Goal: Task Accomplishment & Management: Use online tool/utility

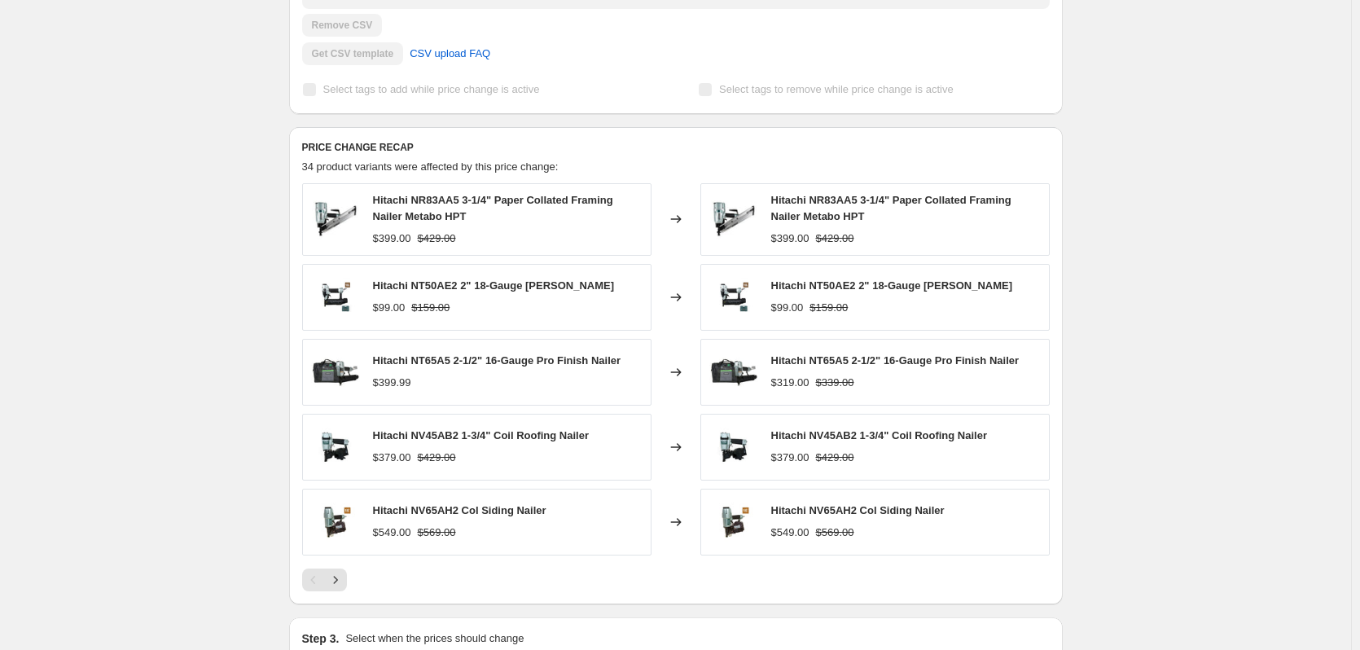
scroll to position [570, 0]
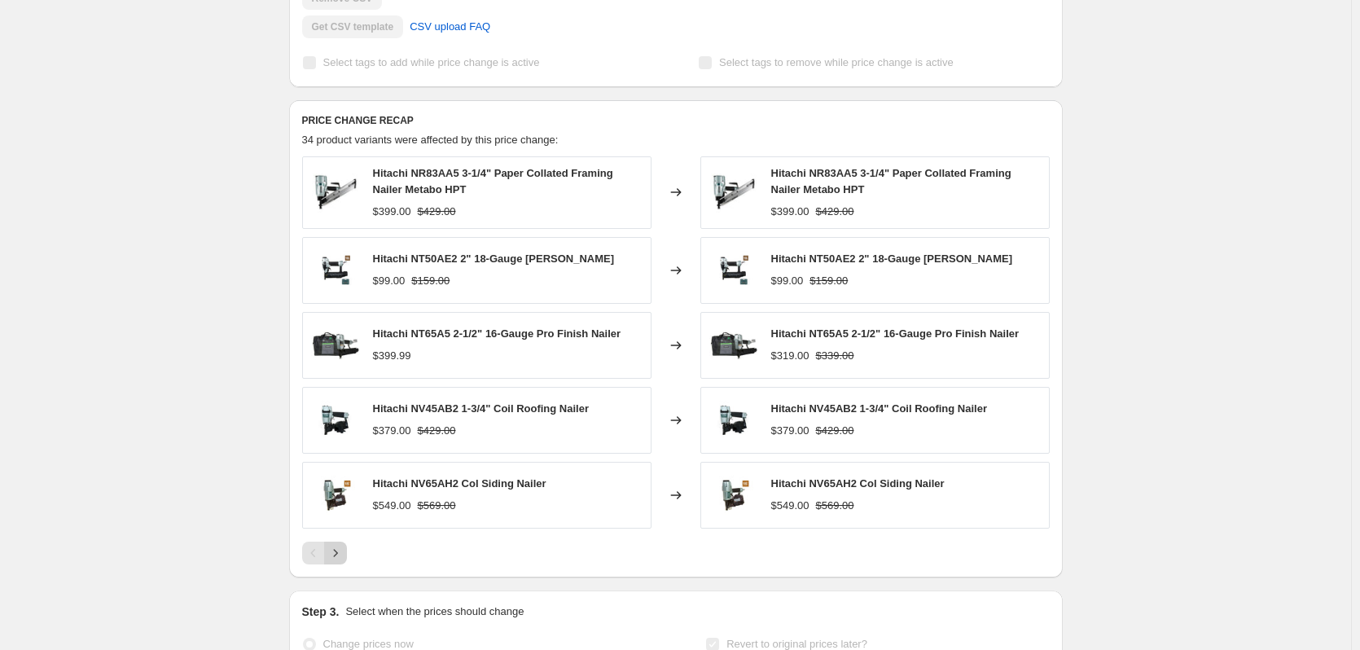
click at [347, 565] on button "Next" at bounding box center [335, 553] width 23 height 23
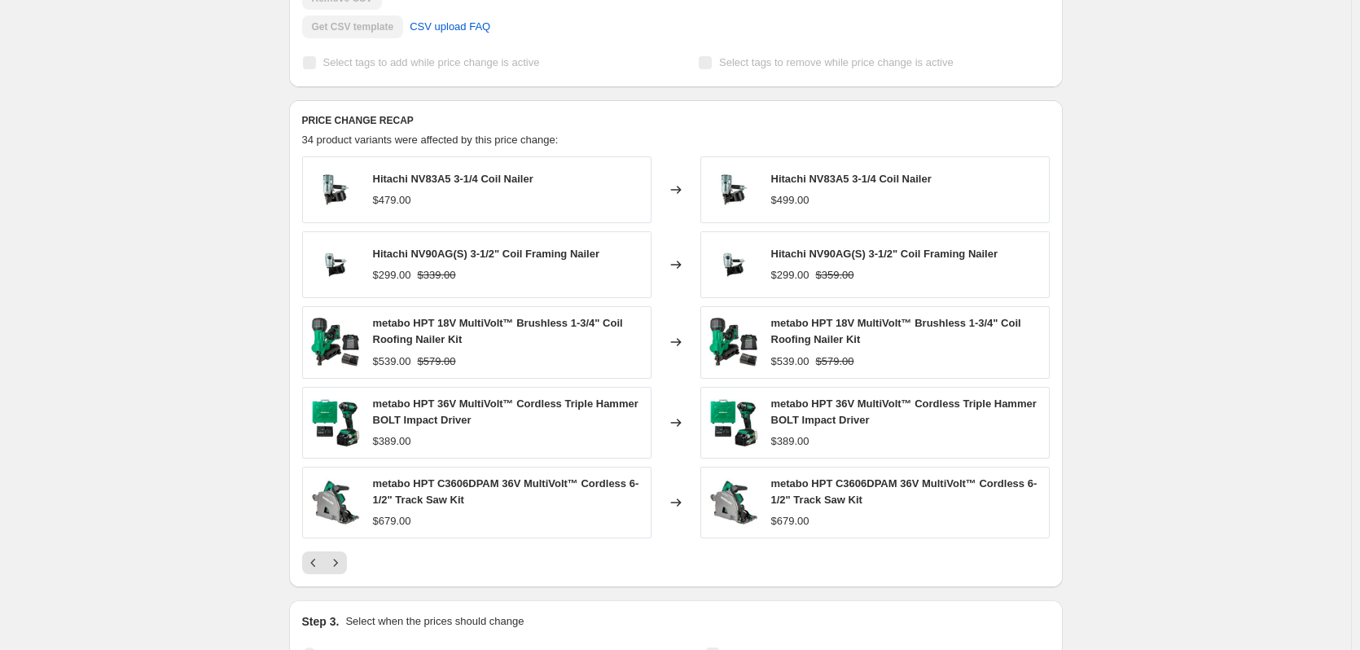
click at [347, 568] on div "Pagination" at bounding box center [335, 562] width 23 height 23
click at [341, 571] on icon "Next" at bounding box center [335, 563] width 16 height 16
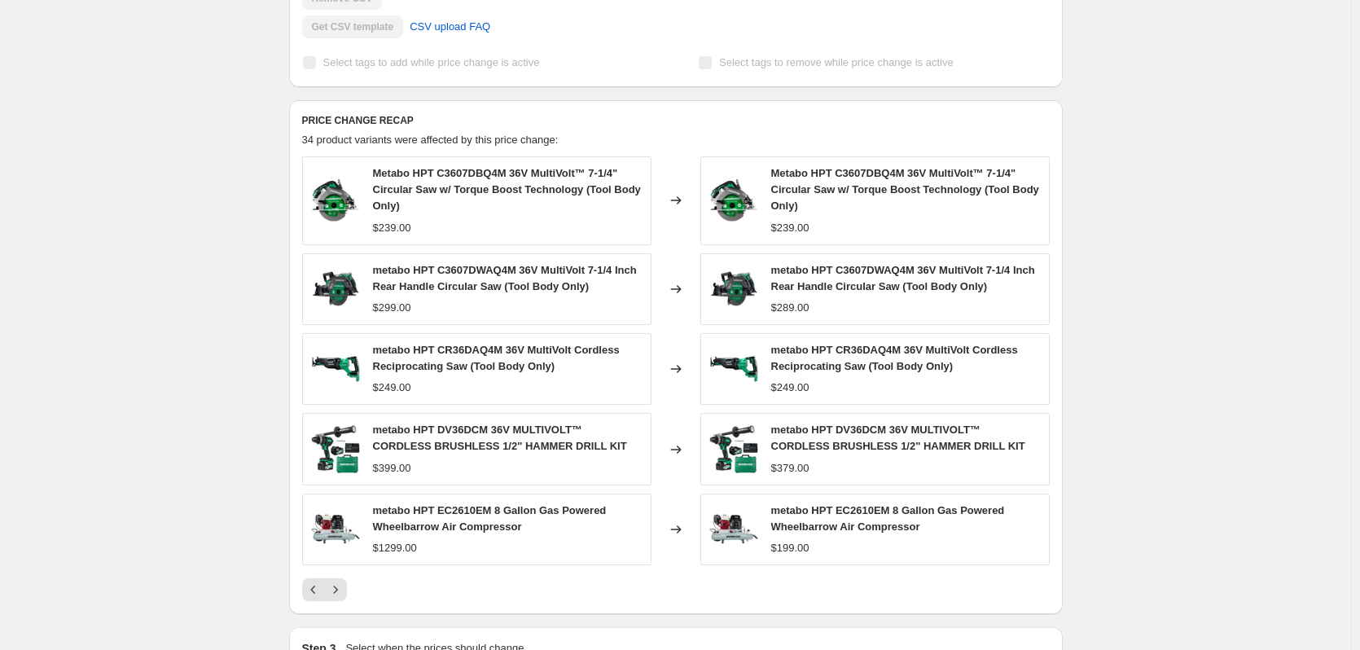
click at [339, 565] on div "metabo HPT EC2610EM 8 Gallon Gas Powered Wheelbarrow Air Compressor $1299.00" at bounding box center [476, 530] width 349 height 72
click at [339, 599] on button "Next" at bounding box center [335, 589] width 23 height 23
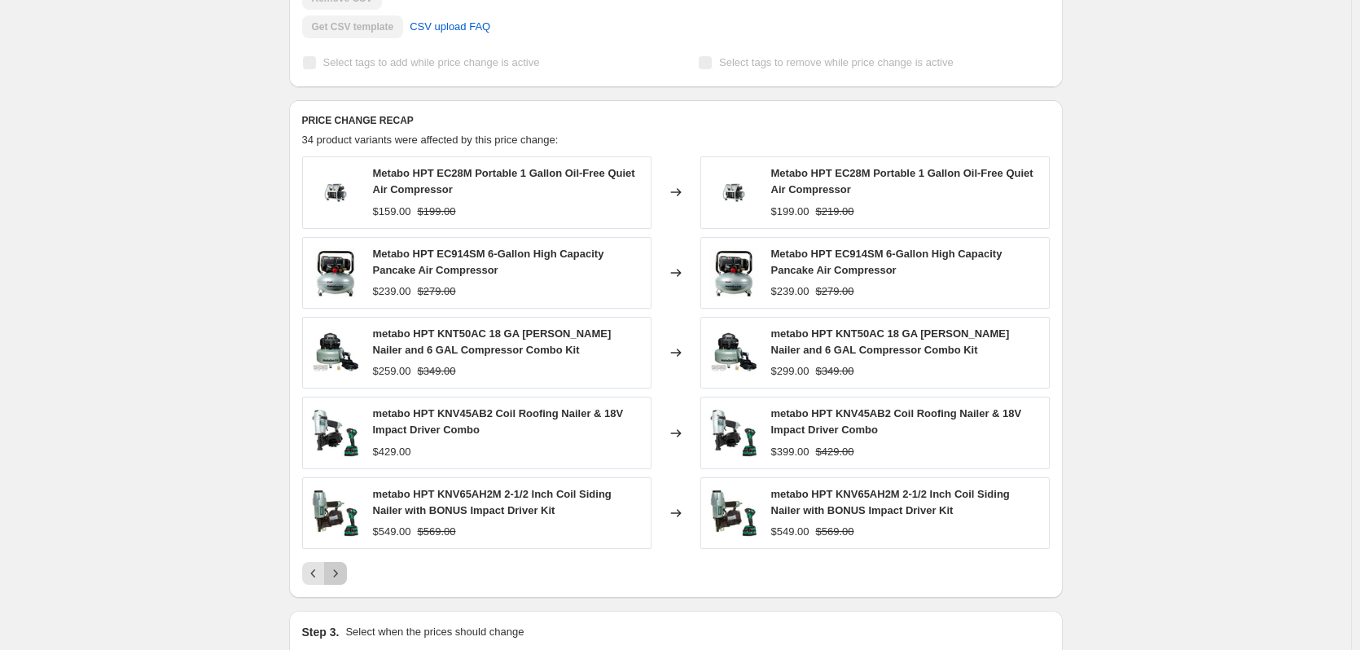
click at [343, 582] on icon "Next" at bounding box center [335, 573] width 16 height 16
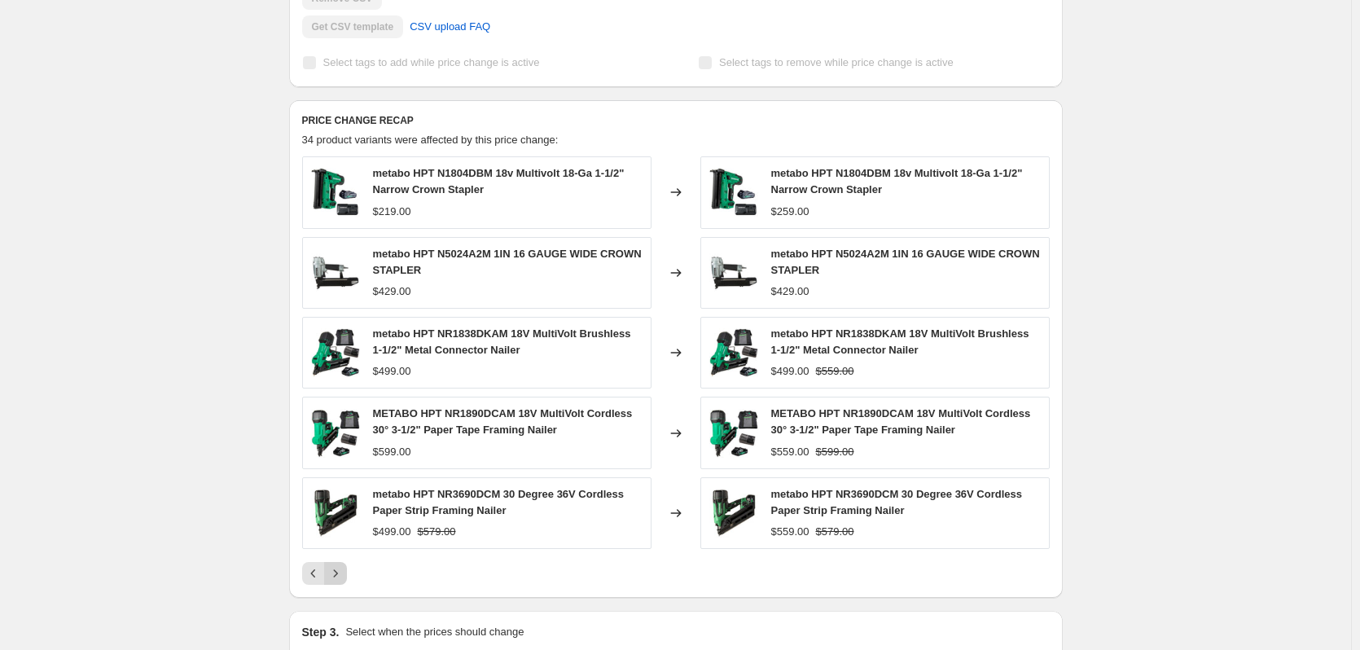
click at [342, 582] on icon "Next" at bounding box center [335, 573] width 16 height 16
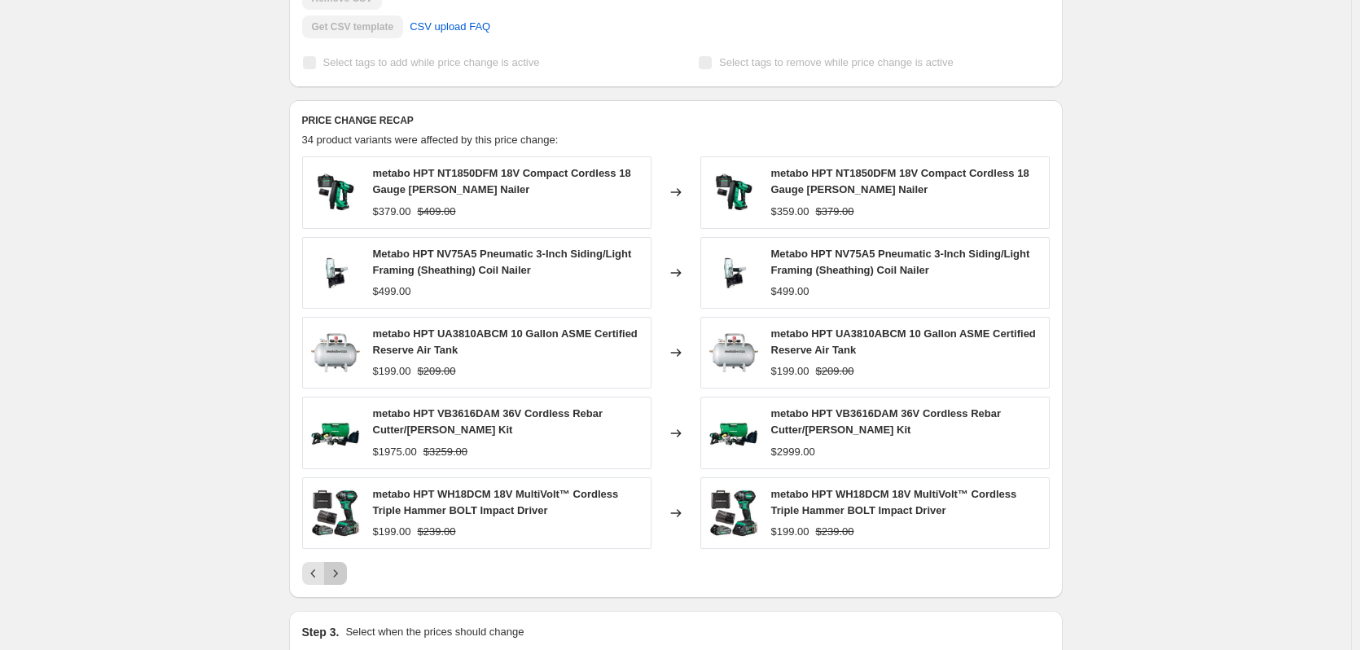
click at [342, 582] on icon "Next" at bounding box center [335, 573] width 16 height 16
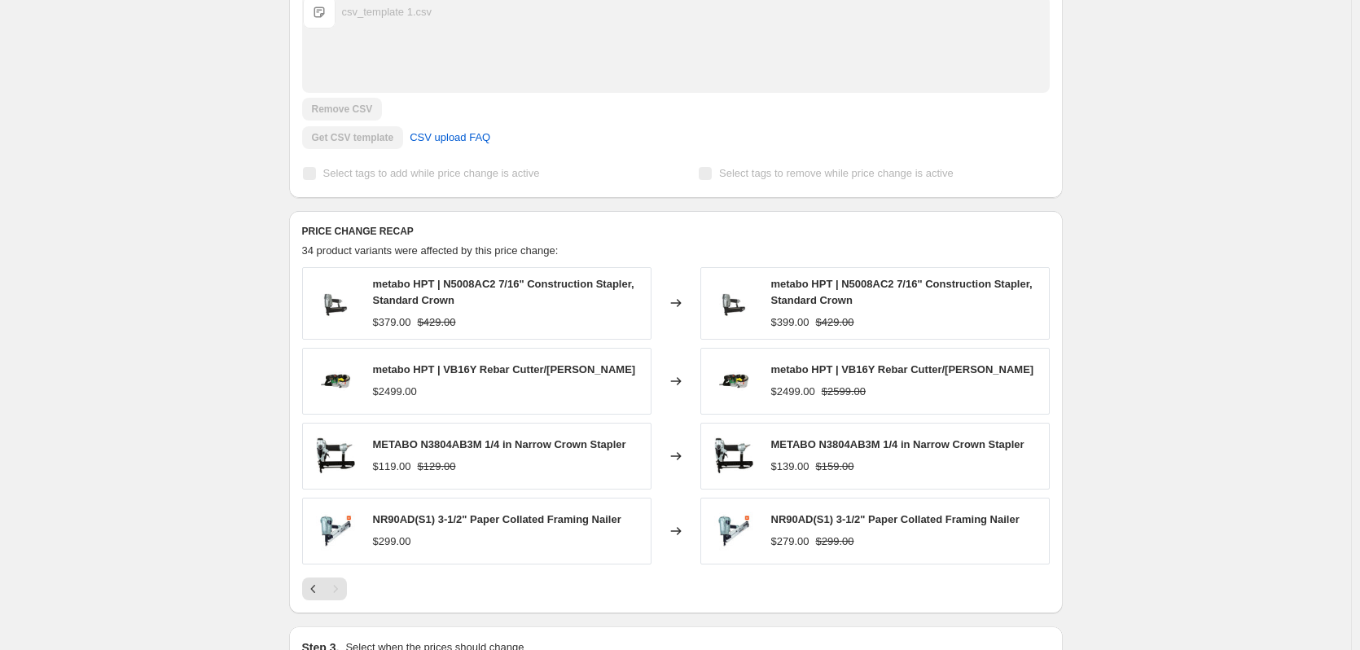
scroll to position [489, 0]
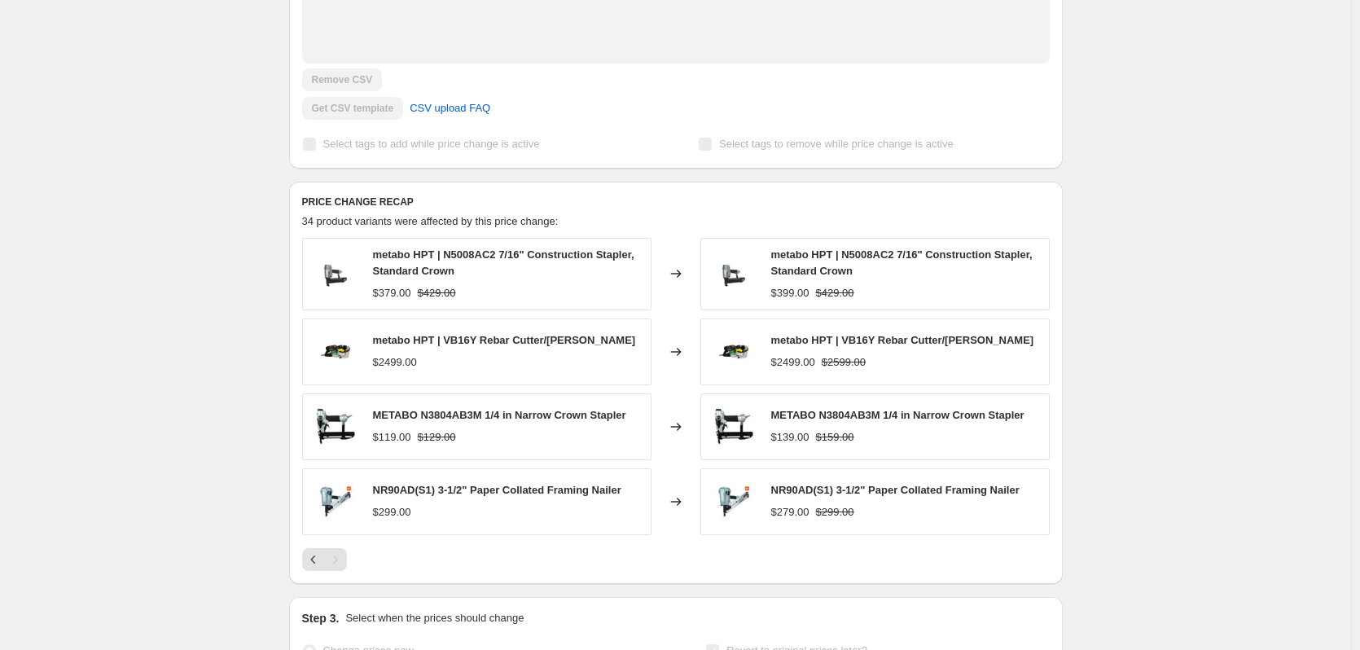
click at [401, 496] on span "NR90AD(S1) 3-1/2" Paper Collated Framing Nailer" at bounding box center [497, 490] width 248 height 12
click at [405, 496] on span "NR90AD(S1) 3-1/2" Paper Collated Framing Nailer" at bounding box center [497, 490] width 248 height 12
drag, startPoint x: 377, startPoint y: 506, endPoint x: 438, endPoint y: 504, distance: 61.1
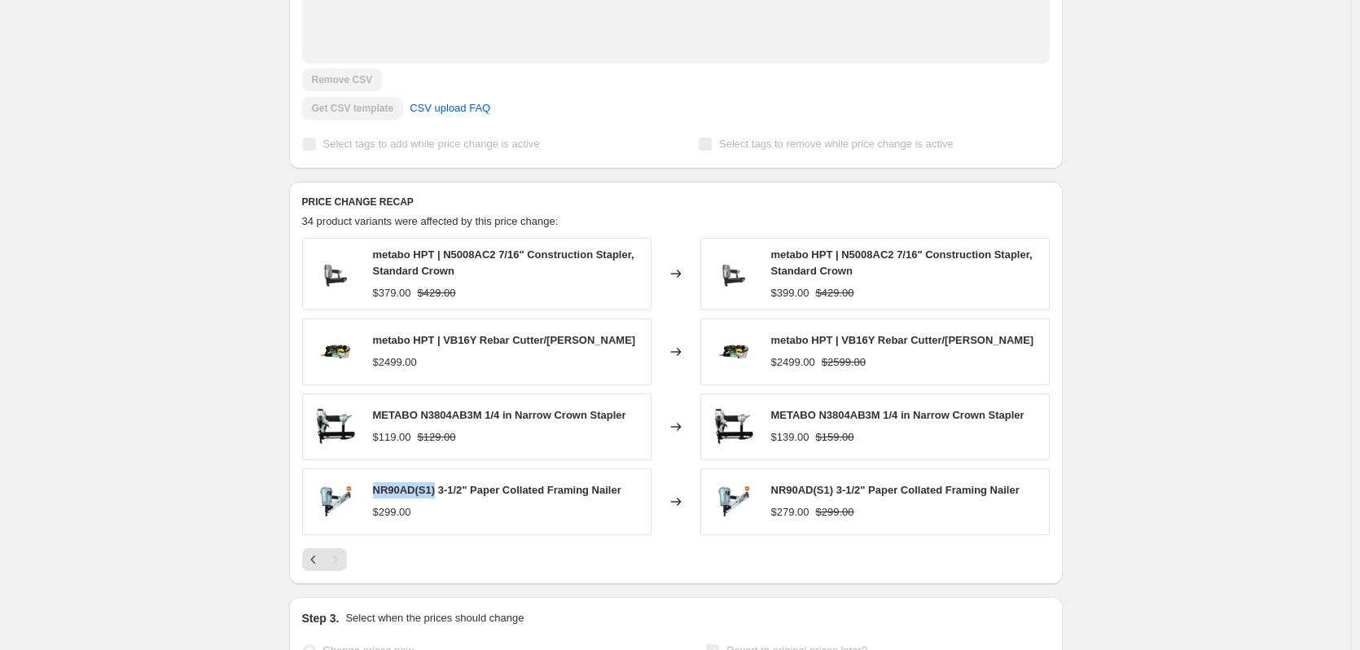
click at [438, 496] on span "NR90AD(S1) 3-1/2" Paper Collated Framing Nailer" at bounding box center [497, 490] width 248 height 12
copy span "NR90AD(S1)"
click at [443, 421] on span "METABO N3804AB3M 1/4 in Narrow Crown Stapler" at bounding box center [499, 415] width 253 height 12
copy span "N3804AB3M"
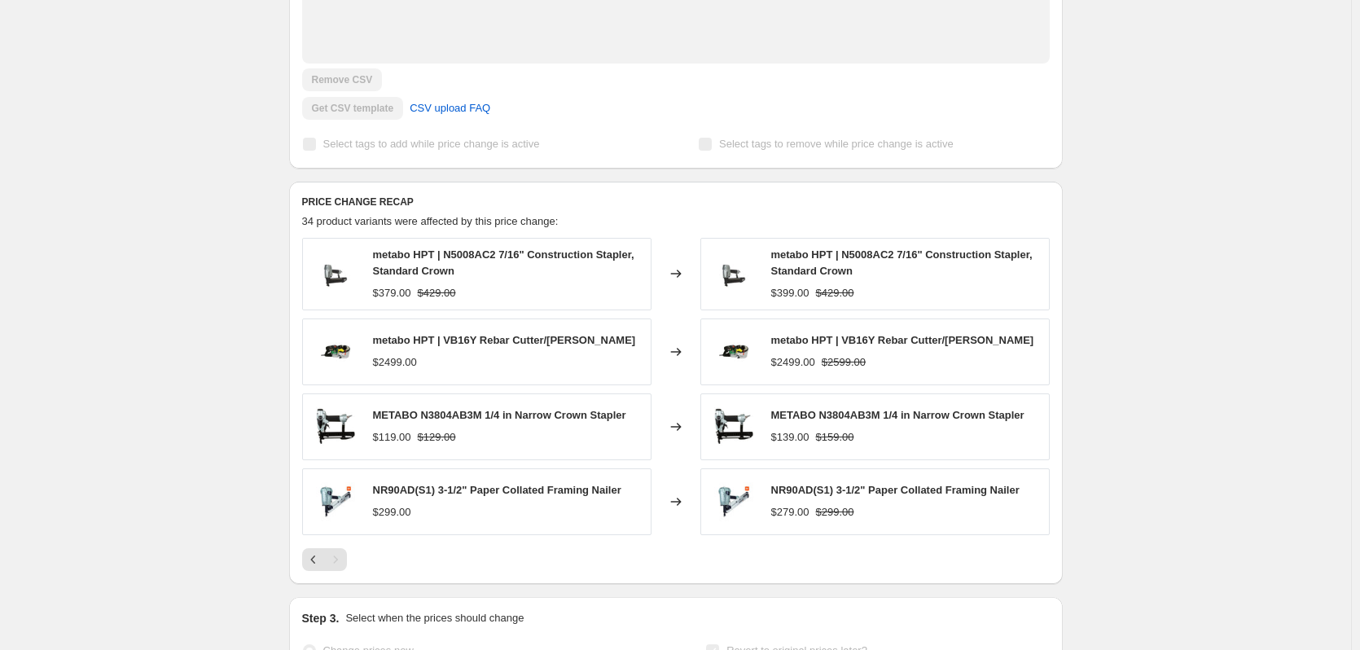
click at [459, 346] on span "metabo HPT | VB16Y Rebar Cutter/[PERSON_NAME]" at bounding box center [504, 340] width 263 height 12
copy span "VB16Y"
click at [476, 266] on span "metabo HPT | N5008AC2 7/16" Construction Stapler, Standard Crown" at bounding box center [503, 262] width 261 height 29
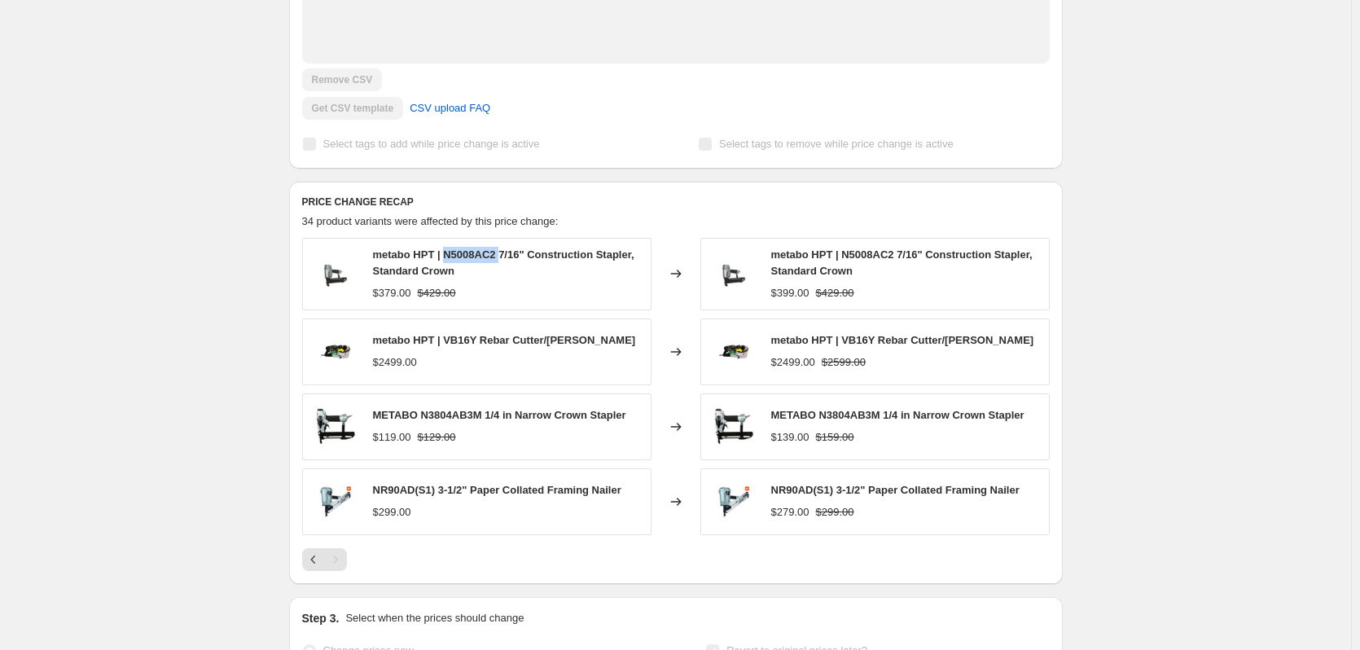
copy span "N5008AC2"
click at [313, 568] on icon "Previous" at bounding box center [313, 559] width 16 height 16
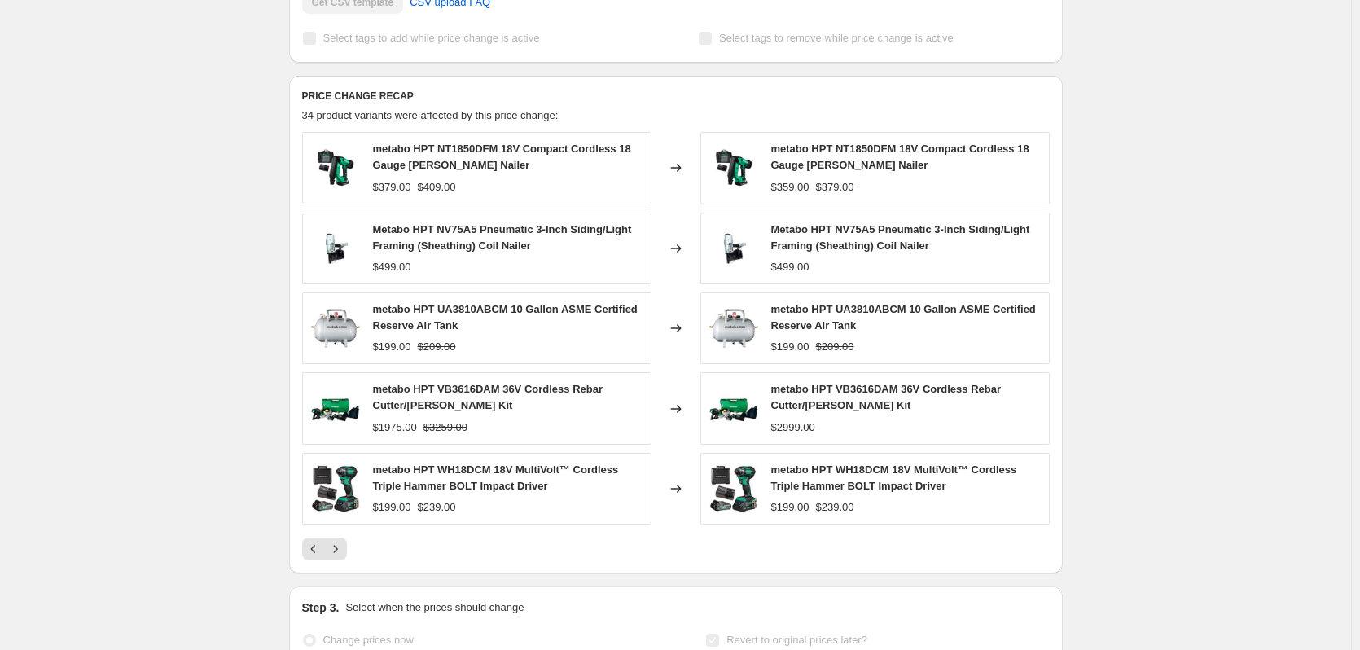
scroll to position [733, 0]
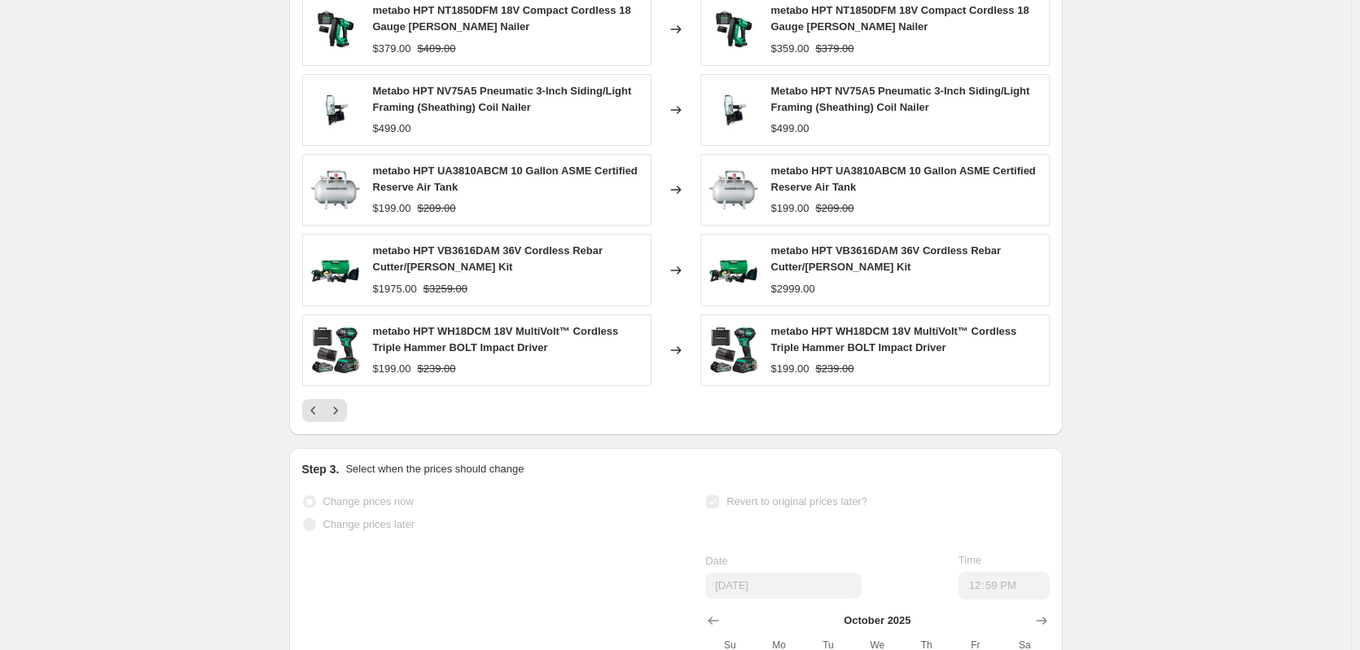
click at [470, 341] on span "metabo HPT WH18DCM 18V MultiVolt™ Cordless Triple Hammer BOLT Impact Driver" at bounding box center [496, 339] width 246 height 29
click at [469, 349] on span "metabo HPT WH18DCM 18V MultiVolt™ Cordless Triple Hammer BOLT Impact Driver" at bounding box center [496, 339] width 246 height 29
copy span "WH18DCM"
click at [469, 263] on span "metabo HPT VB3616DAM 36V Cordless Rebar Cutter/[PERSON_NAME] Kit" at bounding box center [488, 258] width 230 height 29
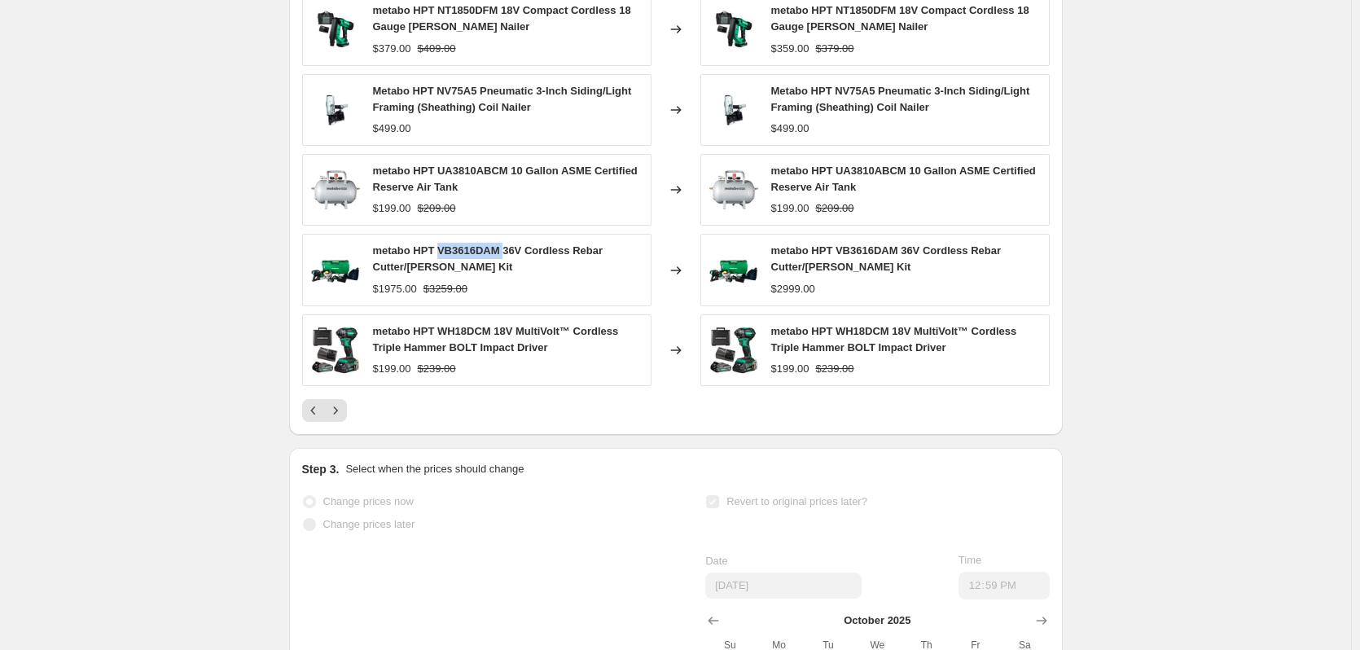
click at [468, 263] on span "metabo HPT VB3616DAM 36V Cordless Rebar Cutter/[PERSON_NAME] Kit" at bounding box center [488, 258] width 230 height 29
copy span "VB3616DAM"
click at [480, 186] on span "metabo HPT UA3810ABCM 10 Gallon ASME Certified Reserve Air Tank" at bounding box center [505, 179] width 265 height 29
copy span "UA3810ABCM"
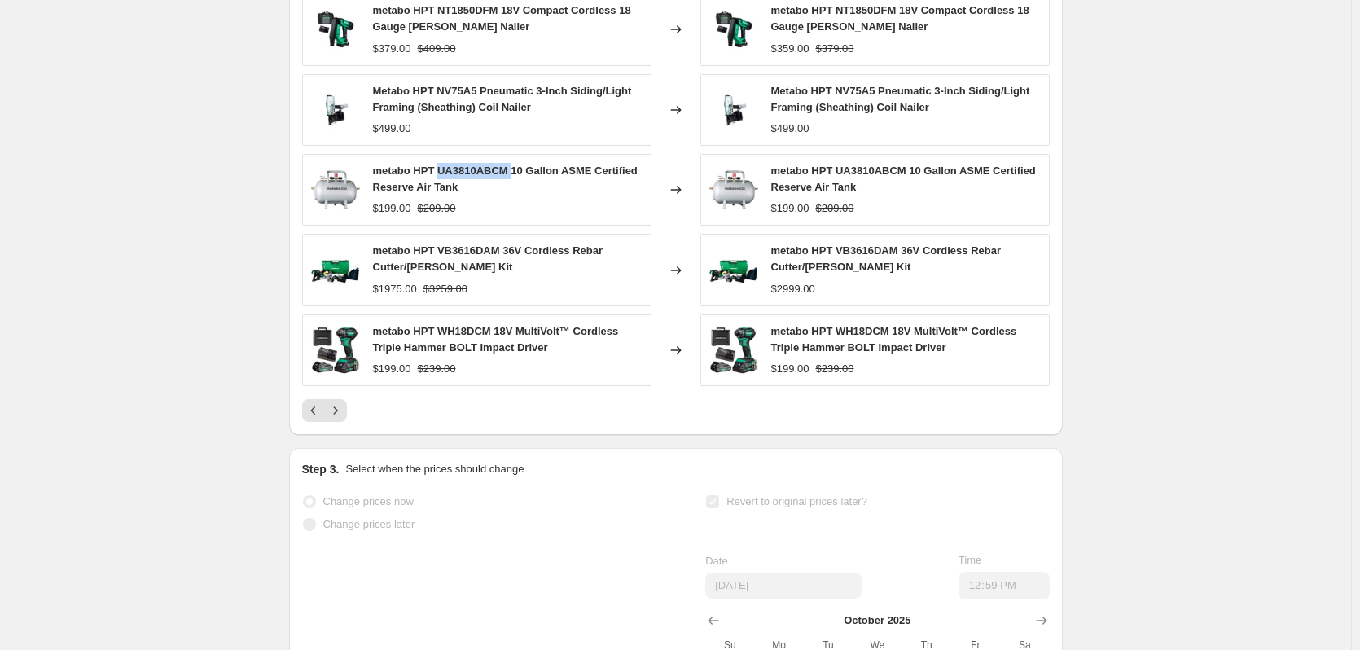
copy span "UA3810ABCM"
click at [471, 102] on span "Metabo HPT NV75A5 Pneumatic 3-Inch Siding/Light Framing (Sheathing) Coil Nailer" at bounding box center [502, 99] width 259 height 29
copy span "NV75A5"
click at [468, 24] on span "metabo HPT NT1850DFM 18V Compact Cordless 18 Gauge [PERSON_NAME] Nailer" at bounding box center [502, 18] width 258 height 29
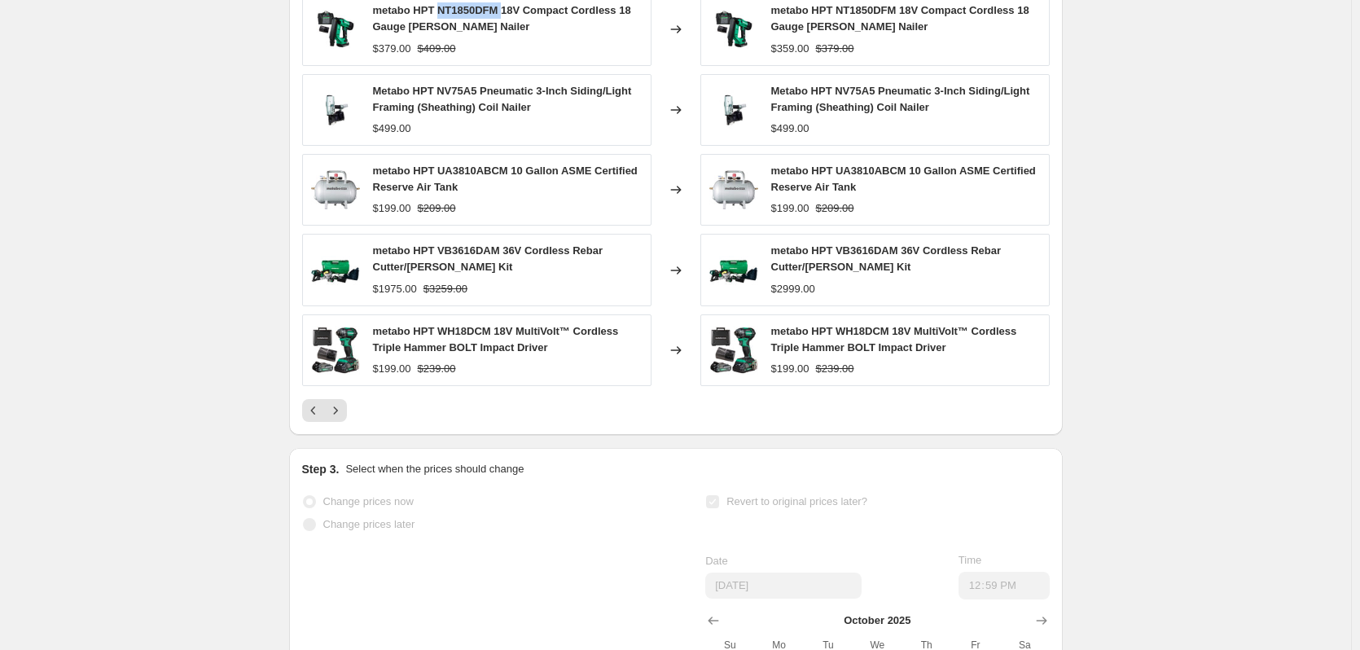
click at [468, 24] on span "metabo HPT NT1850DFM 18V Compact Cordless 18 Gauge [PERSON_NAME] Nailer" at bounding box center [502, 18] width 258 height 29
copy span "NT1850DFM"
click at [313, 419] on icon "Previous" at bounding box center [313, 410] width 16 height 16
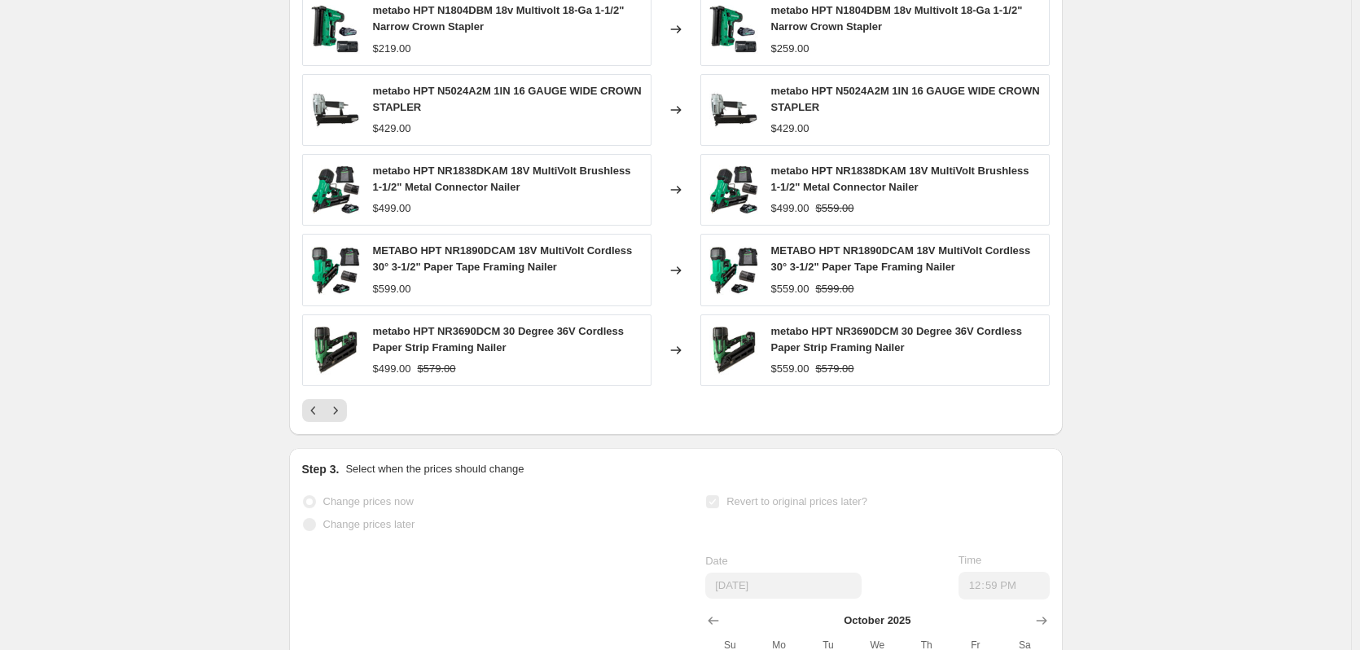
click at [458, 349] on span "metabo HPT NR3690DCM 30 Degree 36V Cordless Paper Strip Framing Nailer" at bounding box center [499, 339] width 252 height 29
click at [476, 267] on span "METABO HPT NR1890DCAM 18V MultiVolt Cordless 30° 3-1/2" Paper Tape Framing Nail…" at bounding box center [503, 258] width 260 height 29
click at [477, 187] on span "metabo HPT NR1838DKAM 18V MultiVolt Brushless 1-1/2" Metal Connector Nailer" at bounding box center [502, 179] width 258 height 29
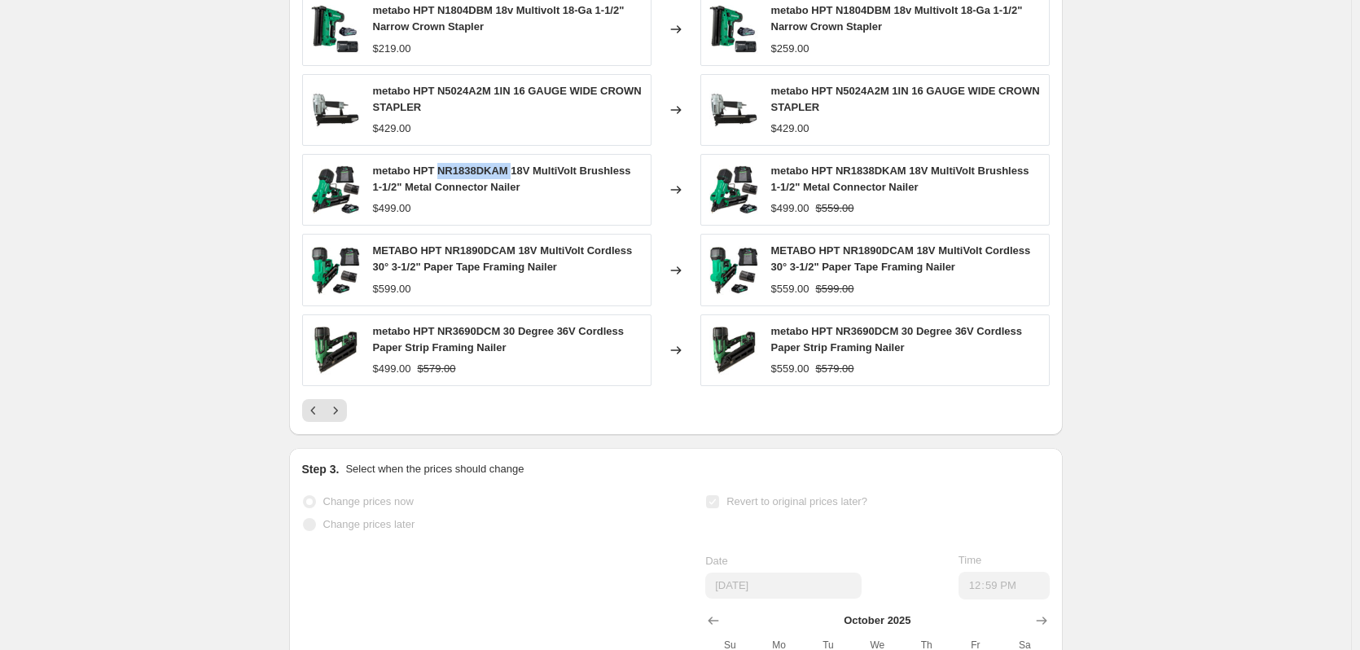
click at [477, 187] on span "metabo HPT NR1838DKAM 18V MultiVolt Brushless 1-1/2" Metal Connector Nailer" at bounding box center [502, 179] width 258 height 29
click at [481, 106] on span "metabo HPT N5024A2M 1IN 16 GAUGE WIDE CROWN STAPLER" at bounding box center [507, 99] width 269 height 29
click at [484, 24] on span "metabo HPT N1804DBM 18v Multivolt 18-Ga 1-1/2" Narrow Crown Stapler" at bounding box center [499, 18] width 252 height 29
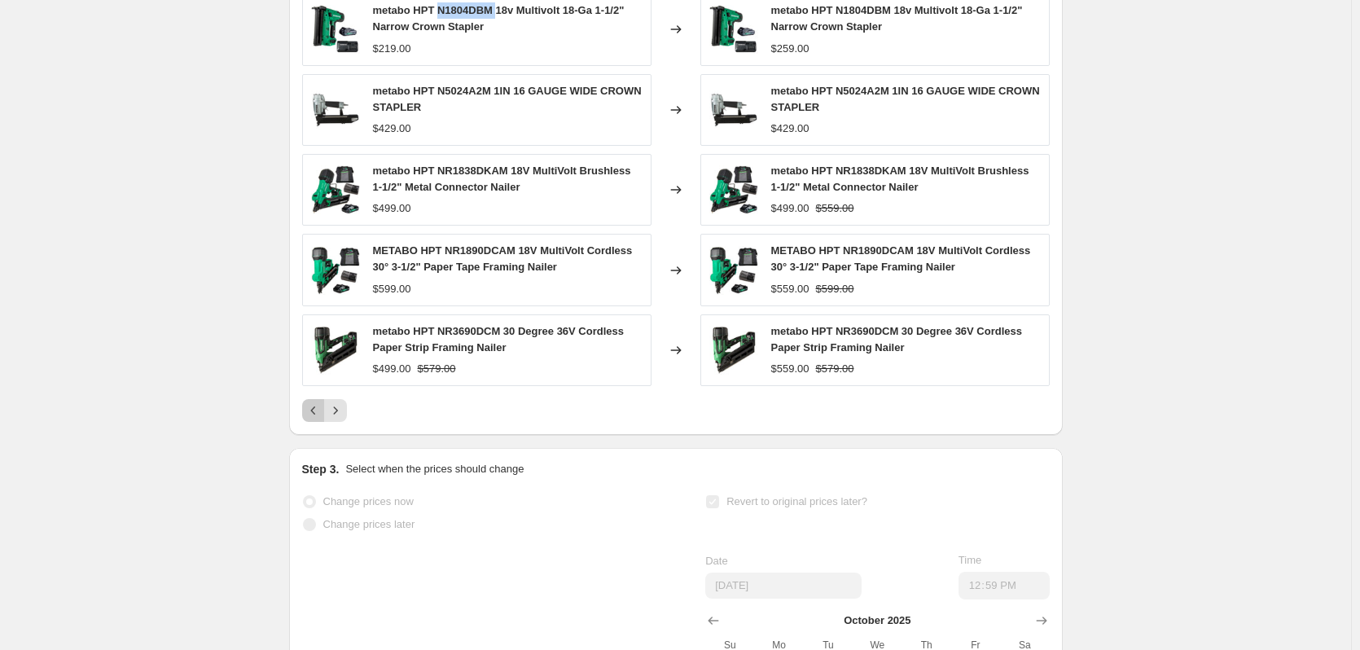
click at [317, 419] on icon "Previous" at bounding box center [313, 410] width 16 height 16
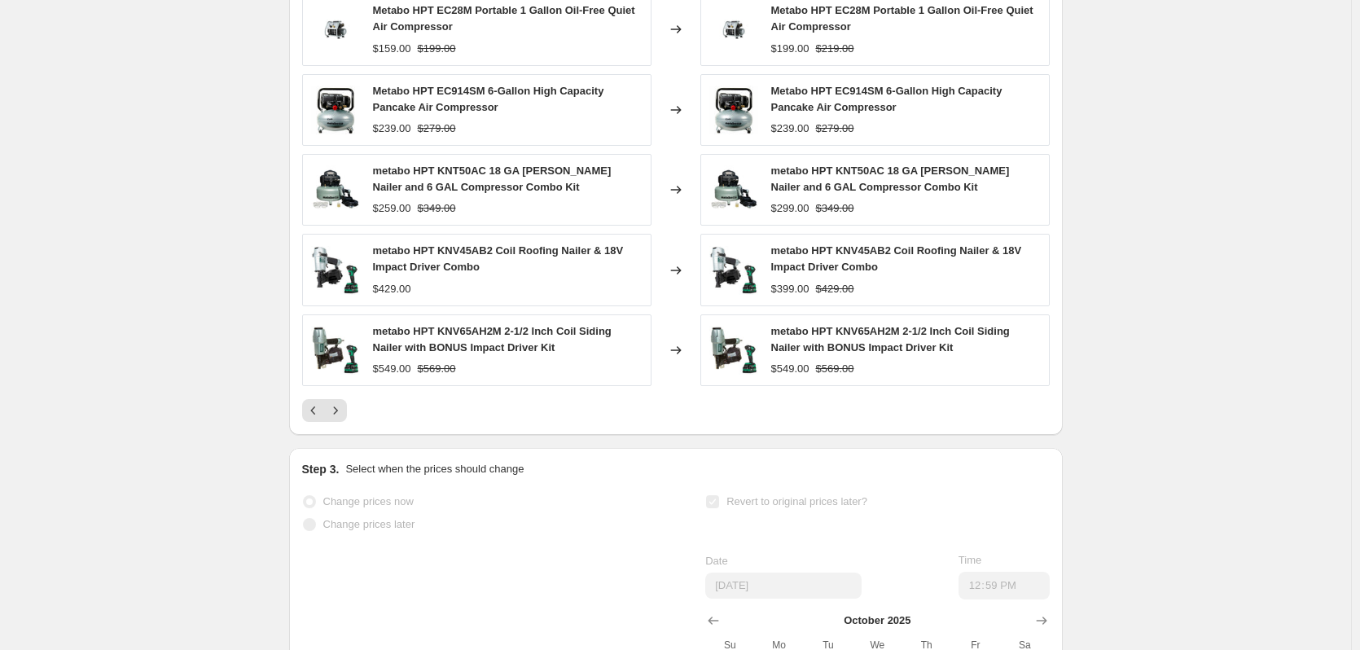
click at [459, 347] on span "metabo HPT KNV65AH2M 2-1/2 Inch Coil Siding Nailer with BONUS Impact Driver Kit" at bounding box center [492, 339] width 239 height 29
click at [465, 267] on span "metabo HPT KNV45AB2 Coil Roofing Nailer & 18V Impact Driver Combo" at bounding box center [498, 258] width 251 height 29
click at [468, 186] on span "metabo HPT KNT50AC 18 GA [PERSON_NAME] Nailer and 6 GAL Compressor Combo Kit" at bounding box center [492, 179] width 239 height 29
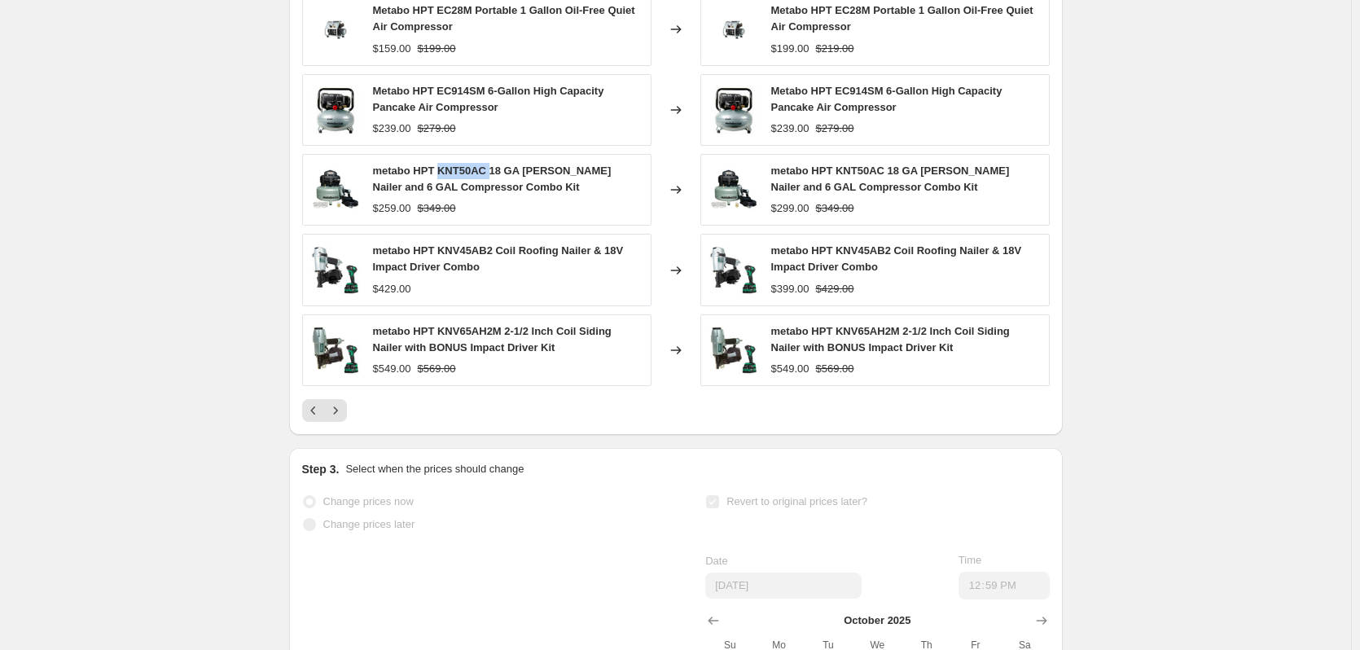
click at [468, 186] on span "metabo HPT KNT50AC 18 GA [PERSON_NAME] Nailer and 6 GAL Compressor Combo Kit" at bounding box center [492, 179] width 239 height 29
click at [475, 104] on span "Metabo HPT EC914SM 6-Gallon High Capacity Pancake Air Compressor" at bounding box center [488, 99] width 231 height 29
click at [471, 25] on span "Metabo HPT EC28M Portable 1 Gallon Oil-Free Quiet Air Compressor" at bounding box center [504, 18] width 262 height 29
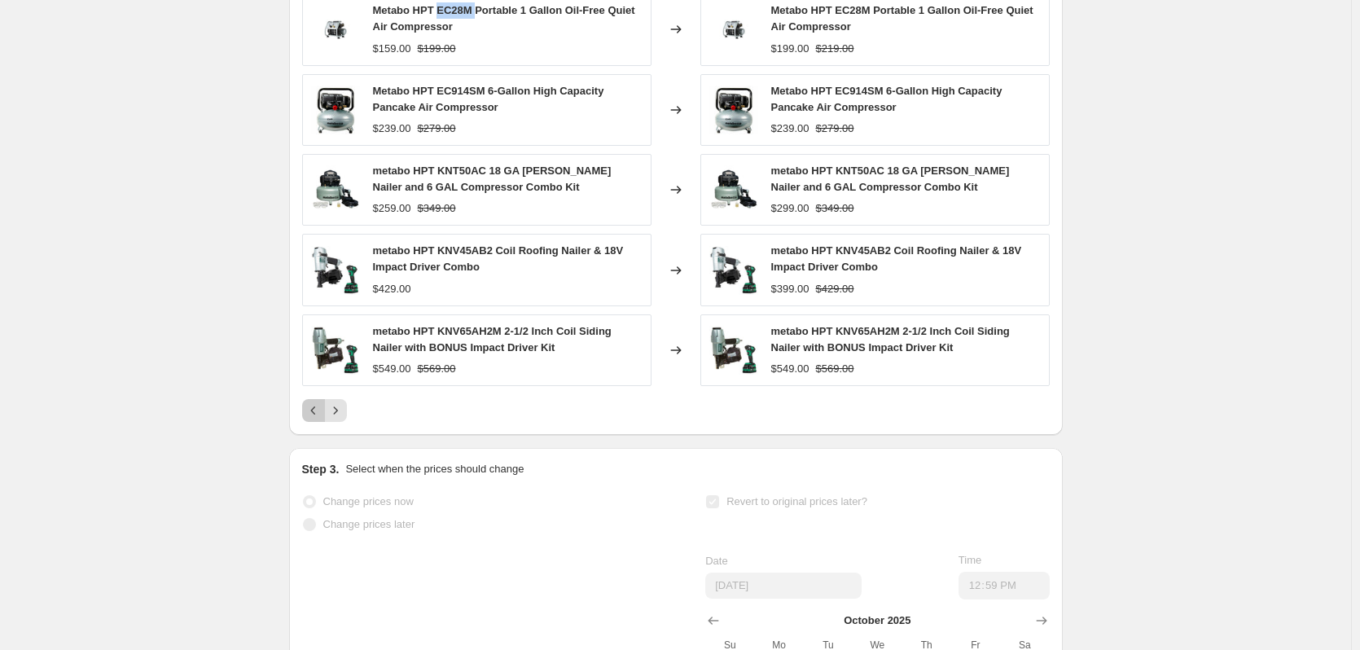
click at [321, 419] on icon "Previous" at bounding box center [313, 410] width 16 height 16
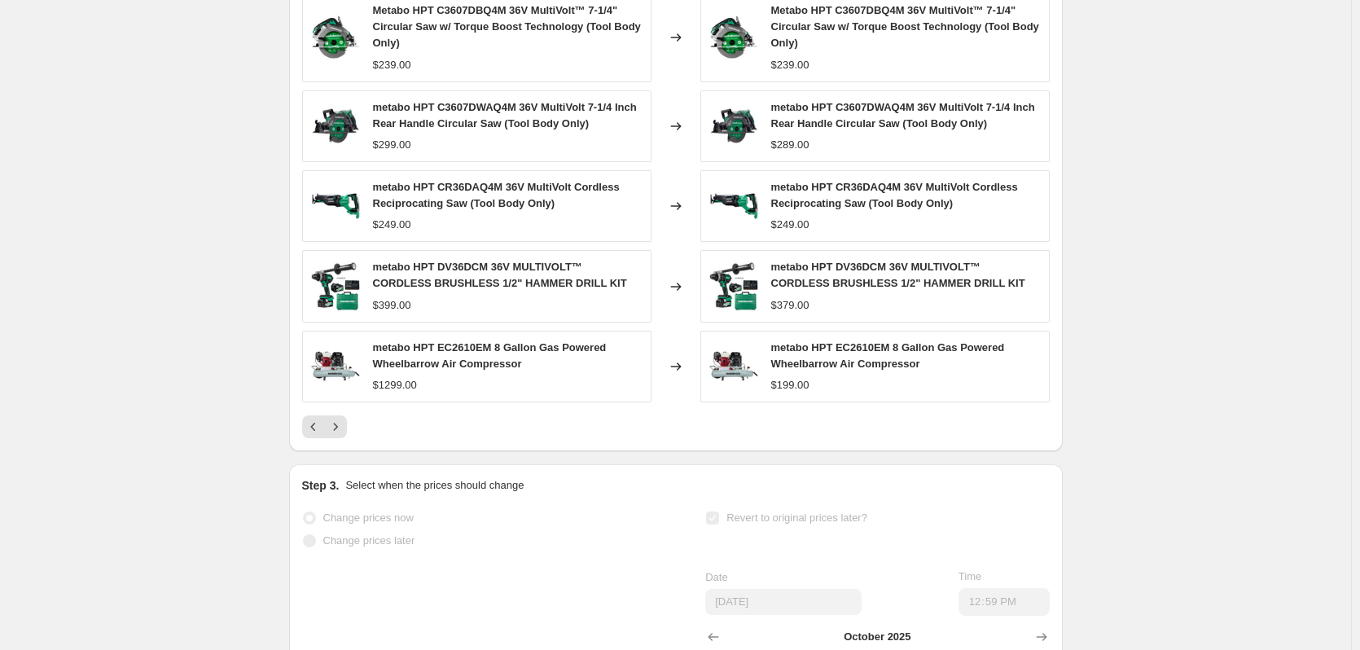
click at [446, 366] on span "metabo HPT EC2610EM 8 Gallon Gas Powered Wheelbarrow Air Compressor" at bounding box center [490, 355] width 234 height 29
click at [468, 284] on span "metabo HPT DV36DCM 36V MULTIVOLT™ CORDLESS BRUSHLESS 1/2" HAMMER DRILL KIT" at bounding box center [500, 275] width 254 height 29
click at [479, 282] on span "metabo HPT DV36DCM 36V MULTIVOLT™ CORDLESS BRUSHLESS 1/2" HAMMER DRILL KIT" at bounding box center [500, 275] width 254 height 29
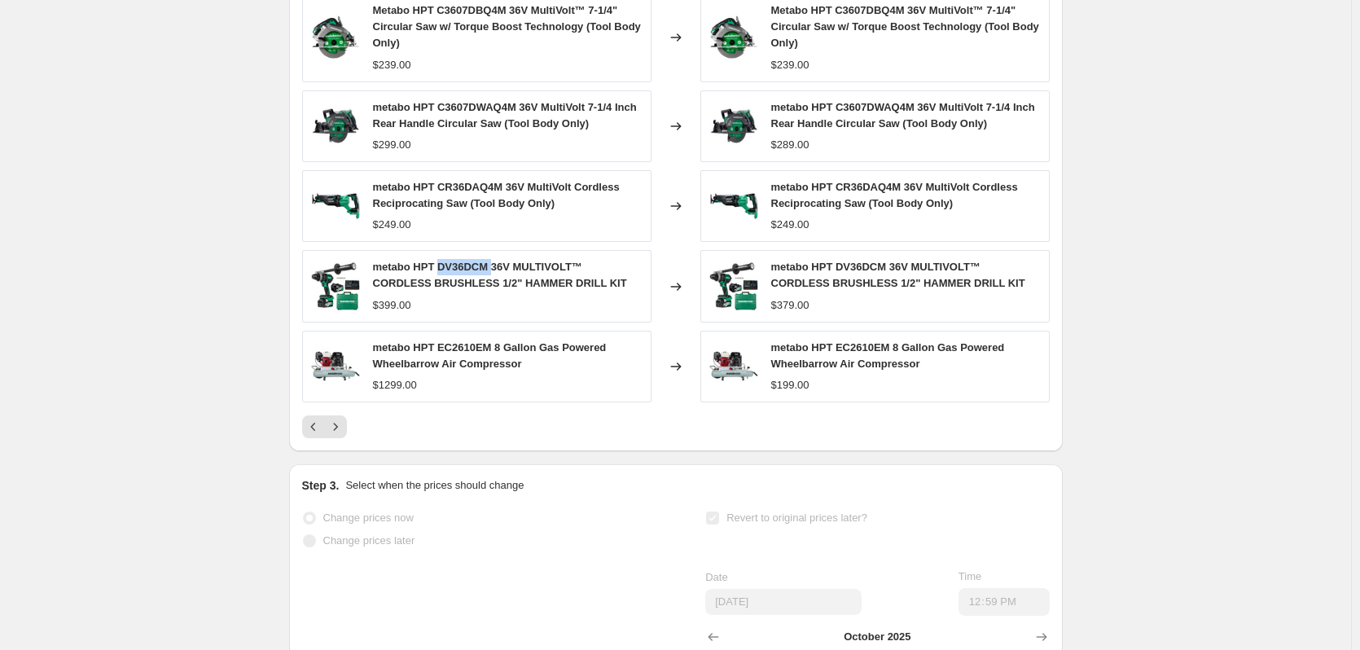
click at [479, 282] on span "metabo HPT DV36DCM 36V MULTIVOLT™ CORDLESS BRUSHLESS 1/2" HAMMER DRILL KIT" at bounding box center [500, 275] width 254 height 29
click at [452, 197] on span "metabo HPT CR36DAQ4M 36V MultiVolt Cordless Reciprocating Saw (Tool Body Only)" at bounding box center [496, 195] width 247 height 29
click at [459, 124] on span "metabo HPT C3607DWAQ4M 36V MultiVolt 7-1/4 Inch Rear Handle Circular Saw (Tool …" at bounding box center [505, 115] width 264 height 29
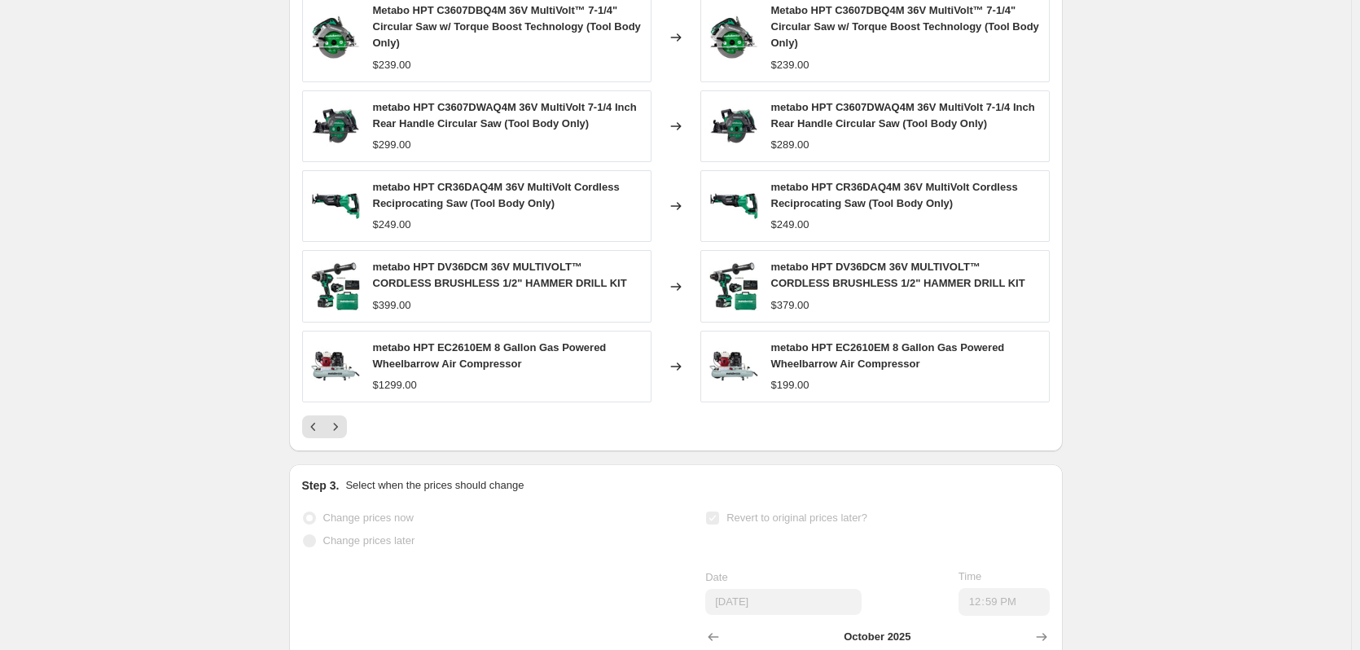
click at [462, 27] on span "Metabo HPT C3607DBQ4M 36V MultiVolt™ 7-1/4" Circular Saw w/ Torque Boost Techno…" at bounding box center [507, 26] width 268 height 45
click at [320, 435] on button "Previous" at bounding box center [313, 426] width 23 height 23
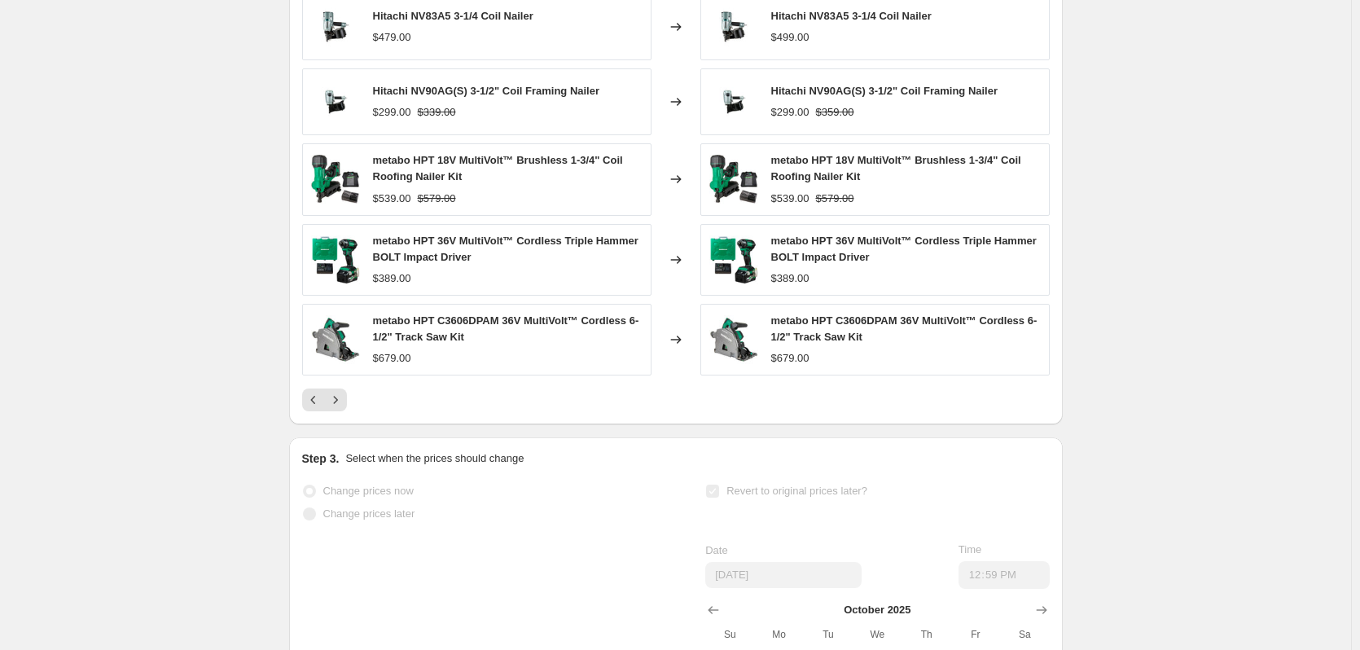
click at [452, 335] on span "metabo HPT C3606DPAM 36V MultiVolt™ Cordless 6-1/2" Track Saw Kit" at bounding box center [506, 328] width 266 height 29
click at [391, 260] on span "metabo HPT 36V MultiVolt™ Cordless Triple Hammer BOLT Impact Driver" at bounding box center [506, 249] width 266 height 29
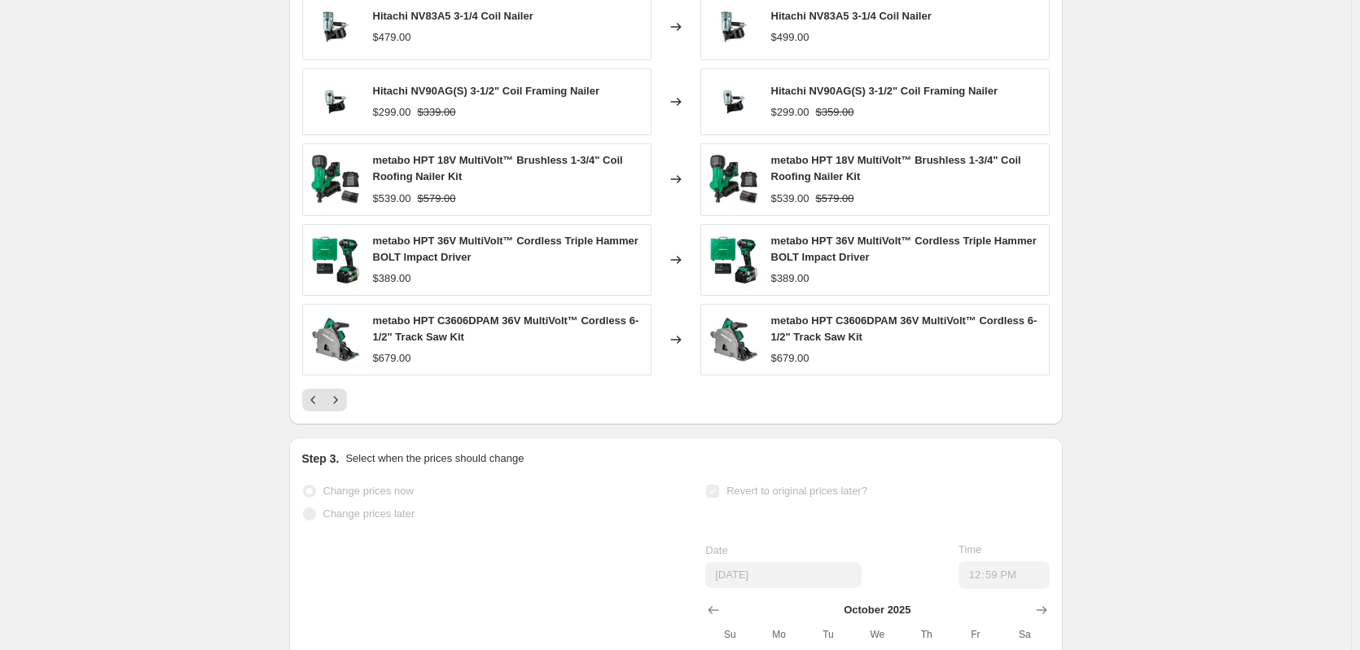
click at [387, 287] on div "$389.00" at bounding box center [392, 278] width 38 height 16
click at [432, 178] on span "metabo HPT 18V MultiVolt™ Brushless 1-3/4" Coil Roofing Nailer Kit" at bounding box center [498, 168] width 250 height 29
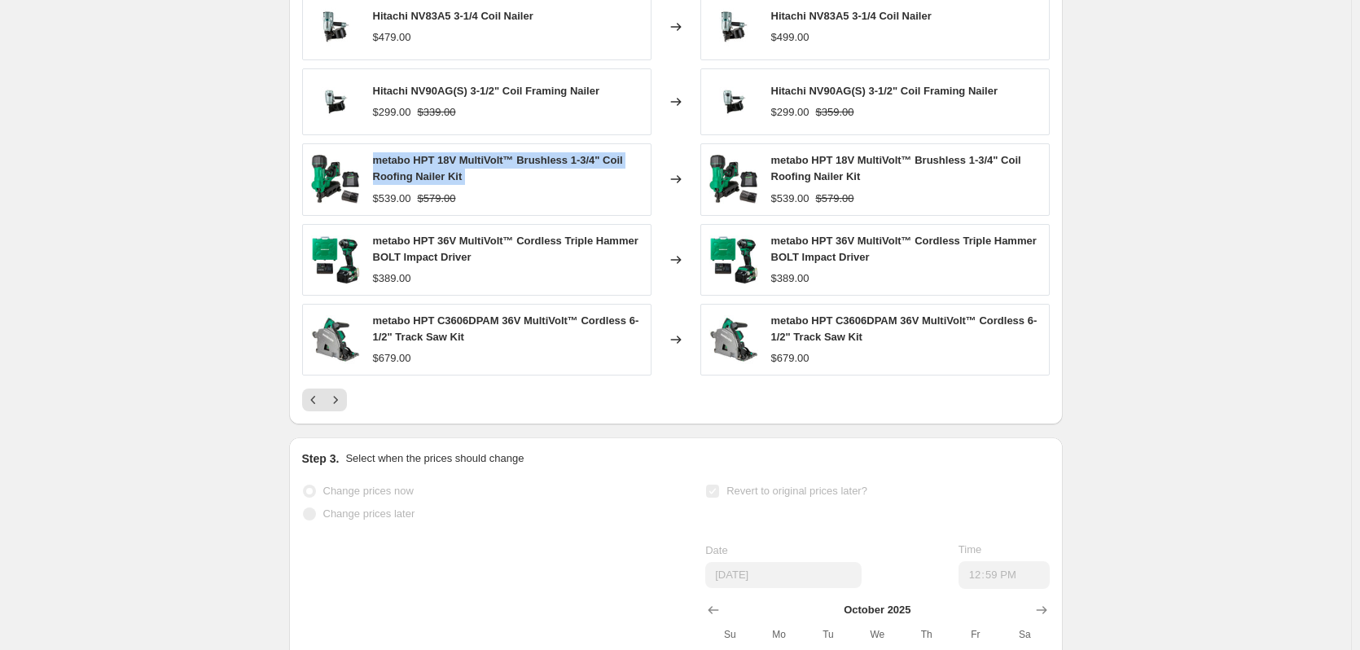
click at [432, 178] on span "metabo HPT 18V MultiVolt™ Brushless 1-3/4" Coil Roofing Nailer Kit" at bounding box center [498, 168] width 250 height 29
click at [445, 97] on span "Hitachi NV90AG(S) 3-1/2" Coil Framing Nailer" at bounding box center [486, 91] width 227 height 12
click at [438, 22] on span "Hitachi NV83A5 3-1/4 Coil Nailer" at bounding box center [453, 16] width 160 height 12
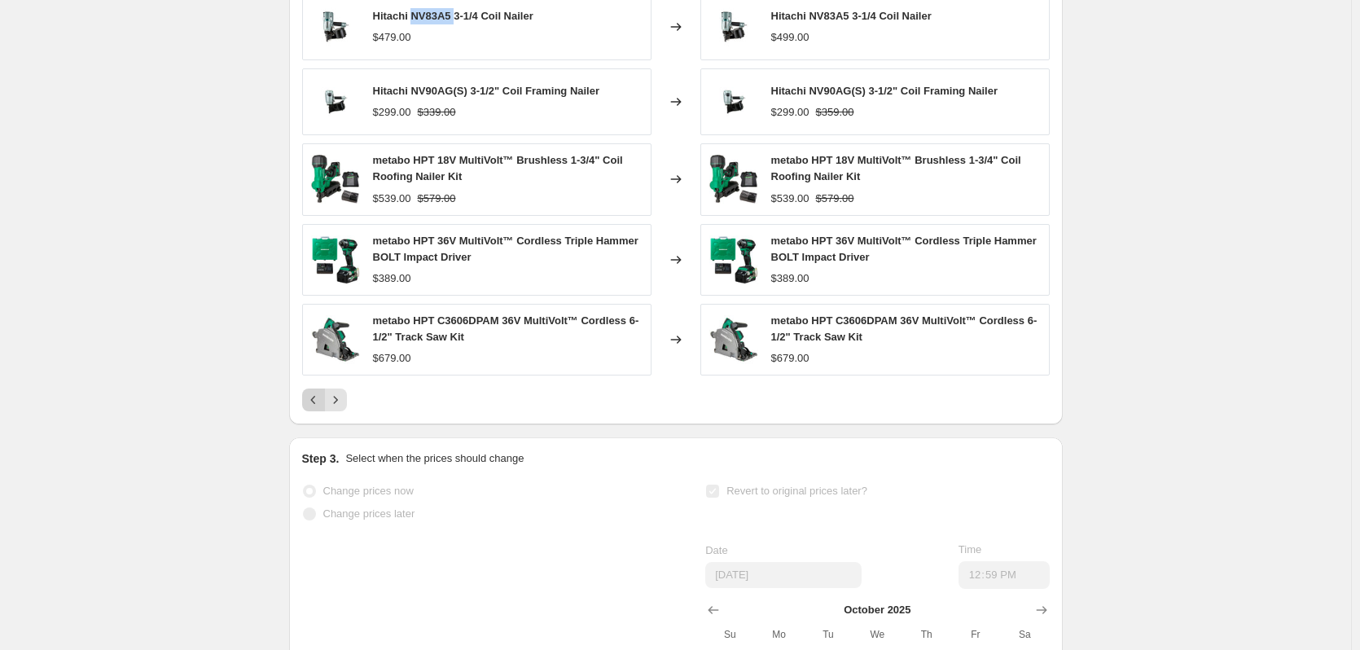
click at [319, 408] on icon "Previous" at bounding box center [313, 400] width 16 height 16
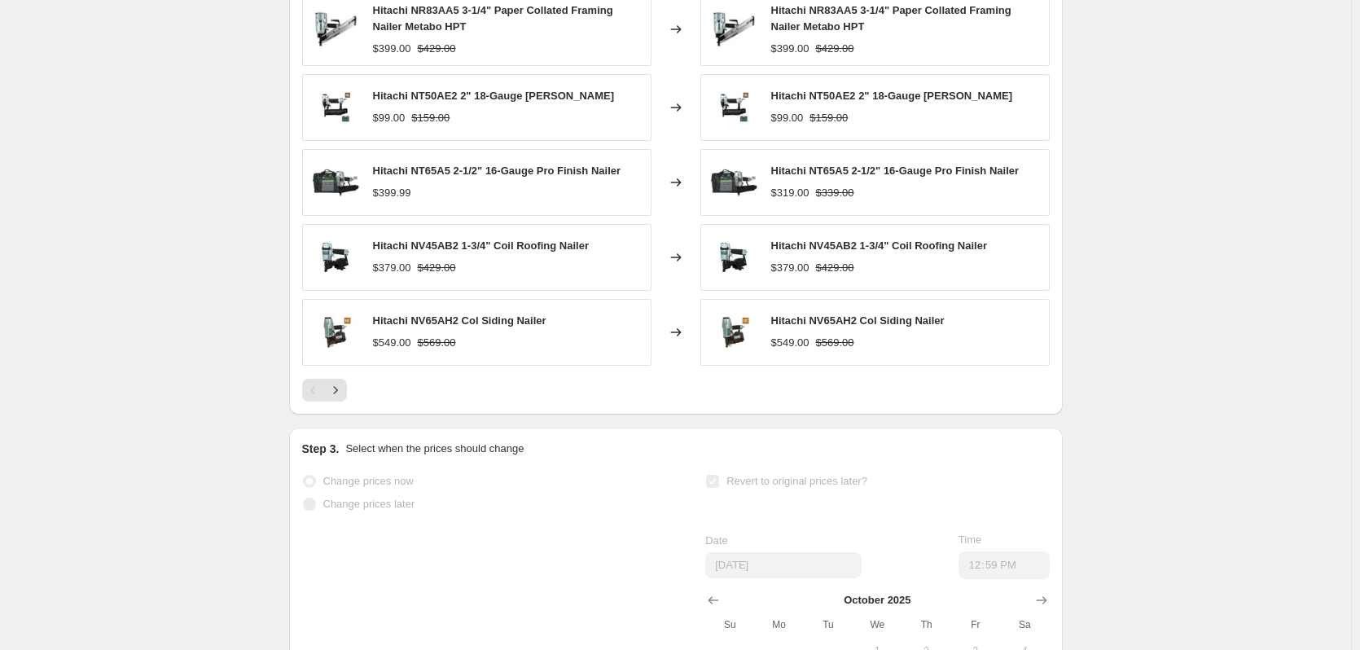
click at [439, 327] on span "Hitachi NV65AH2 Col Siding Nailer" at bounding box center [460, 320] width 174 height 12
click at [439, 252] on span "Hitachi NV45AB2 1-3/4" Coil Roofing Nailer" at bounding box center [481, 245] width 217 height 12
click at [445, 177] on span "Hitachi NT65A5 2-1/2" 16-Gauge Pro Finish Nailer" at bounding box center [497, 171] width 248 height 12
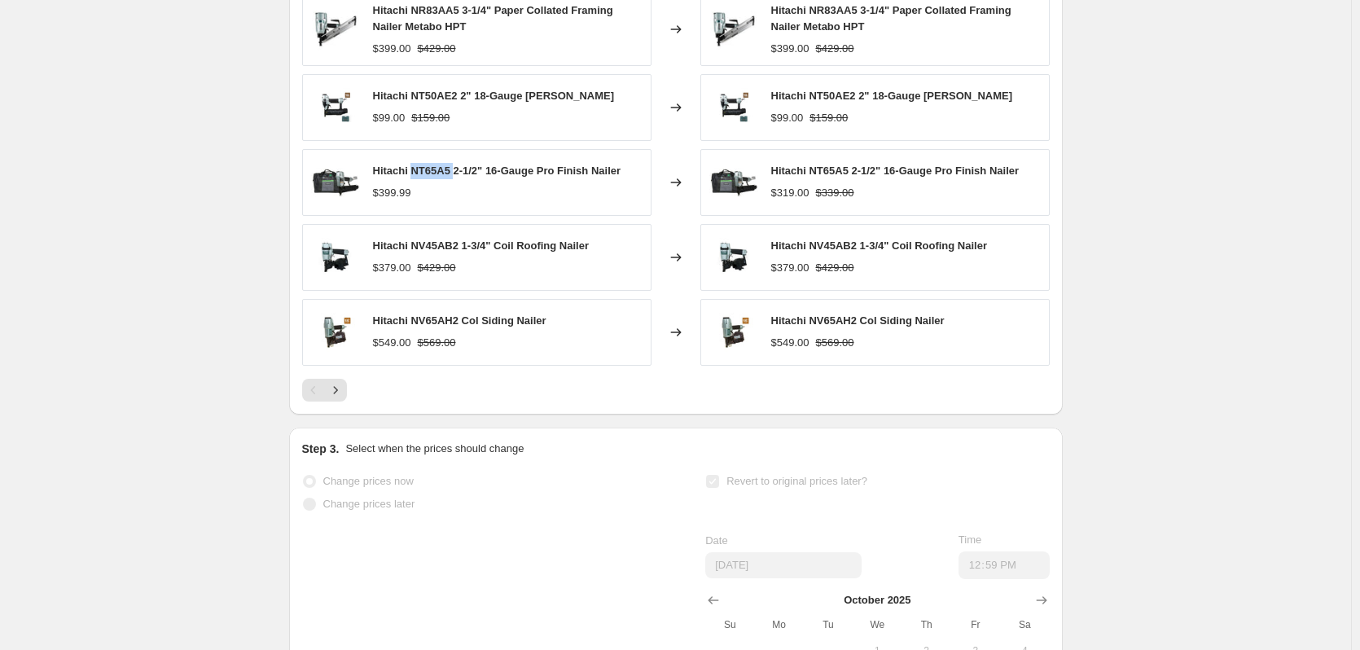
click at [445, 177] on span "Hitachi NT65A5 2-1/2" 16-Gauge Pro Finish Nailer" at bounding box center [497, 171] width 248 height 12
click at [437, 102] on span "Hitachi NT50AE2 2" 18-Gauge [PERSON_NAME]" at bounding box center [494, 96] width 242 height 12
click at [432, 24] on span "Hitachi NR83AA5 3-1/4" Paper Collated Framing Nailer Metabo HPT" at bounding box center [493, 18] width 240 height 29
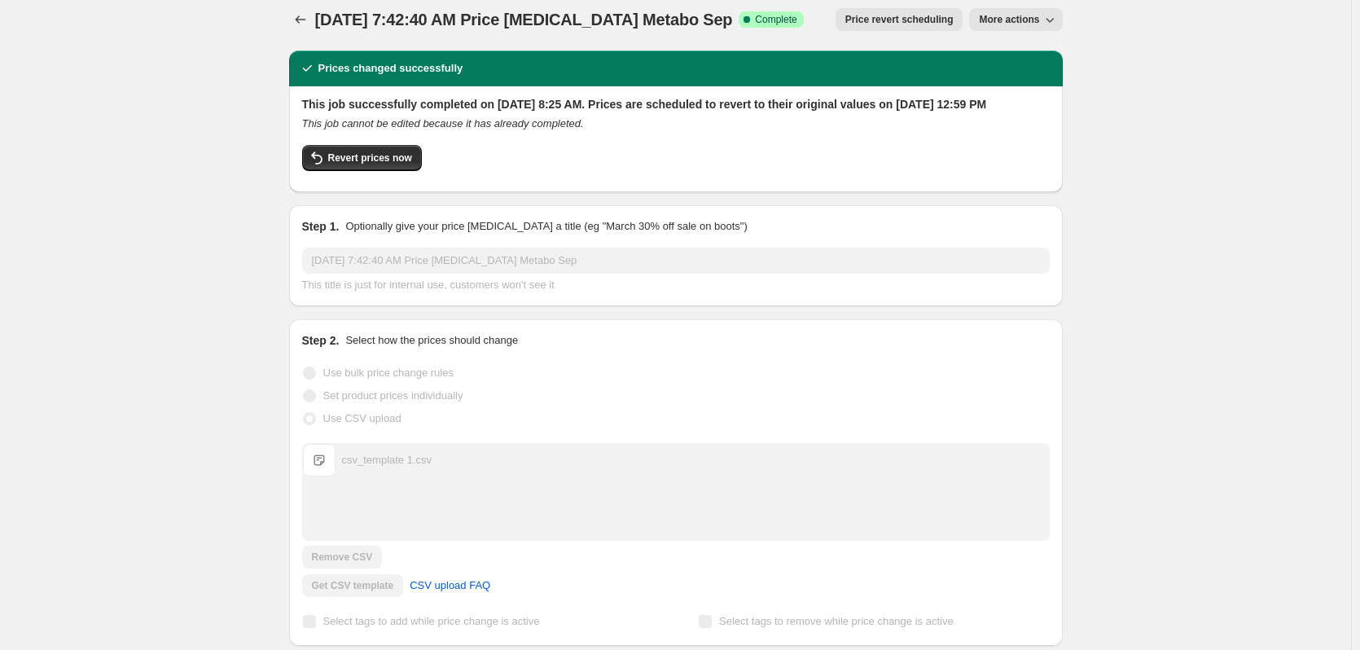
scroll to position [0, 0]
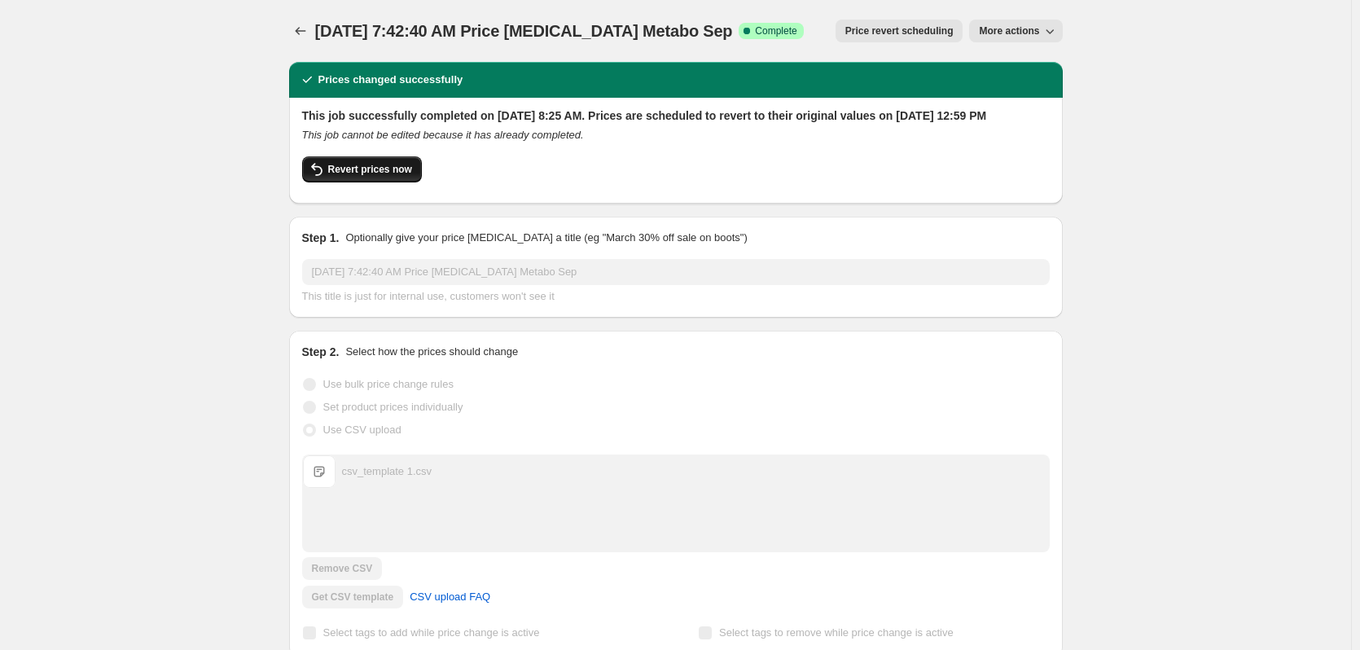
click at [372, 176] on span "Revert prices now" at bounding box center [370, 169] width 84 height 13
checkbox input "false"
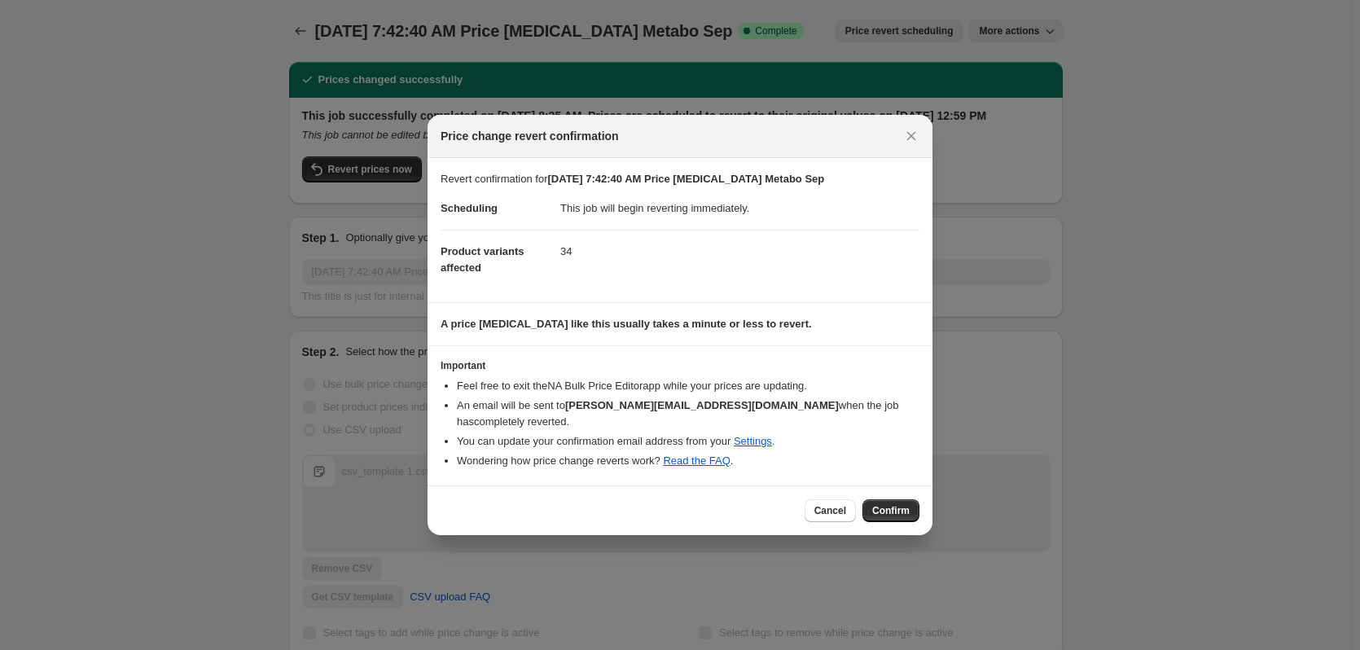
drag, startPoint x: 900, startPoint y: 510, endPoint x: 859, endPoint y: 515, distance: 41.8
click at [900, 511] on span "Confirm" at bounding box center [890, 510] width 37 height 13
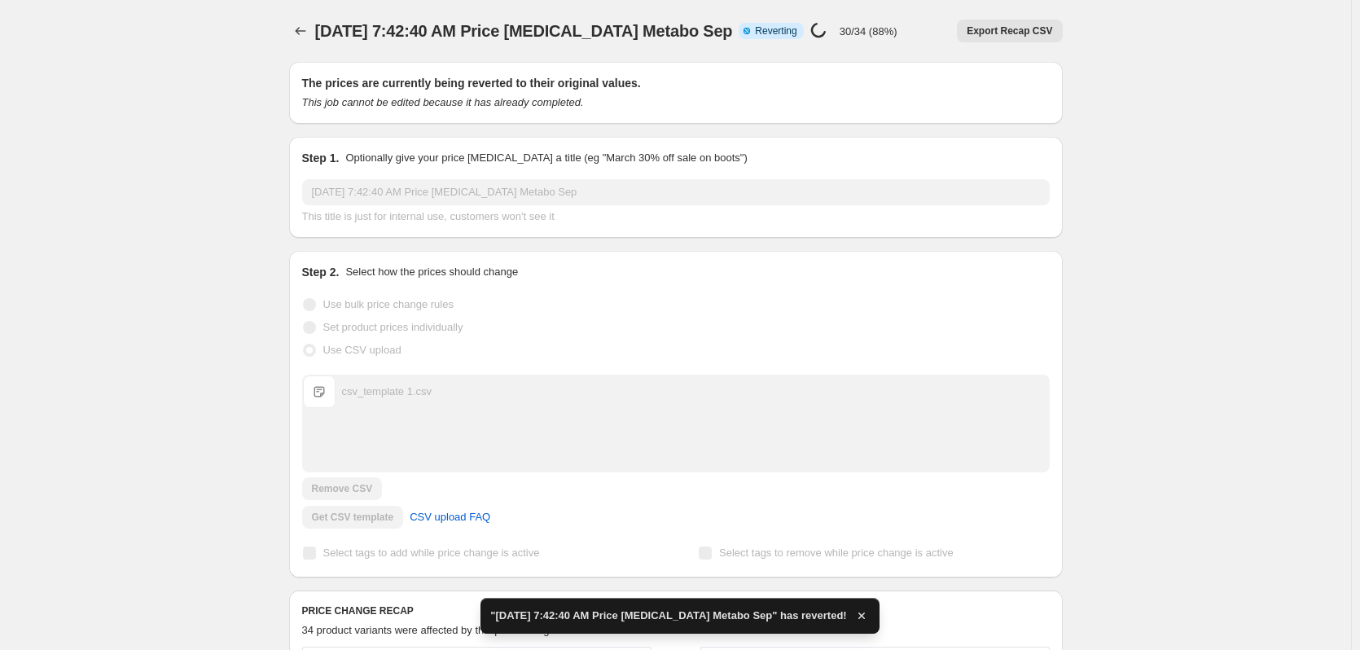
checkbox input "true"
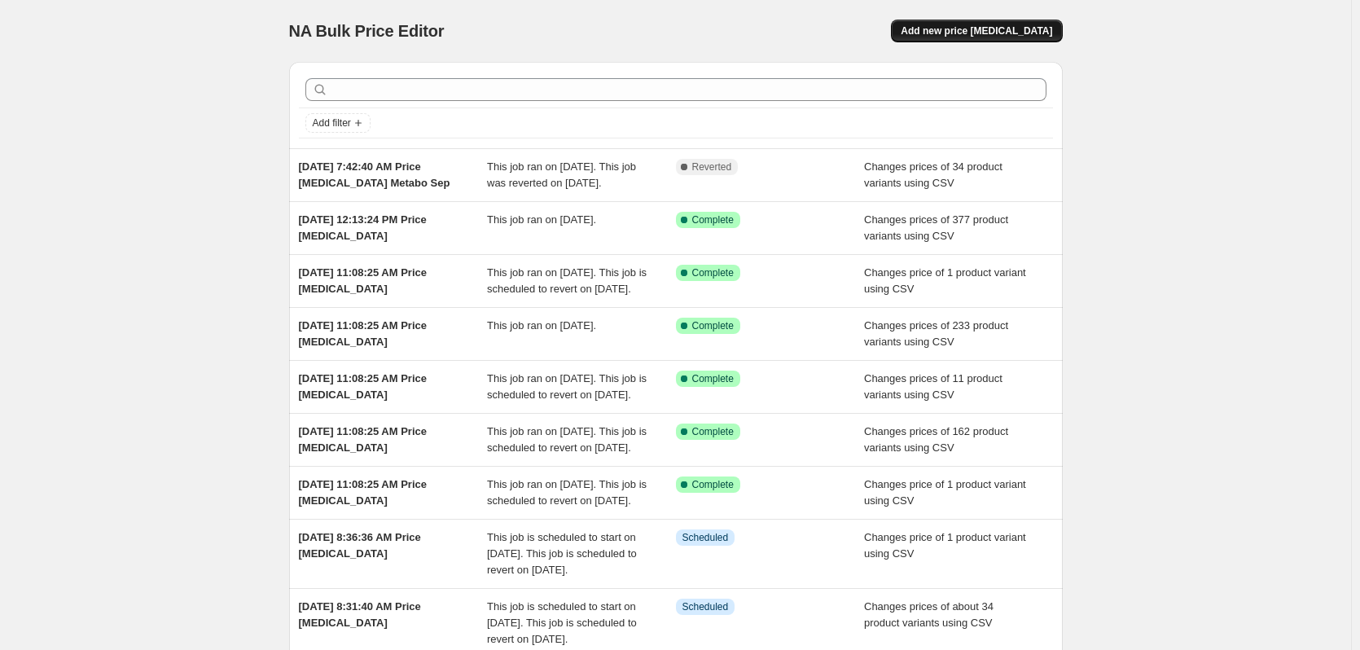
click at [984, 25] on span "Add new price [MEDICAL_DATA]" at bounding box center [977, 30] width 152 height 13
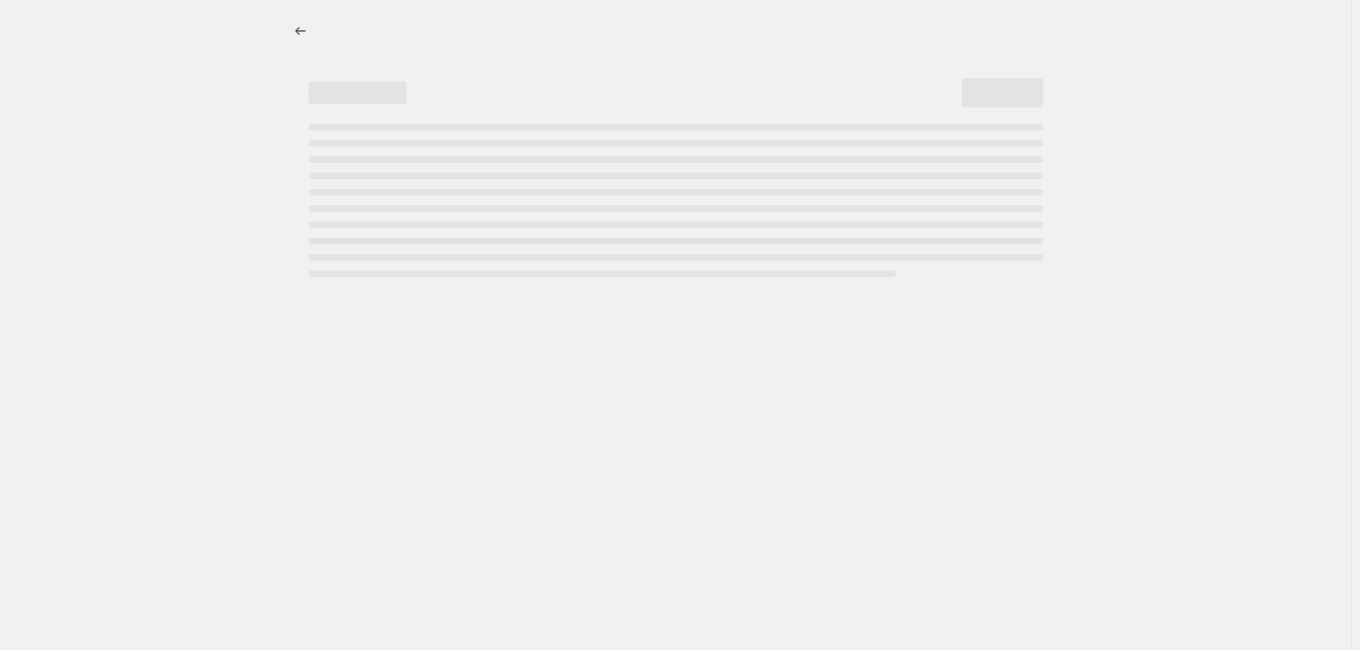
select select "percentage"
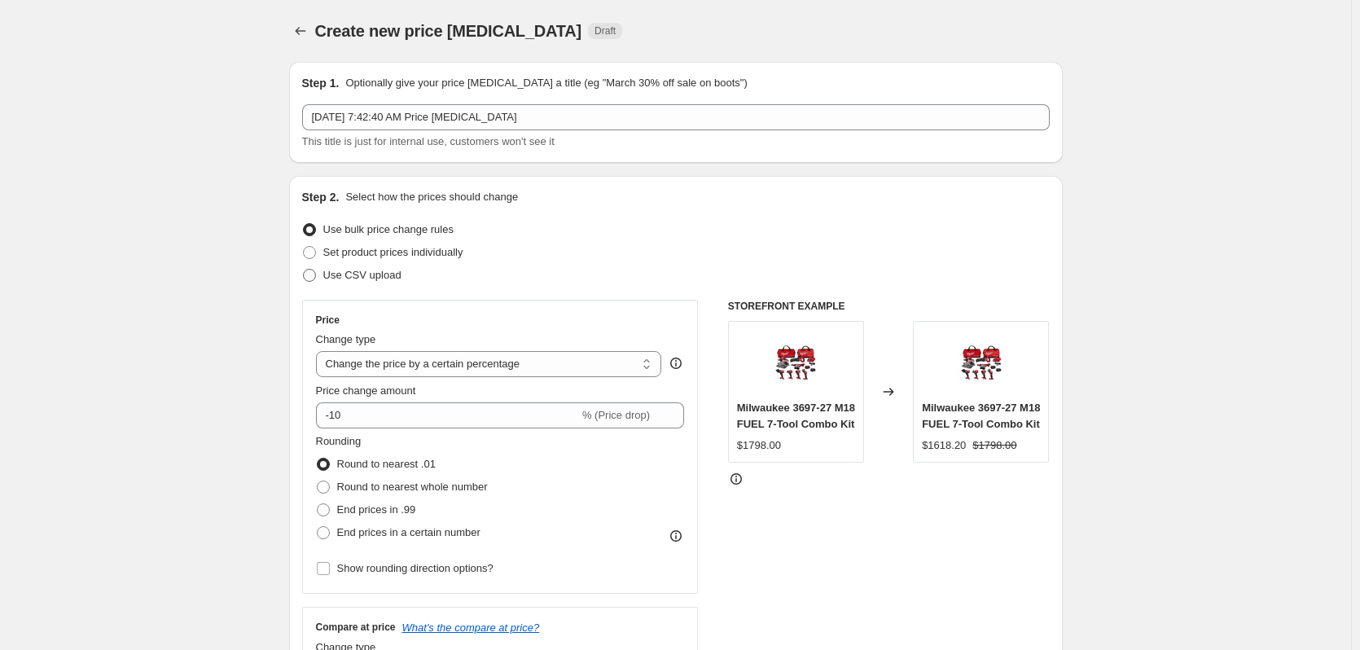
click at [375, 272] on span "Use CSV upload" at bounding box center [362, 275] width 78 height 12
click at [304, 270] on input "Use CSV upload" at bounding box center [303, 269] width 1 height 1
radio input "true"
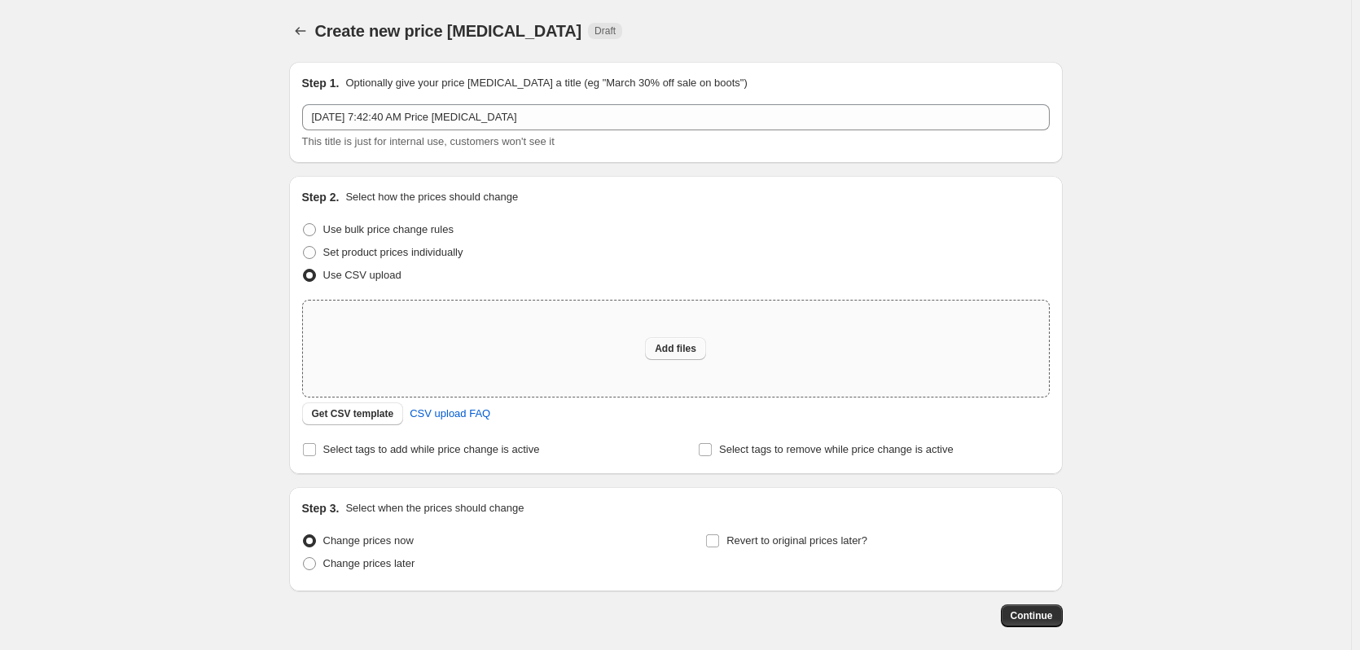
click at [661, 349] on span "Add files" at bounding box center [676, 348] width 42 height 13
type input "C:\fakepath\csv_template 1.csv"
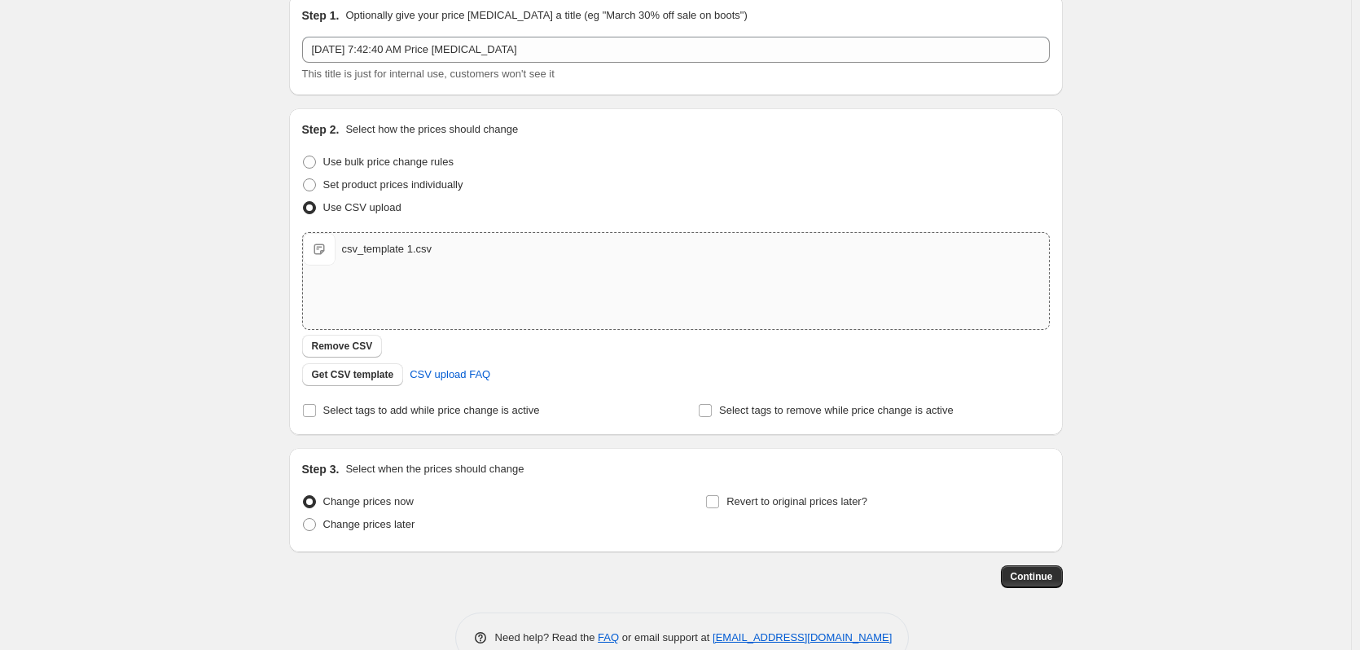
scroll to position [105, 0]
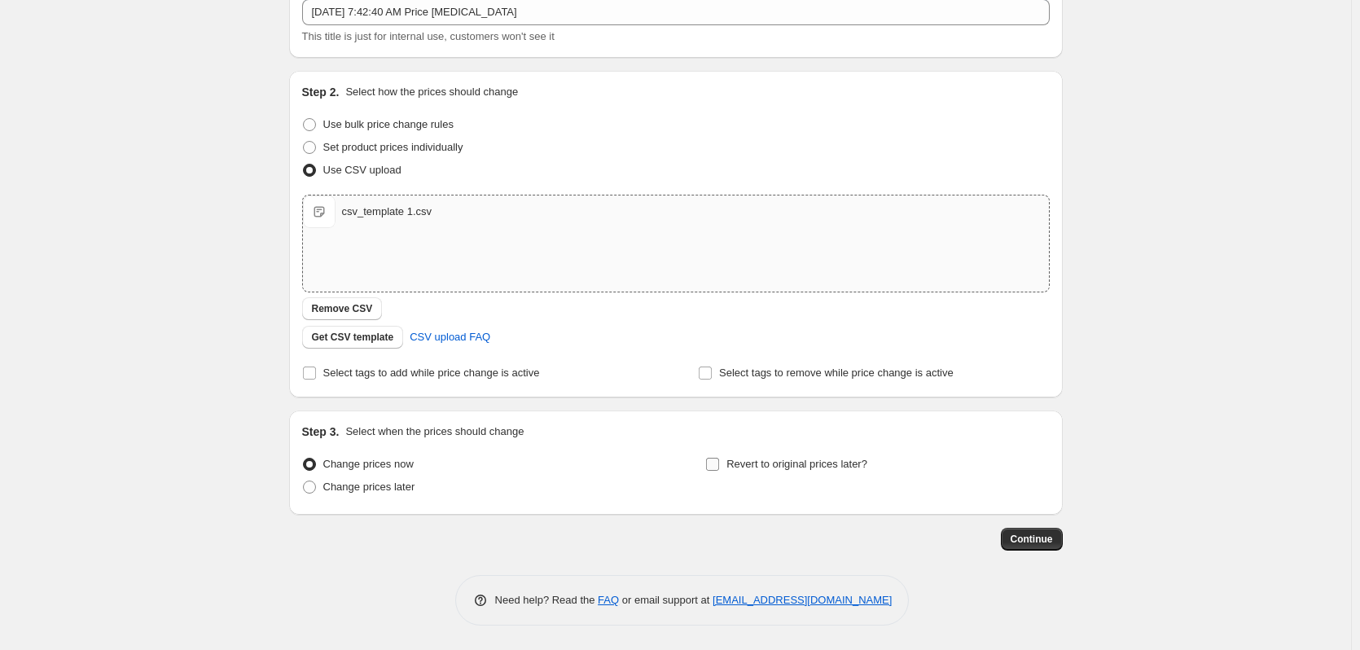
click at [816, 474] on label "Revert to original prices later?" at bounding box center [786, 464] width 162 height 23
click at [719, 471] on input "Revert to original prices later?" at bounding box center [712, 464] width 13 height 13
checkbox input "true"
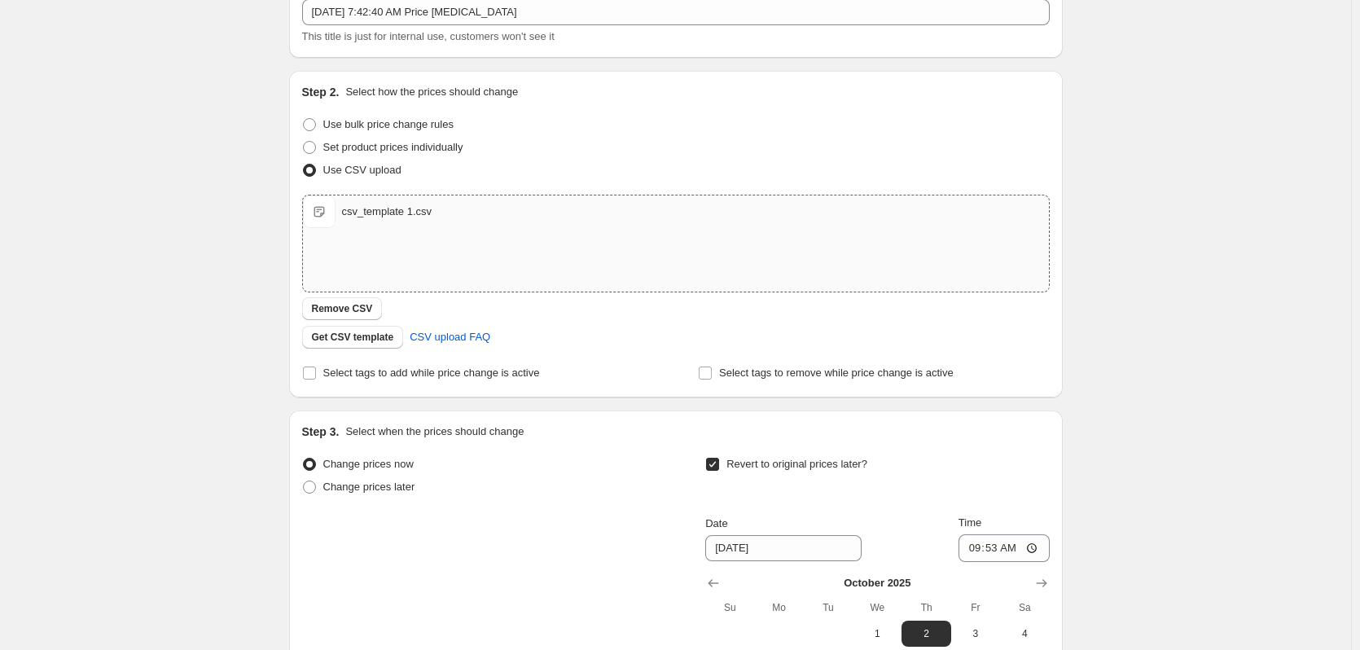
scroll to position [349, 0]
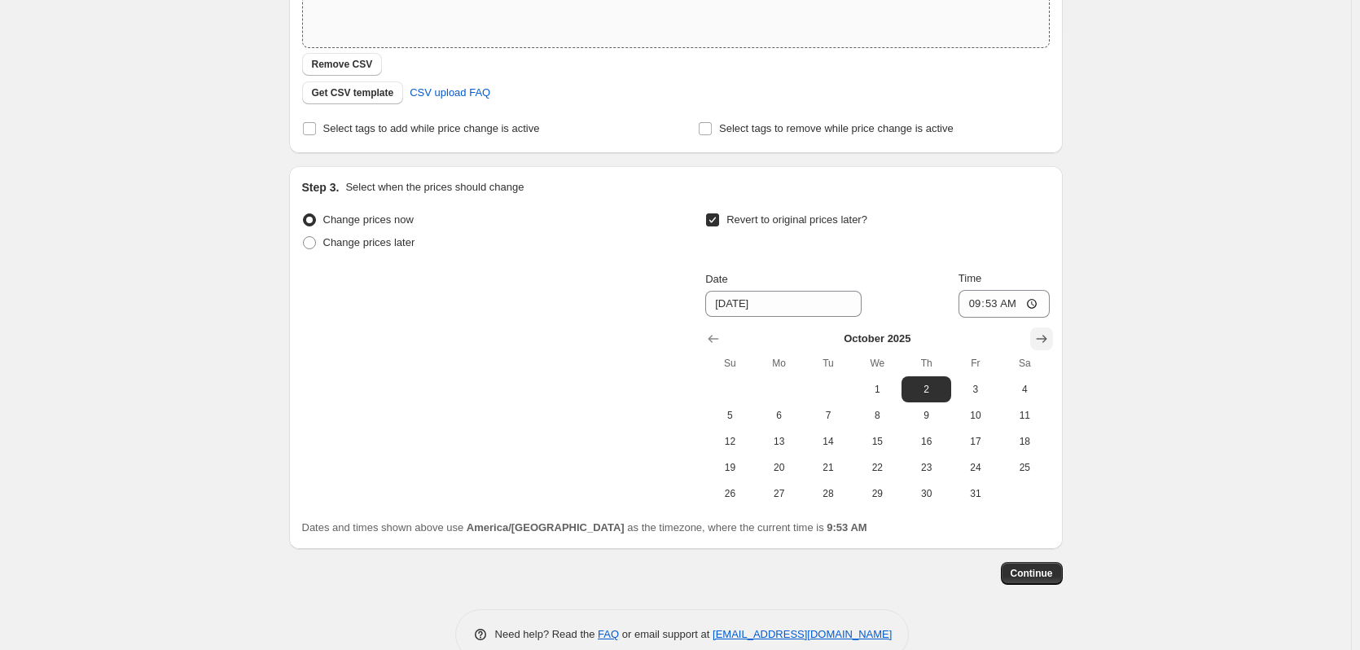
click at [1049, 345] on icon "Show next month, November 2025" at bounding box center [1042, 339] width 16 height 16
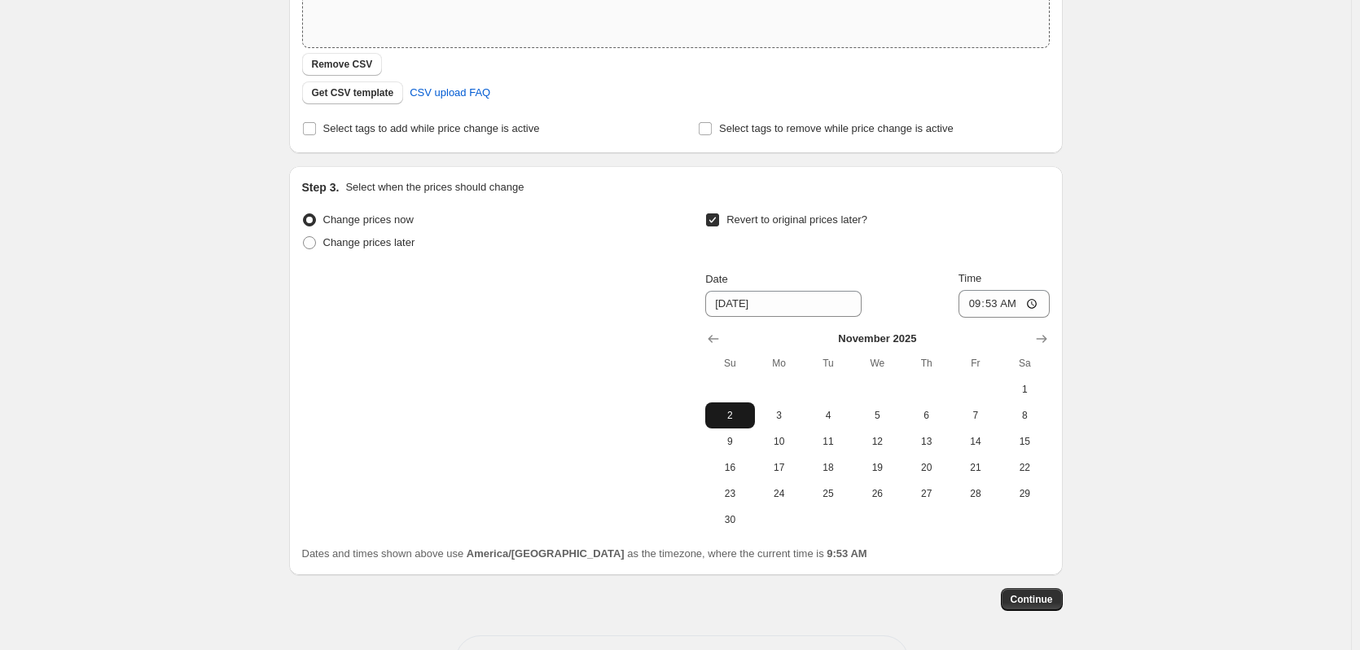
click at [744, 413] on span "2" at bounding box center [730, 415] width 36 height 13
type input "[DATE]"
click at [1035, 393] on span "1" at bounding box center [1025, 389] width 36 height 13
type input "[DATE]"
click at [975, 307] on input "09:53" at bounding box center [1004, 304] width 91 height 28
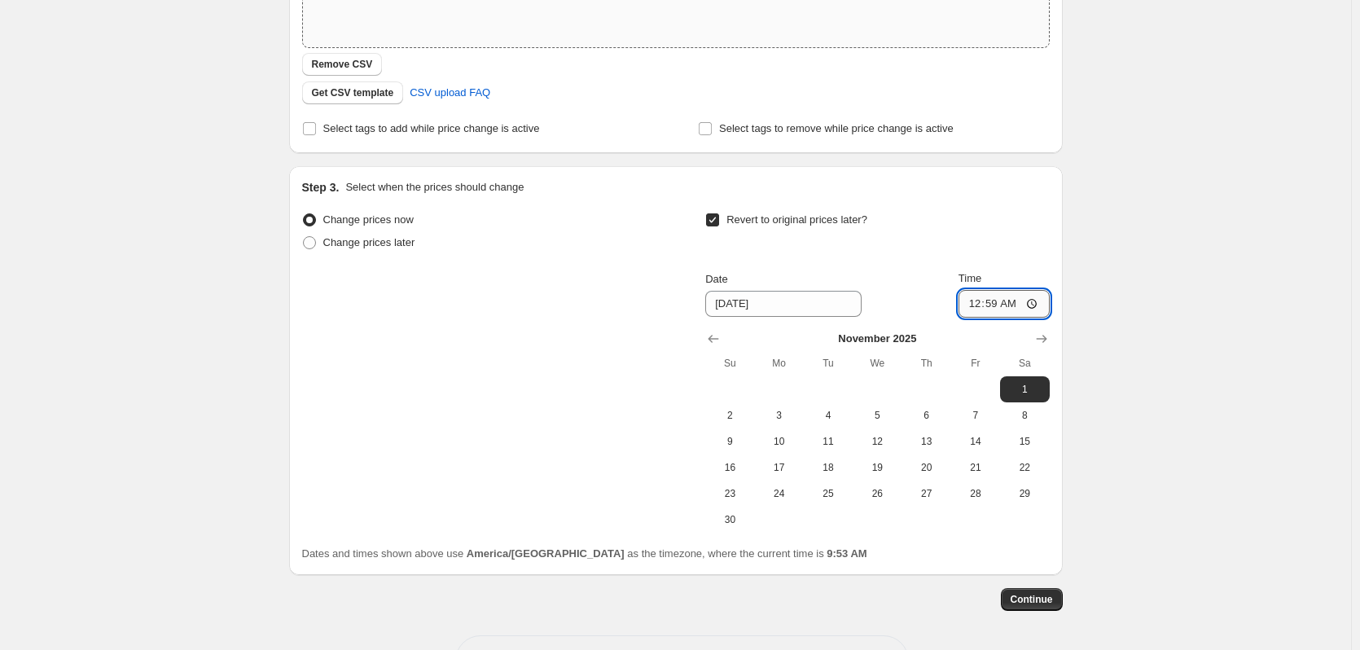
type input "12:59"
click at [1034, 597] on span "Continue" at bounding box center [1032, 599] width 42 height 13
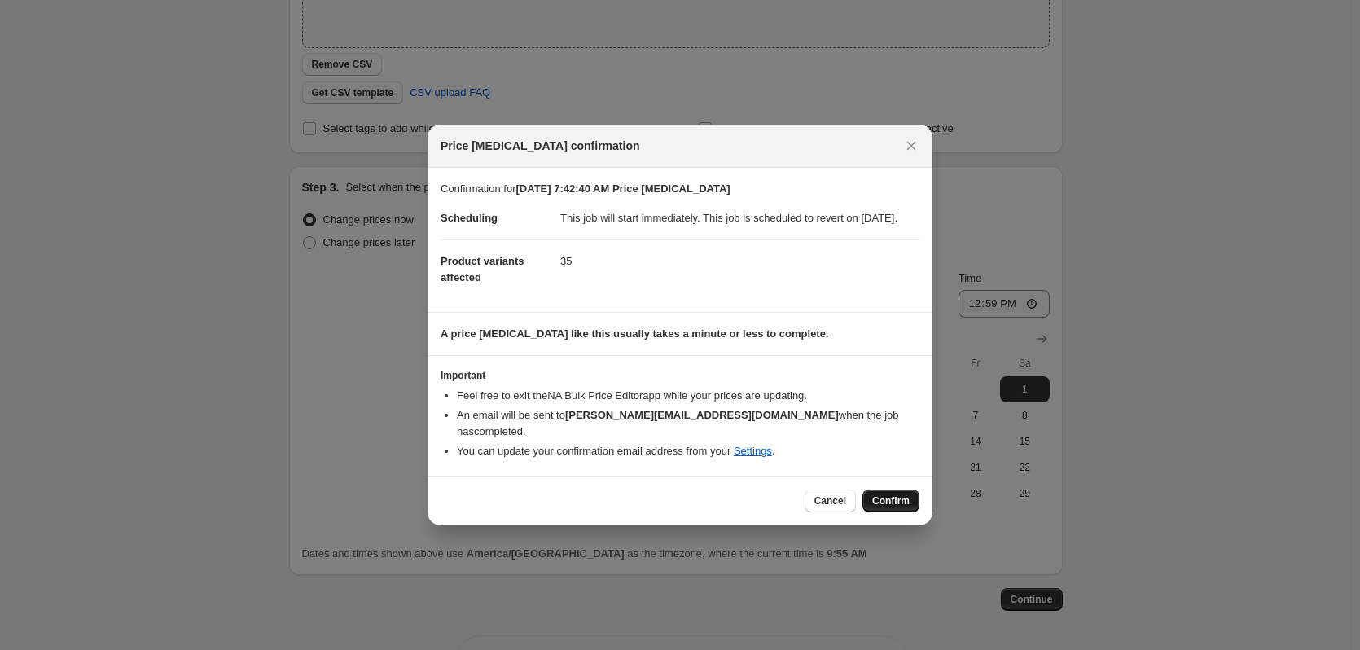
click at [879, 500] on span "Confirm" at bounding box center [890, 500] width 37 height 13
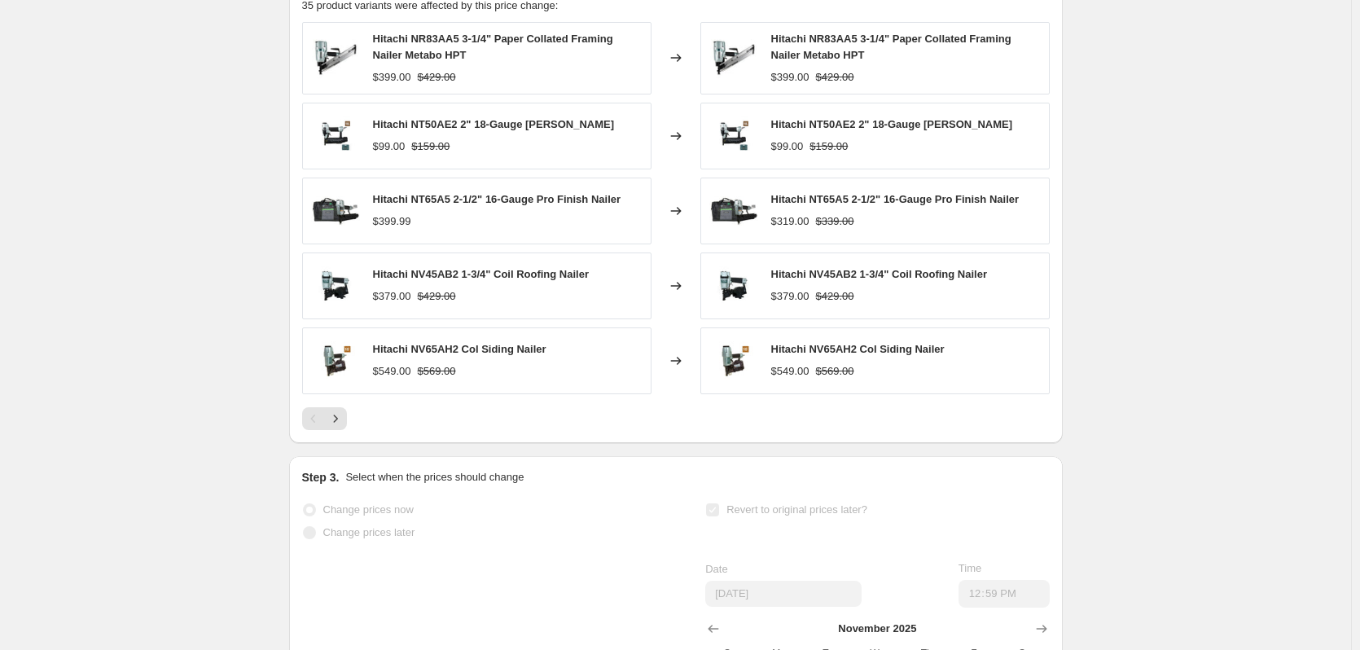
scroll to position [733, 0]
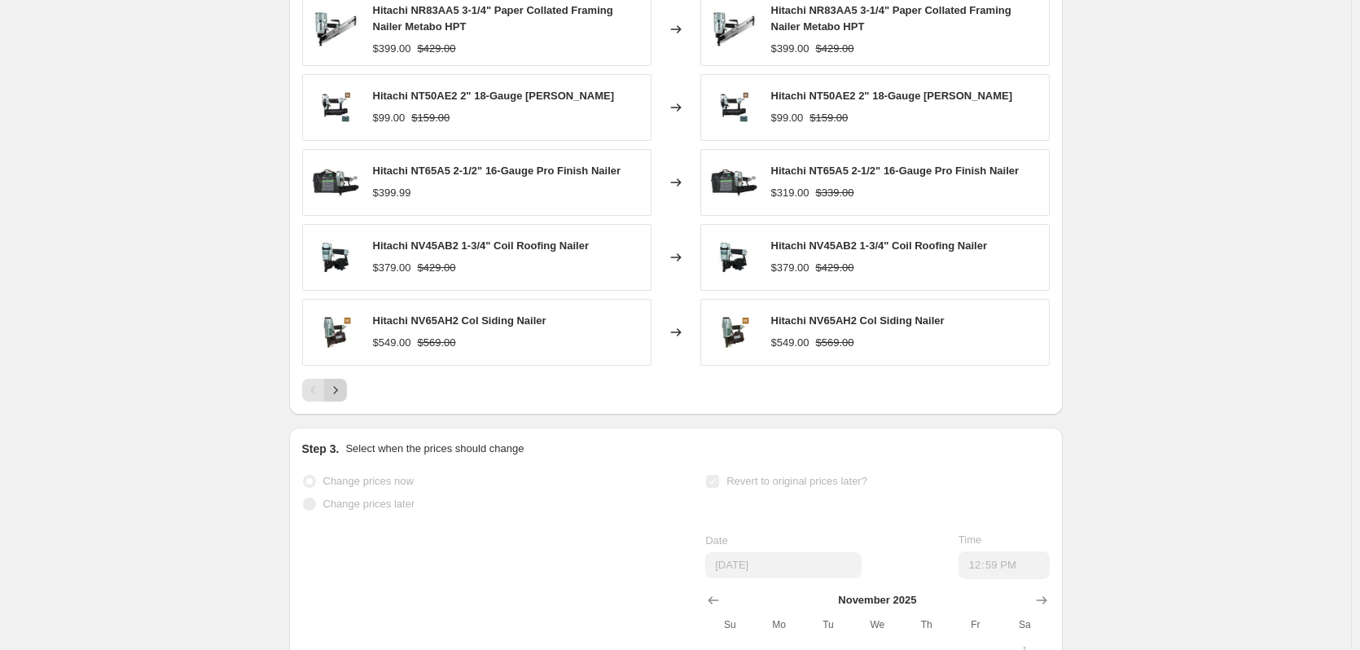
click at [342, 398] on icon "Next" at bounding box center [335, 390] width 16 height 16
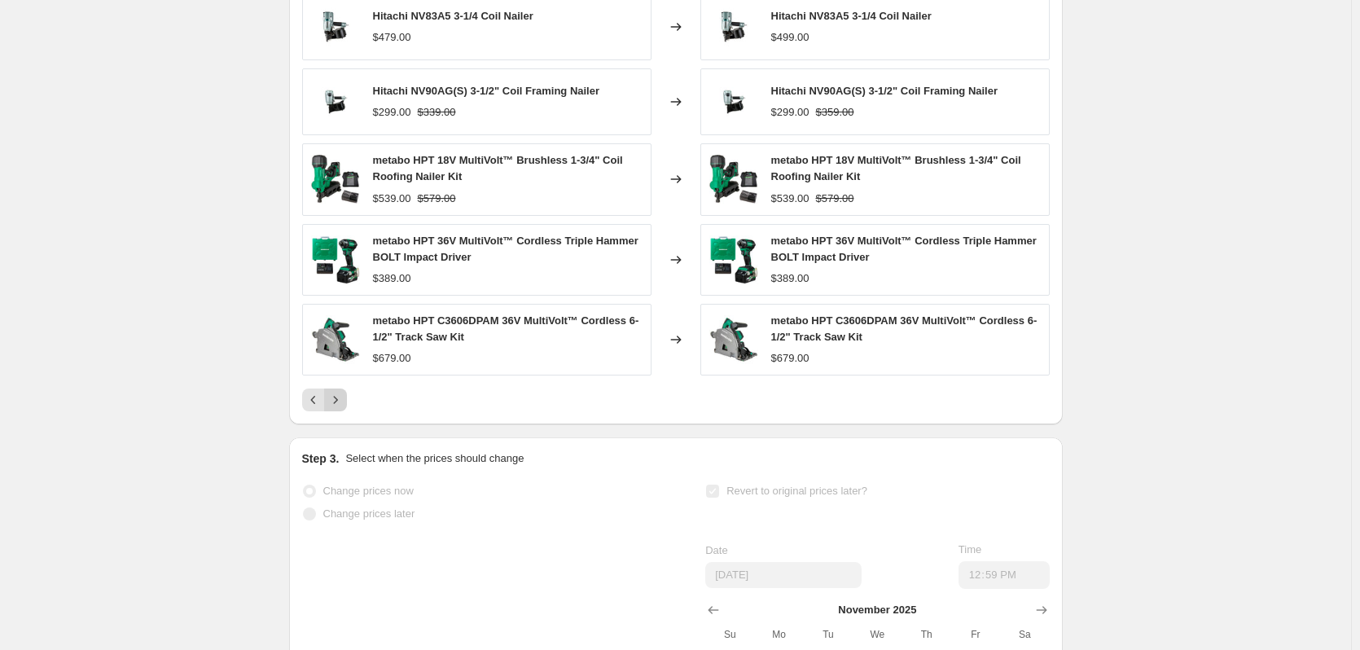
click at [343, 408] on icon "Next" at bounding box center [335, 400] width 16 height 16
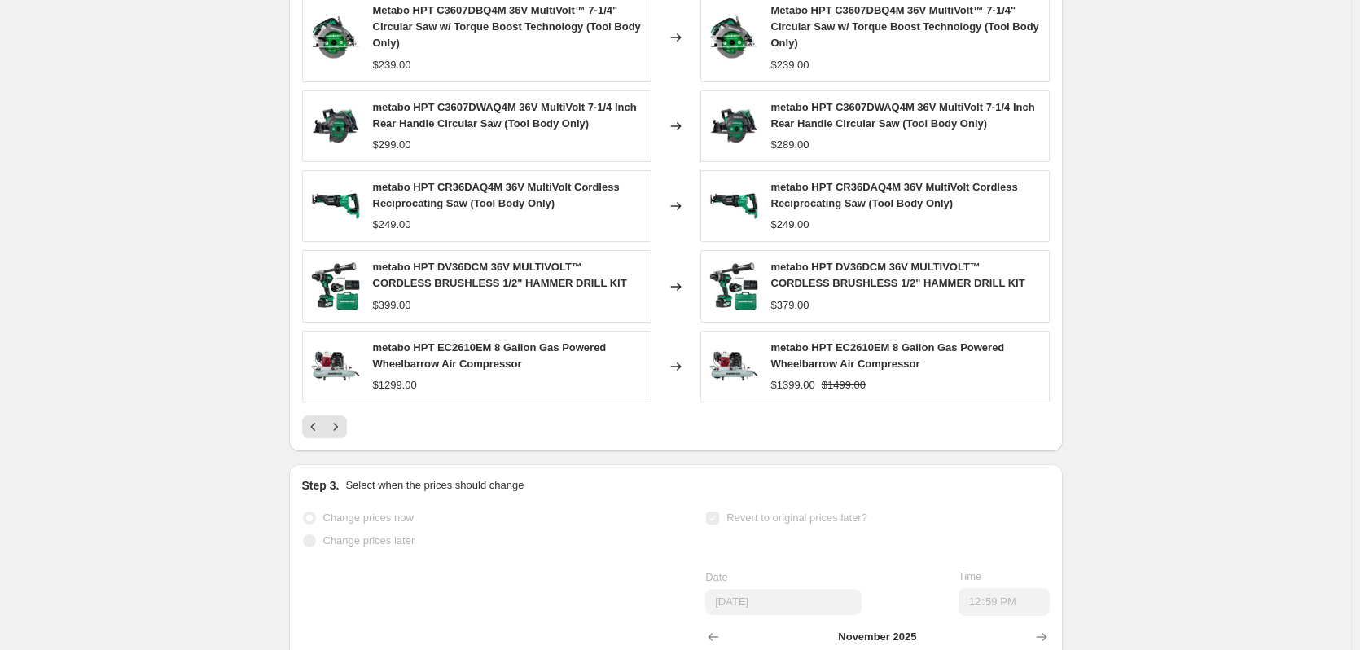
click at [345, 402] on div "metabo HPT EC2610EM 8 Gallon Gas Powered Wheelbarrow Air Compressor $1299.00" at bounding box center [476, 367] width 349 height 72
click at [458, 283] on span "metabo HPT DV36DCM 36V MULTIVOLT™ CORDLESS BRUSHLESS 1/2" HAMMER DRILL KIT" at bounding box center [500, 275] width 254 height 29
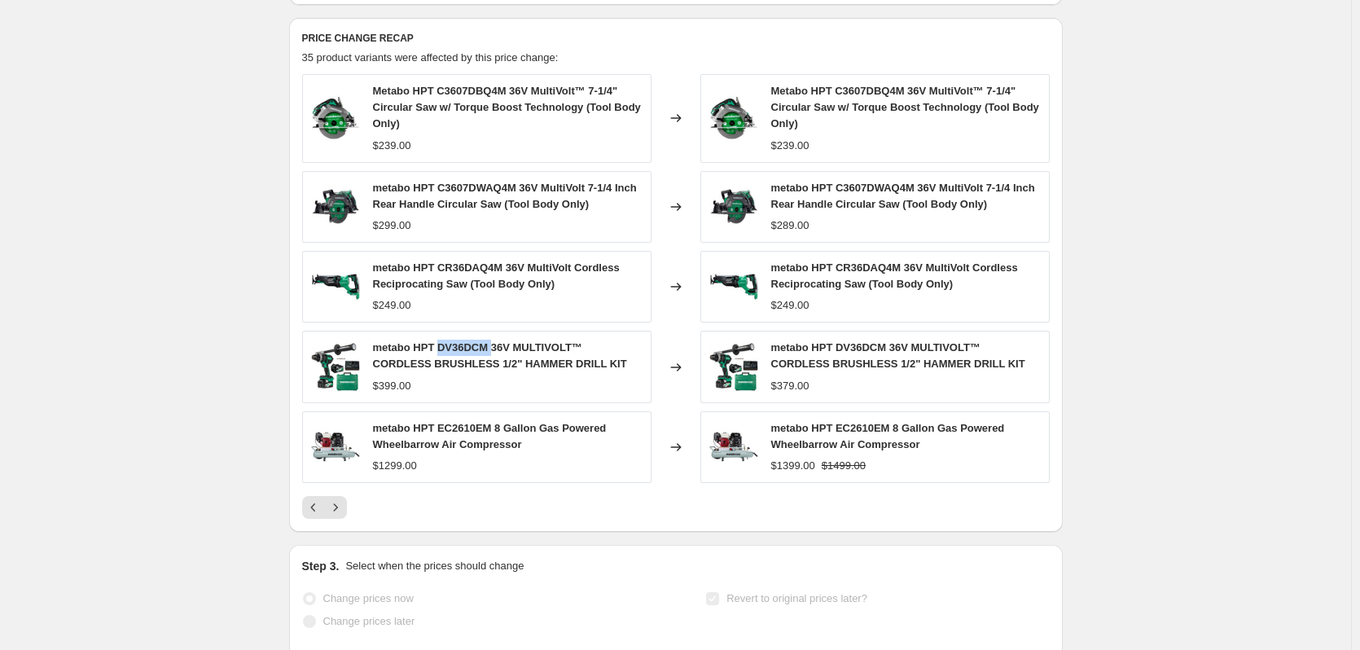
scroll to position [652, 0]
click at [315, 512] on icon "Previous" at bounding box center [312, 508] width 5 height 8
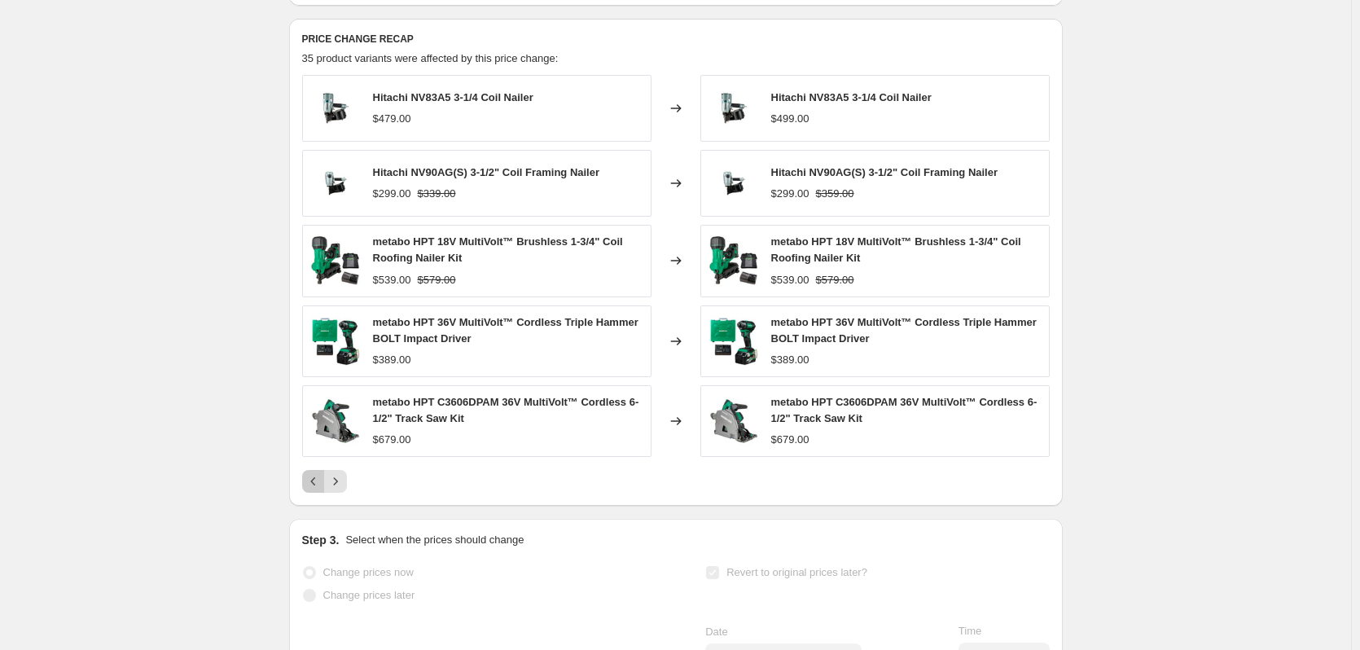
click at [319, 490] on icon "Previous" at bounding box center [313, 481] width 16 height 16
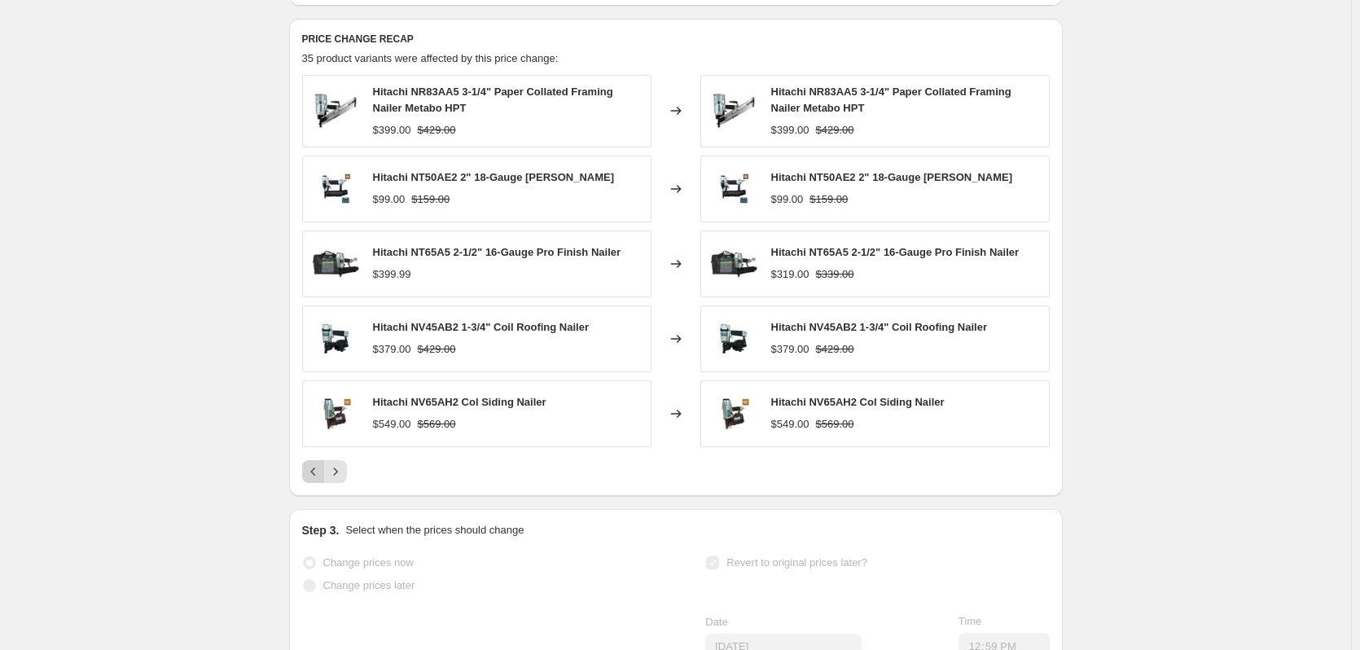
click at [319, 483] on div "Pagination" at bounding box center [313, 471] width 23 height 23
click at [343, 480] on icon "Next" at bounding box center [335, 472] width 16 height 16
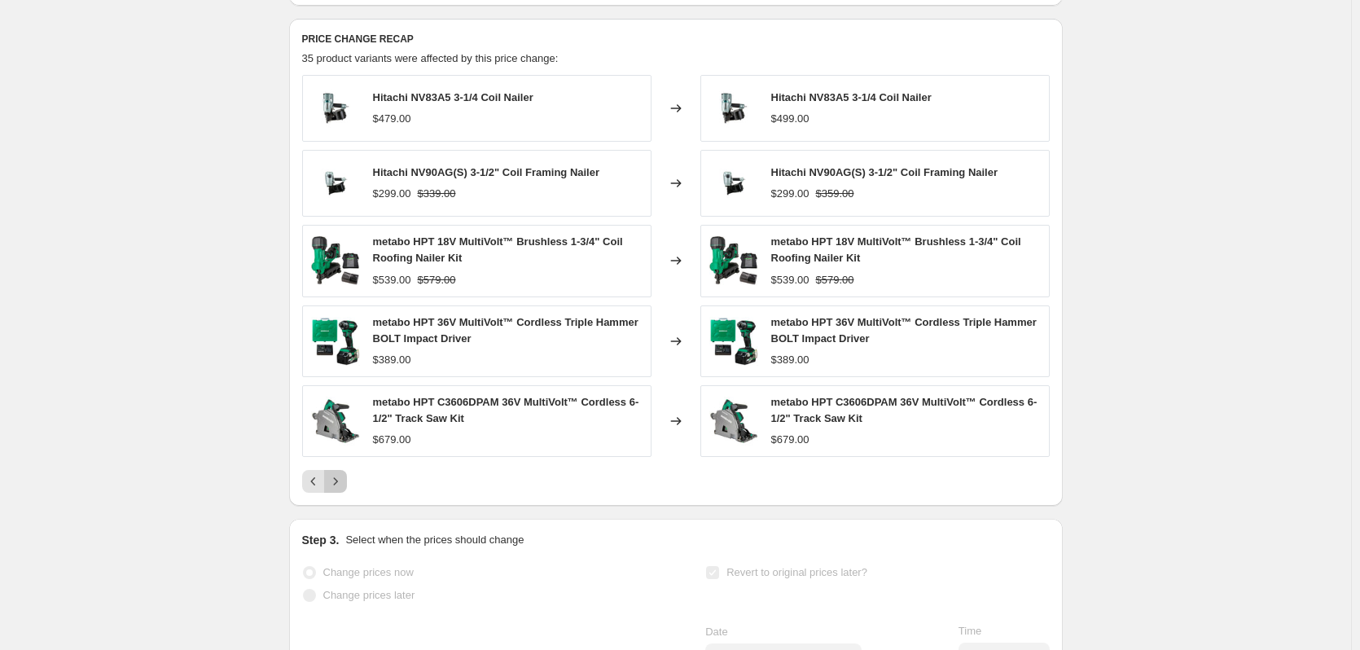
click at [343, 490] on button "Next" at bounding box center [335, 481] width 23 height 23
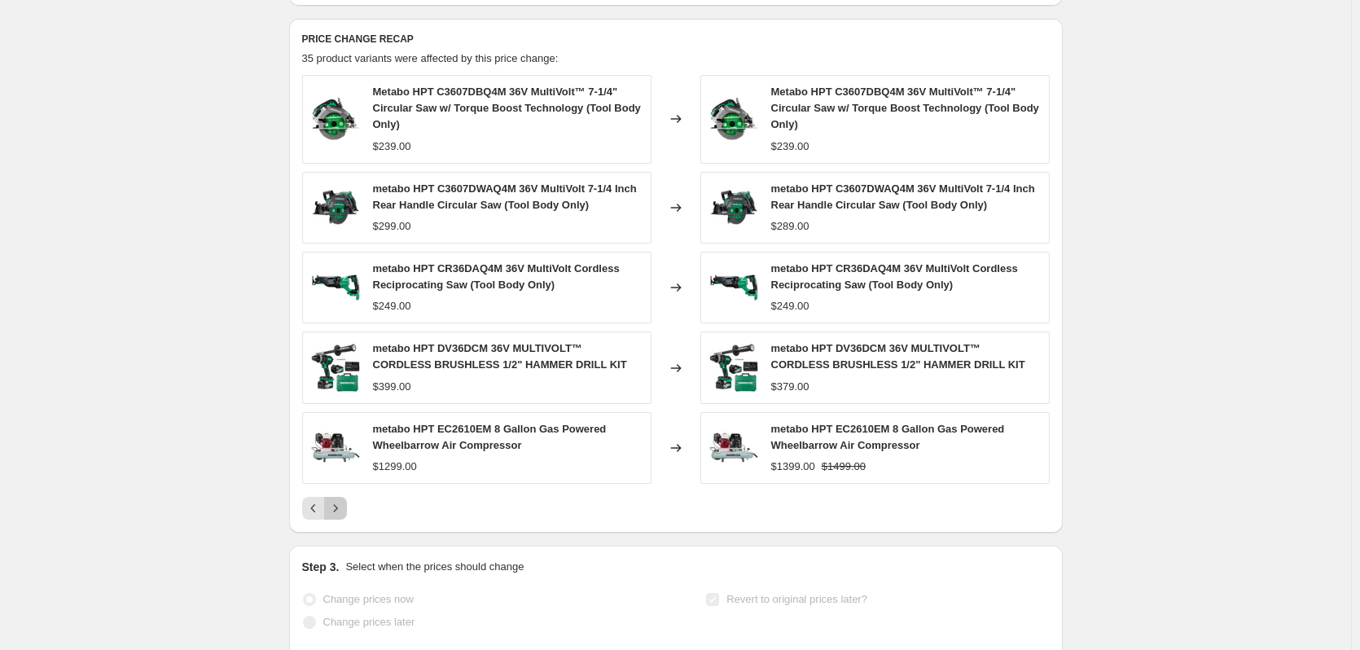
click at [340, 516] on icon "Next" at bounding box center [335, 508] width 16 height 16
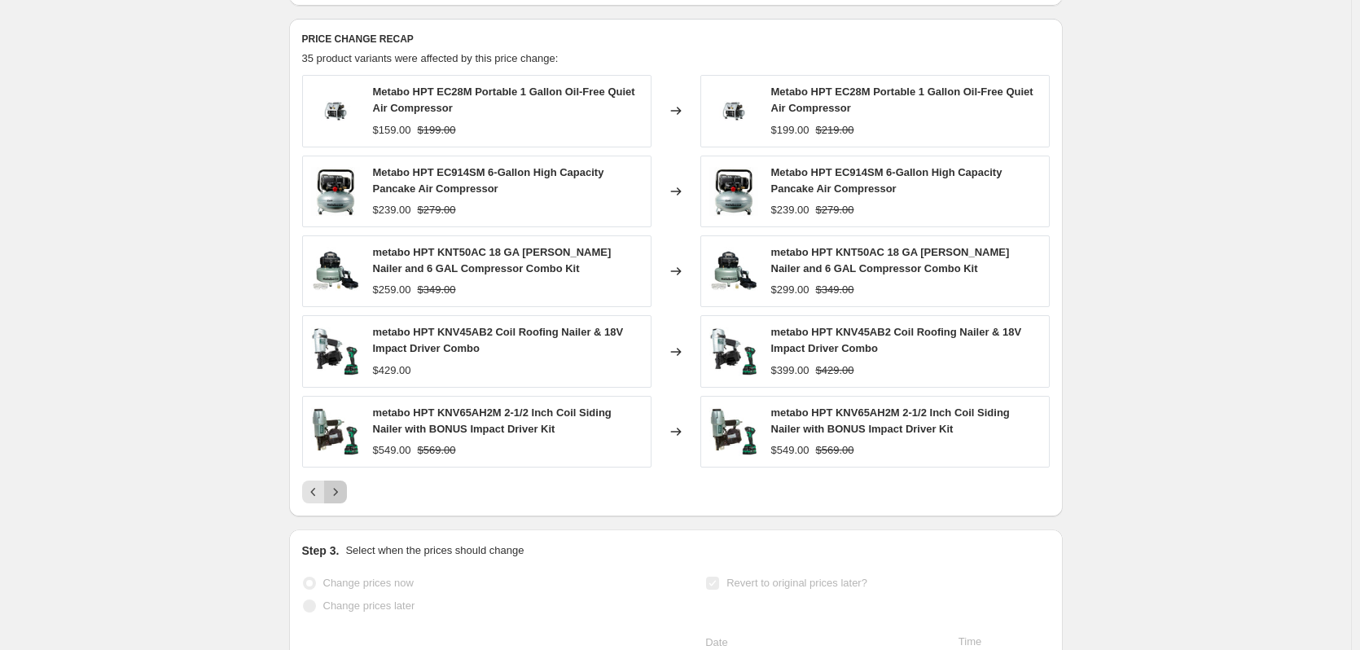
click at [342, 500] on icon "Next" at bounding box center [335, 492] width 16 height 16
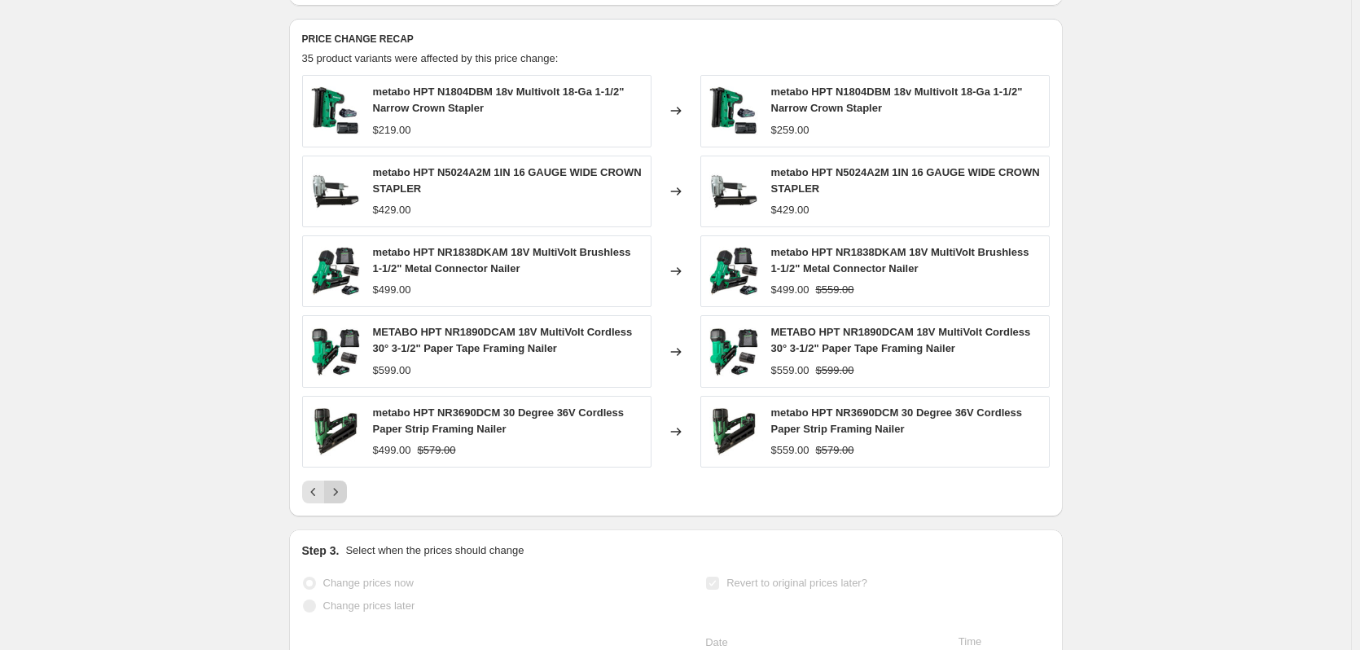
click at [342, 500] on icon "Next" at bounding box center [335, 492] width 16 height 16
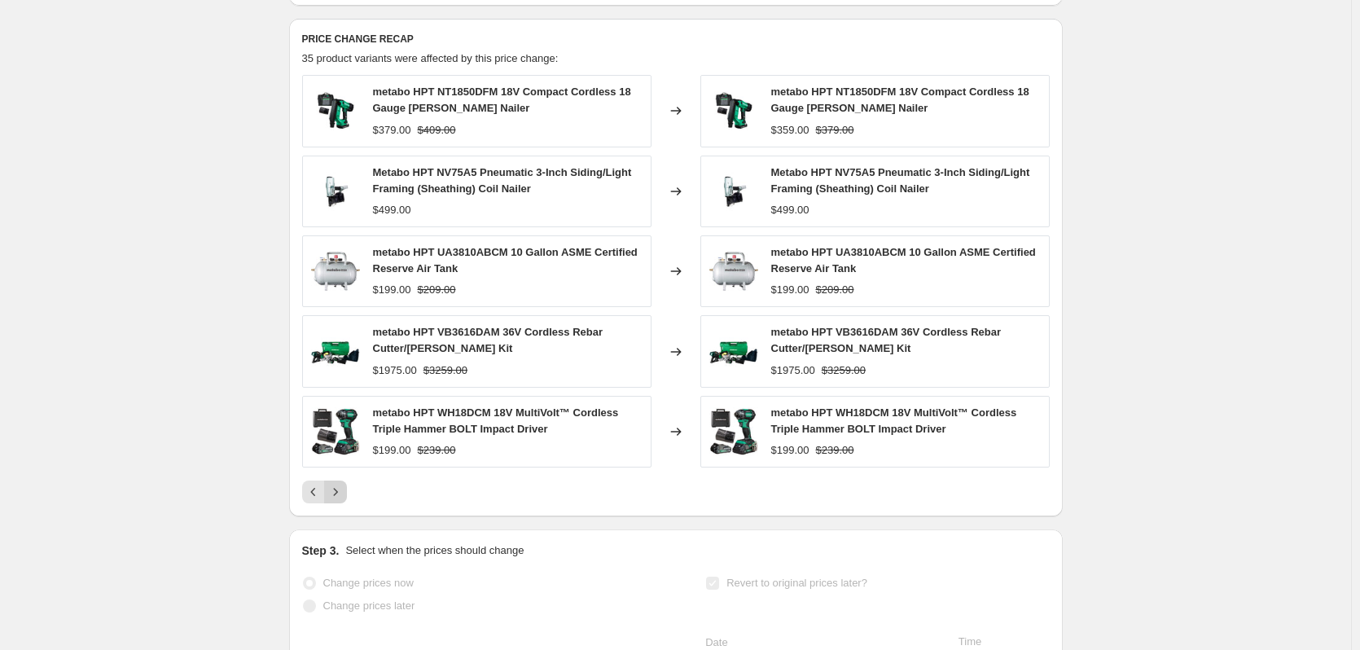
click at [342, 500] on icon "Next" at bounding box center [335, 492] width 16 height 16
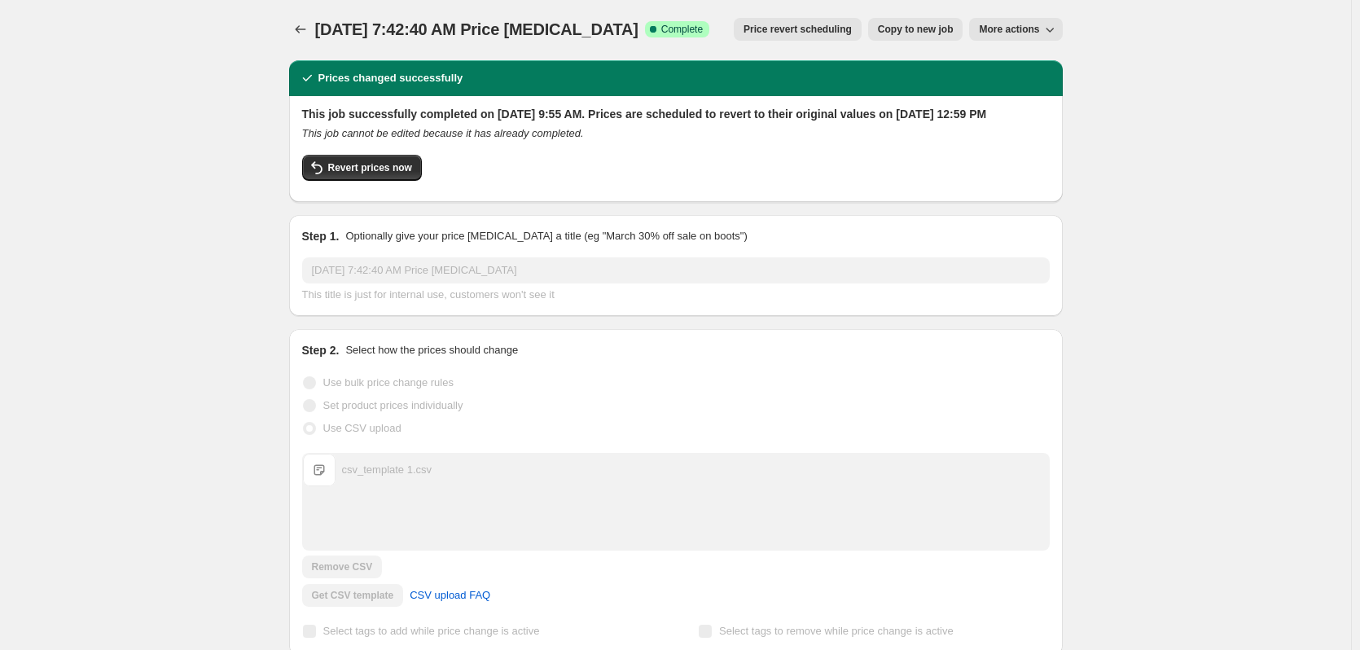
scroll to position [0, 0]
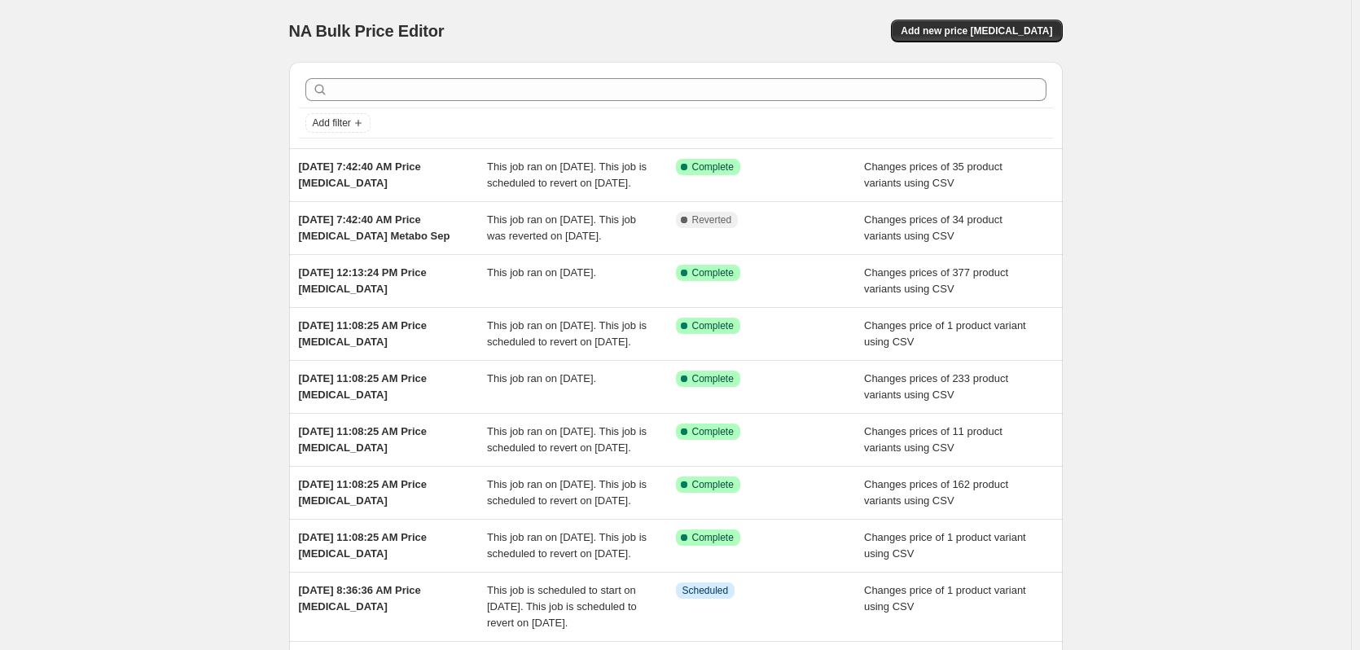
click at [816, 409] on li "[DATE] 11:08:25 AM Price [MEDICAL_DATA] This job ran on [DATE]. Success Complet…" at bounding box center [676, 386] width 774 height 53
click at [982, 24] on button "Add new price [MEDICAL_DATA]" at bounding box center [976, 31] width 171 height 23
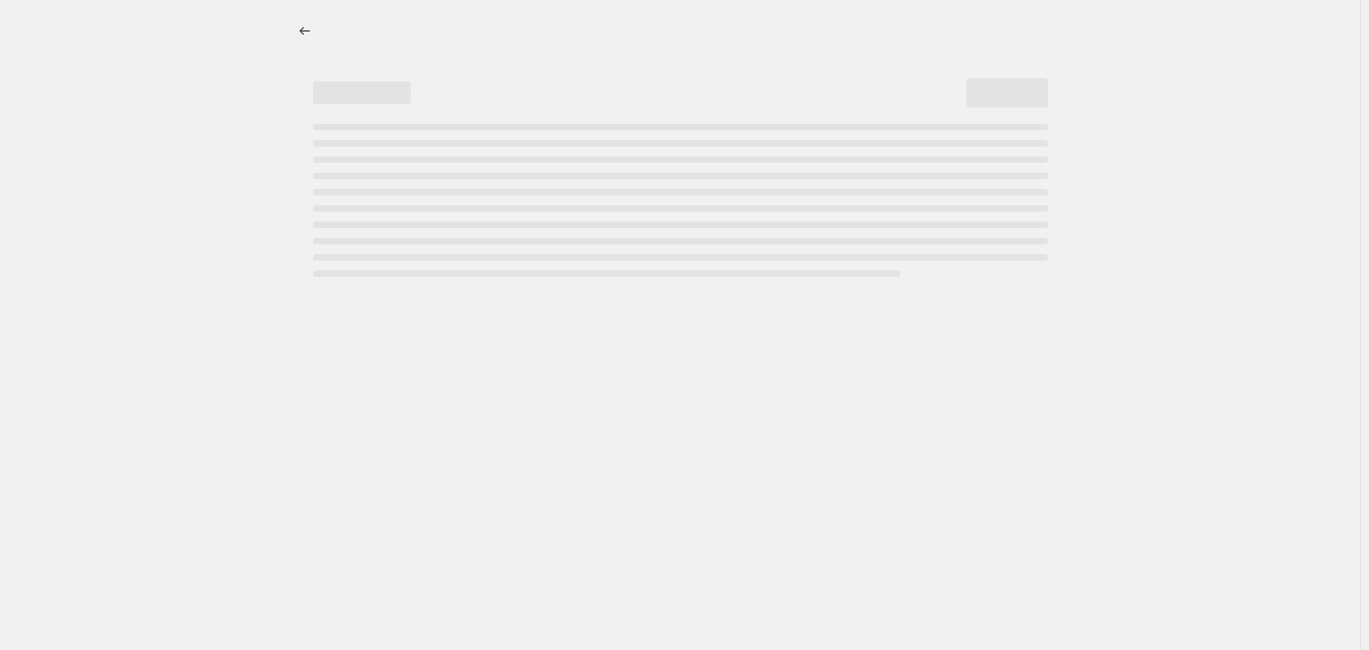
select select "percentage"
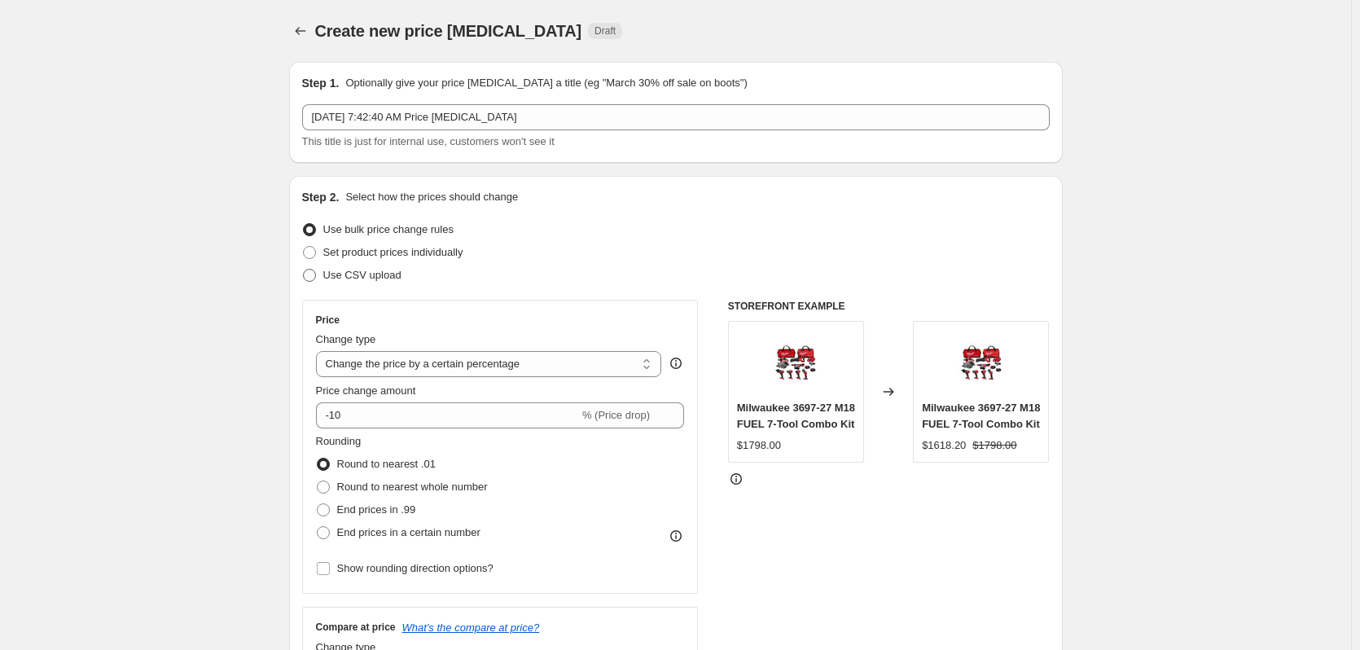
click at [391, 272] on span "Use CSV upload" at bounding box center [362, 275] width 78 height 12
click at [304, 270] on input "Use CSV upload" at bounding box center [303, 269] width 1 height 1
radio input "true"
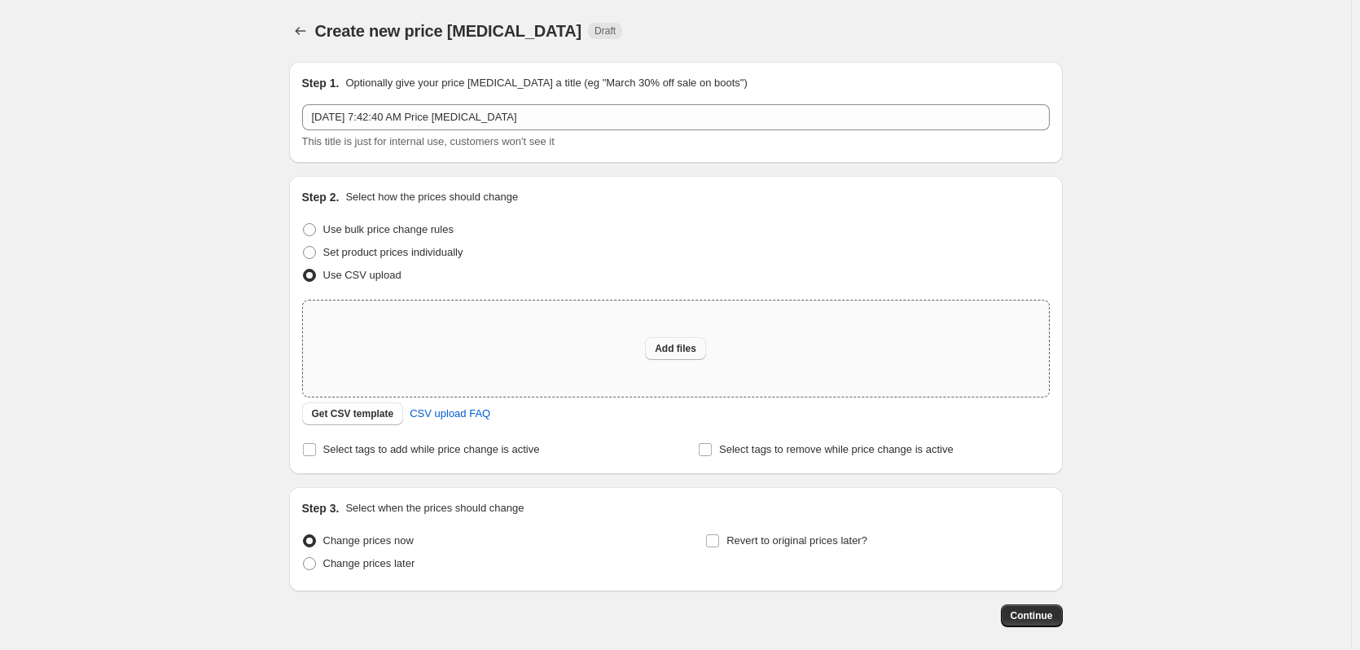
click at [675, 349] on span "Add files" at bounding box center [676, 348] width 42 height 13
type input "C:\fakepath\csv_template 1.csv"
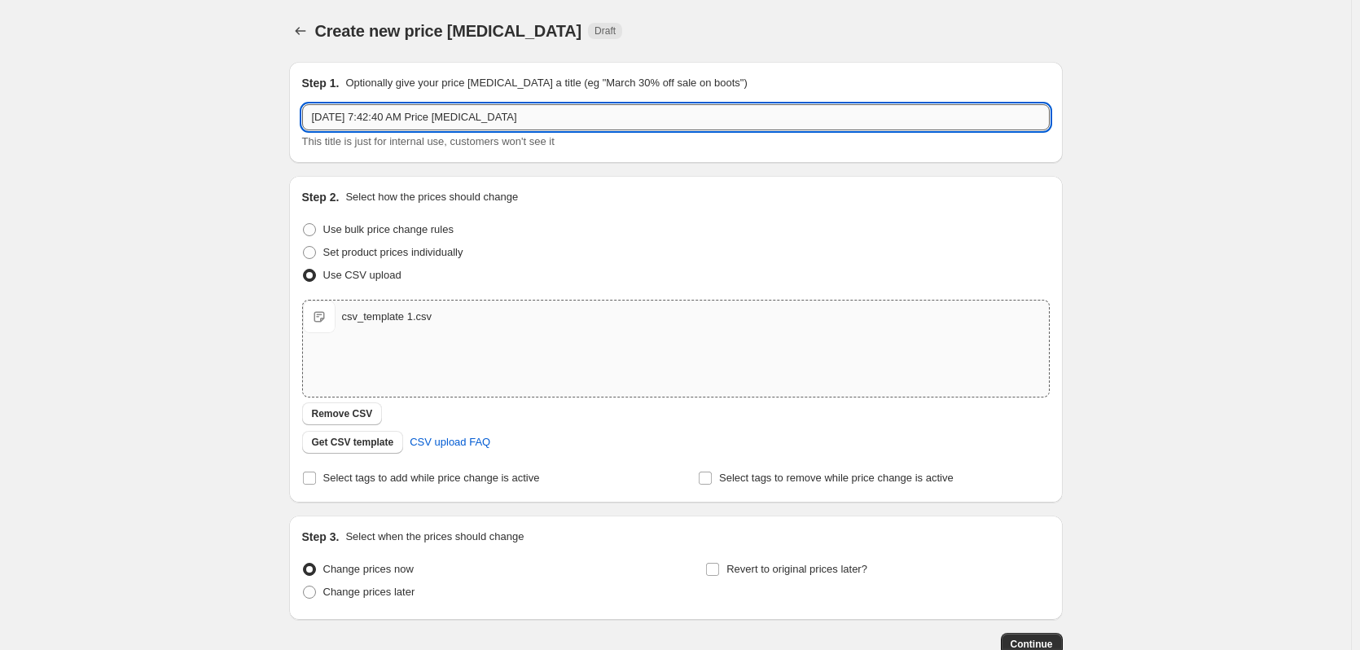
click at [524, 119] on input "[DATE] 7:42:40 AM Price [MEDICAL_DATA]" at bounding box center [676, 117] width 748 height 26
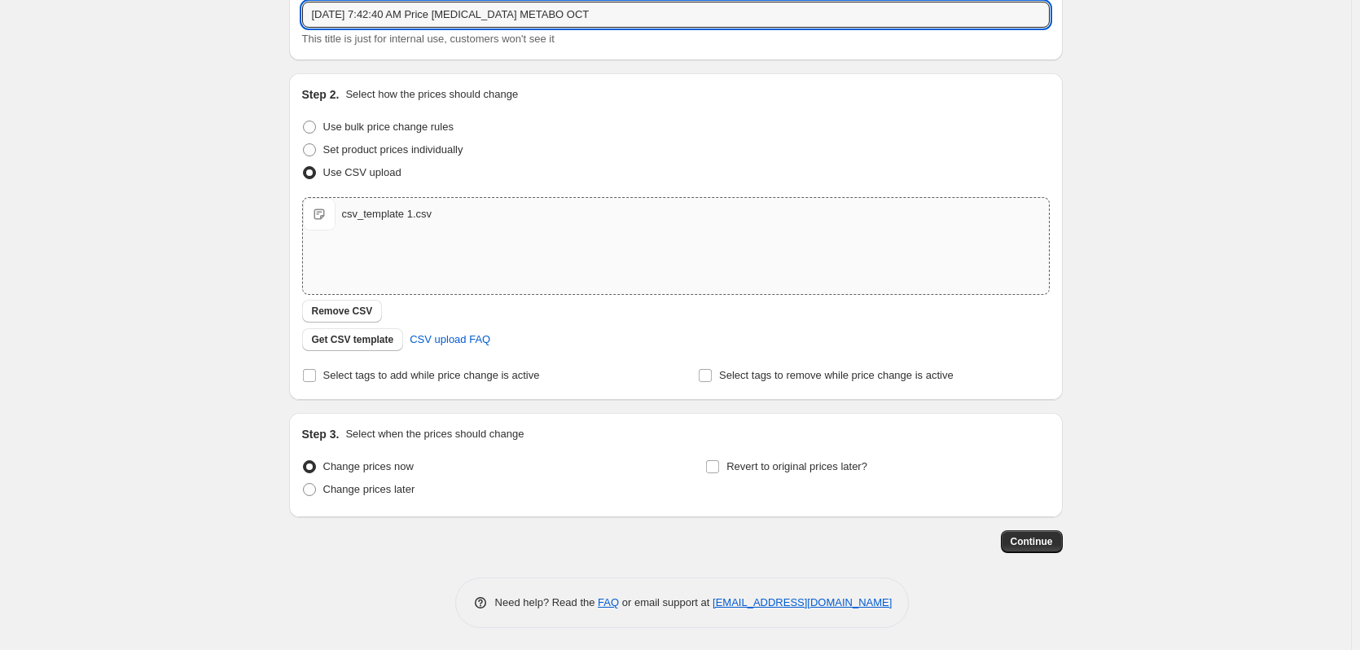
scroll to position [105, 0]
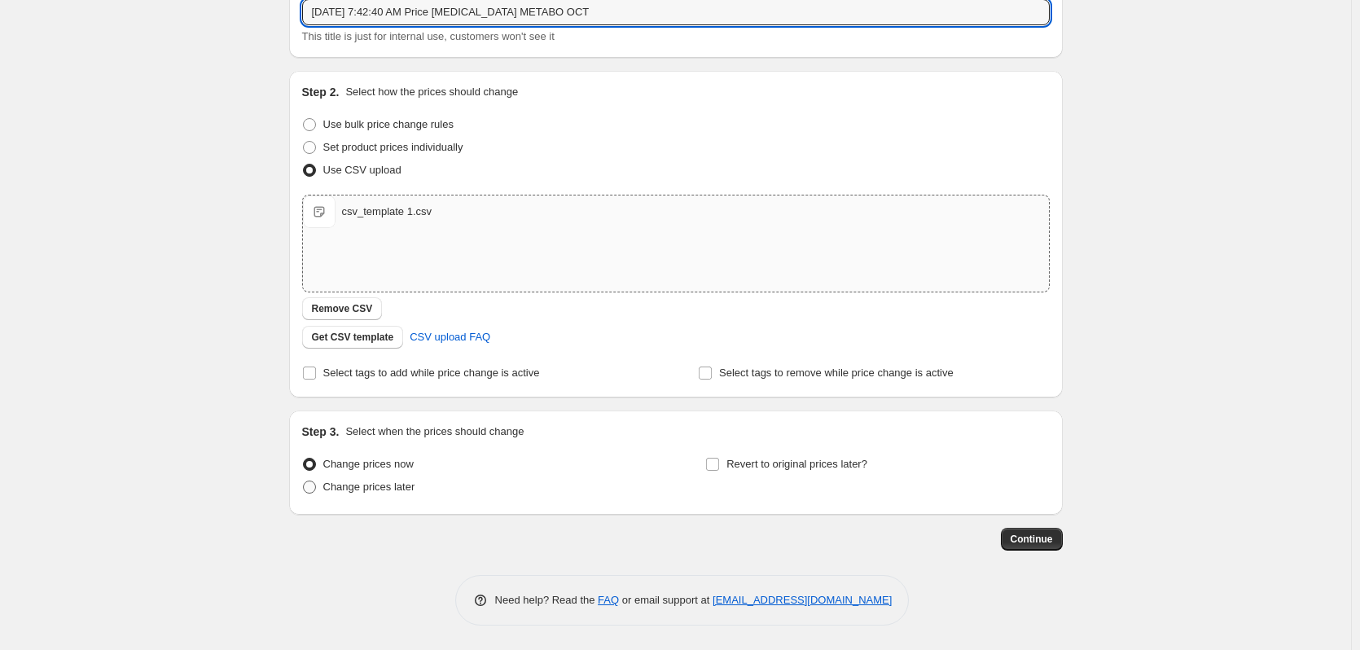
type input "[DATE] 7:42:40 AM Price [MEDICAL_DATA] METABO OCT"
click at [393, 486] on span "Change prices later" at bounding box center [369, 487] width 92 height 12
click at [304, 481] on input "Change prices later" at bounding box center [303, 481] width 1 height 1
radio input "true"
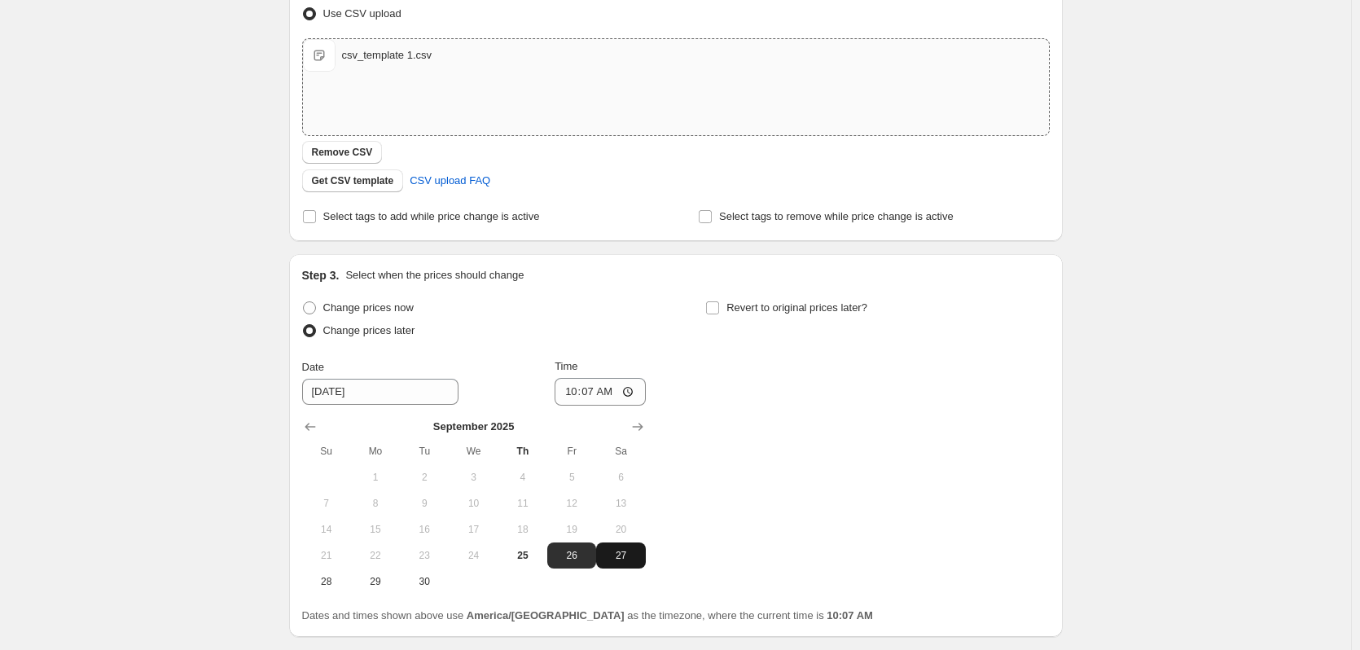
scroll to position [268, 0]
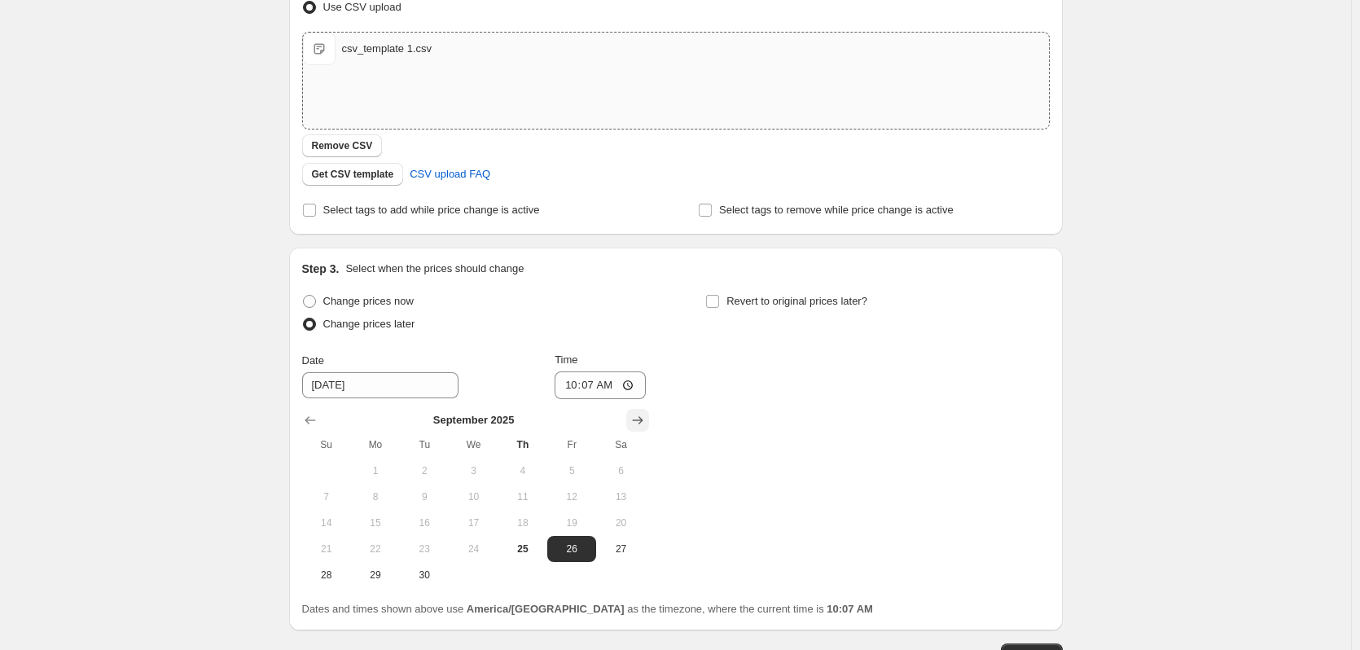
click at [643, 420] on icon "Show next month, October 2025" at bounding box center [637, 420] width 11 height 8
click at [521, 476] on span "2" at bounding box center [523, 470] width 36 height 13
type input "[DATE]"
click at [576, 387] on input "10:07" at bounding box center [600, 385] width 91 height 28
type input "11:59"
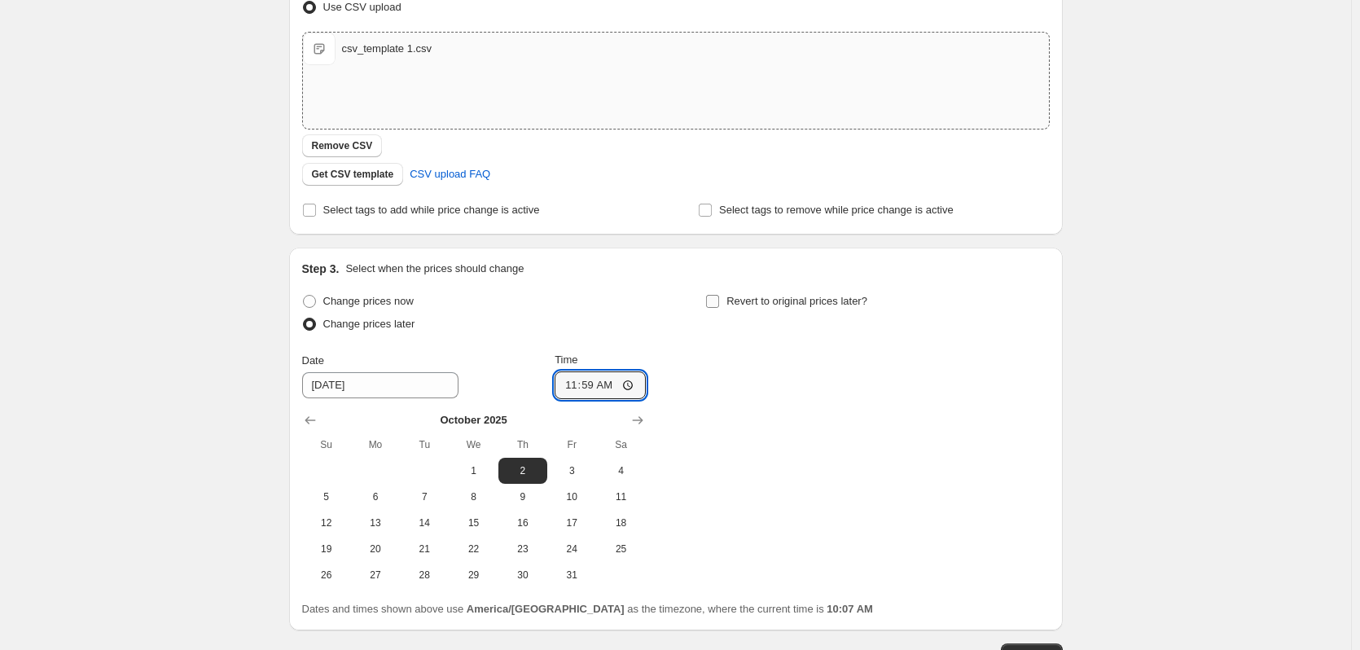
click at [793, 308] on span "Revert to original prices later?" at bounding box center [797, 301] width 141 height 16
click at [719, 308] on input "Revert to original prices later?" at bounding box center [712, 301] width 13 height 13
checkbox input "true"
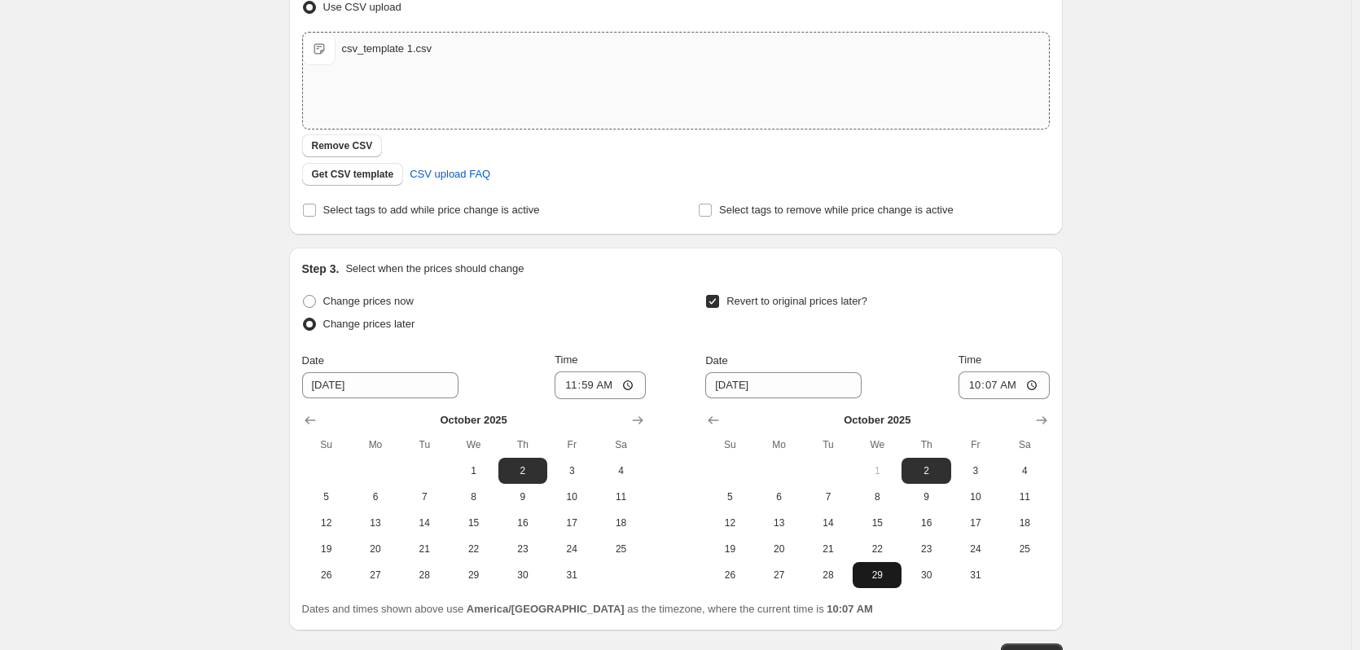
click at [875, 569] on span "29" at bounding box center [877, 575] width 36 height 13
type input "[DATE]"
click at [981, 390] on input "10:07" at bounding box center [1004, 385] width 91 height 28
type input "12:59"
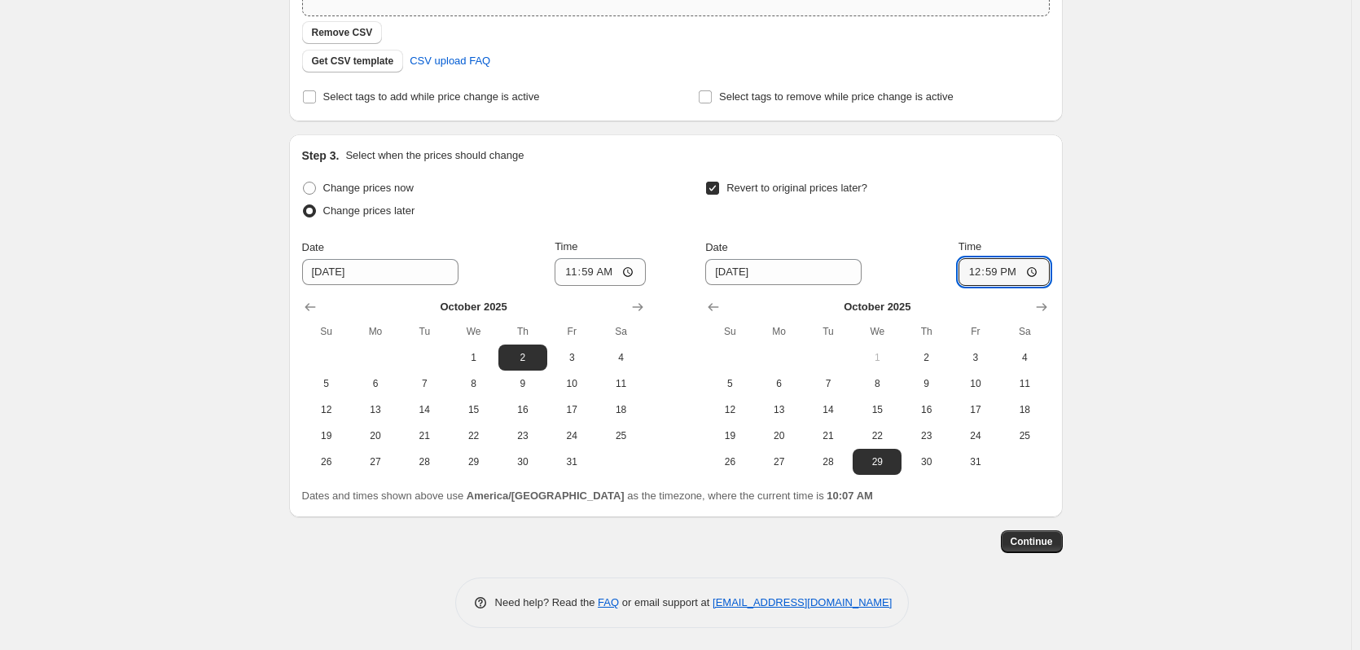
scroll to position [384, 0]
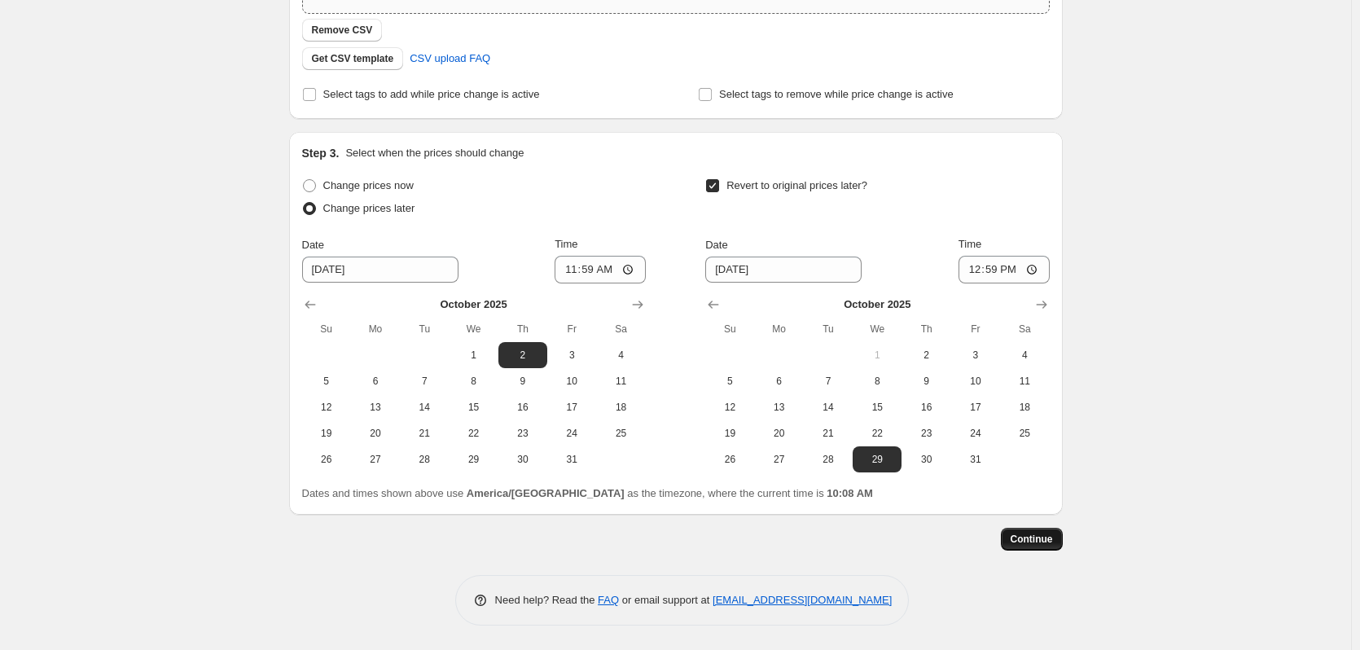
click at [1060, 543] on button "Continue" at bounding box center [1032, 539] width 62 height 23
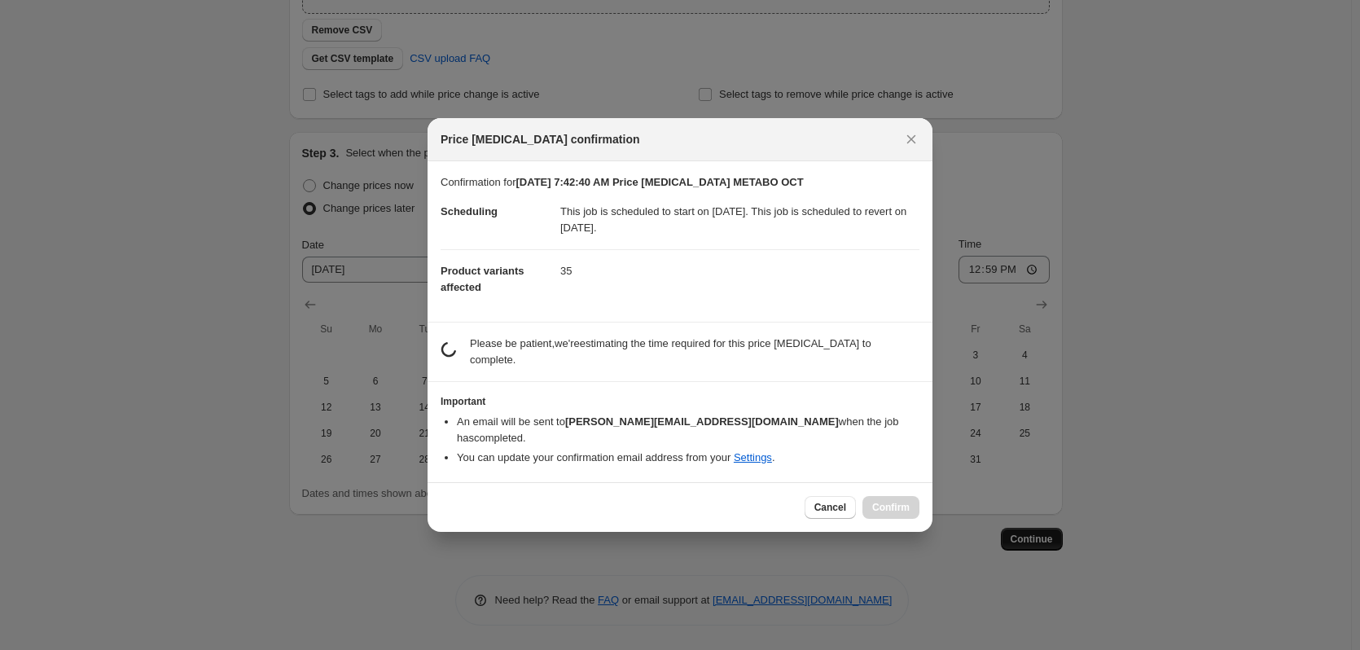
scroll to position [0, 0]
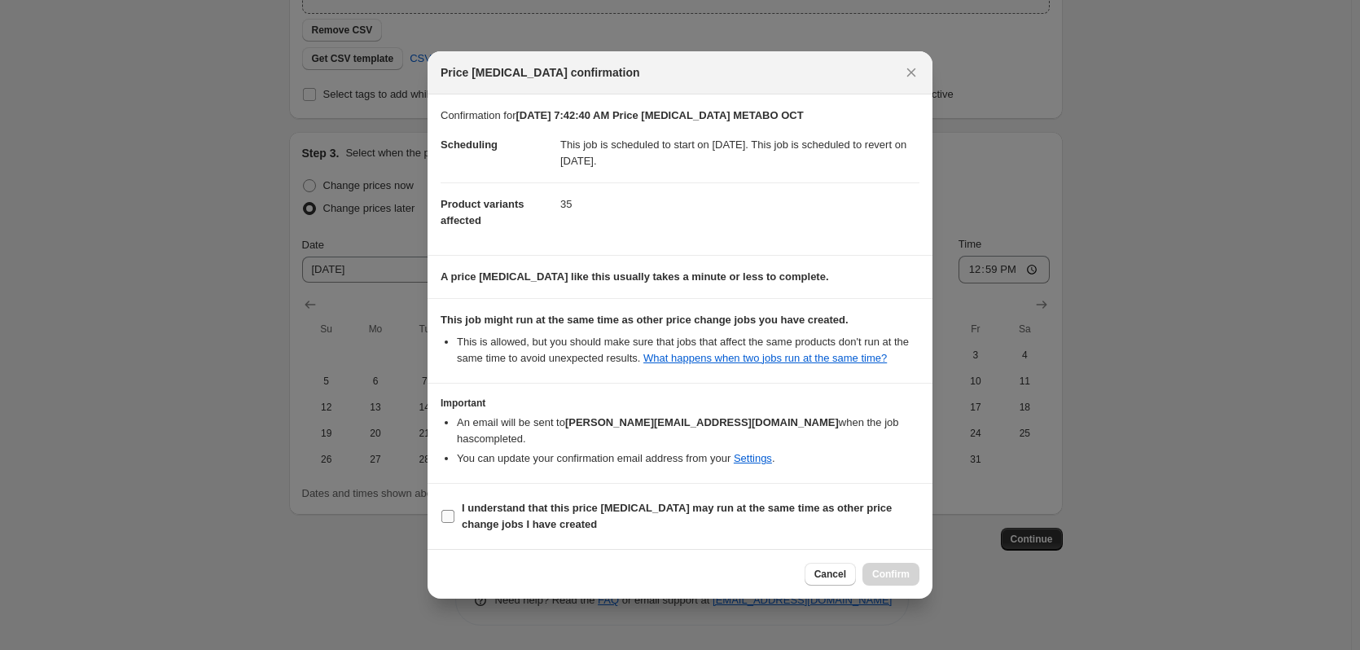
click at [780, 502] on b "I understand that this price [MEDICAL_DATA] may run at the same time as other p…" at bounding box center [677, 516] width 430 height 29
click at [455, 510] on input "I understand that this price [MEDICAL_DATA] may run at the same time as other p…" at bounding box center [448, 516] width 13 height 13
checkbox input "true"
click at [878, 568] on span "Confirm" at bounding box center [890, 574] width 37 height 13
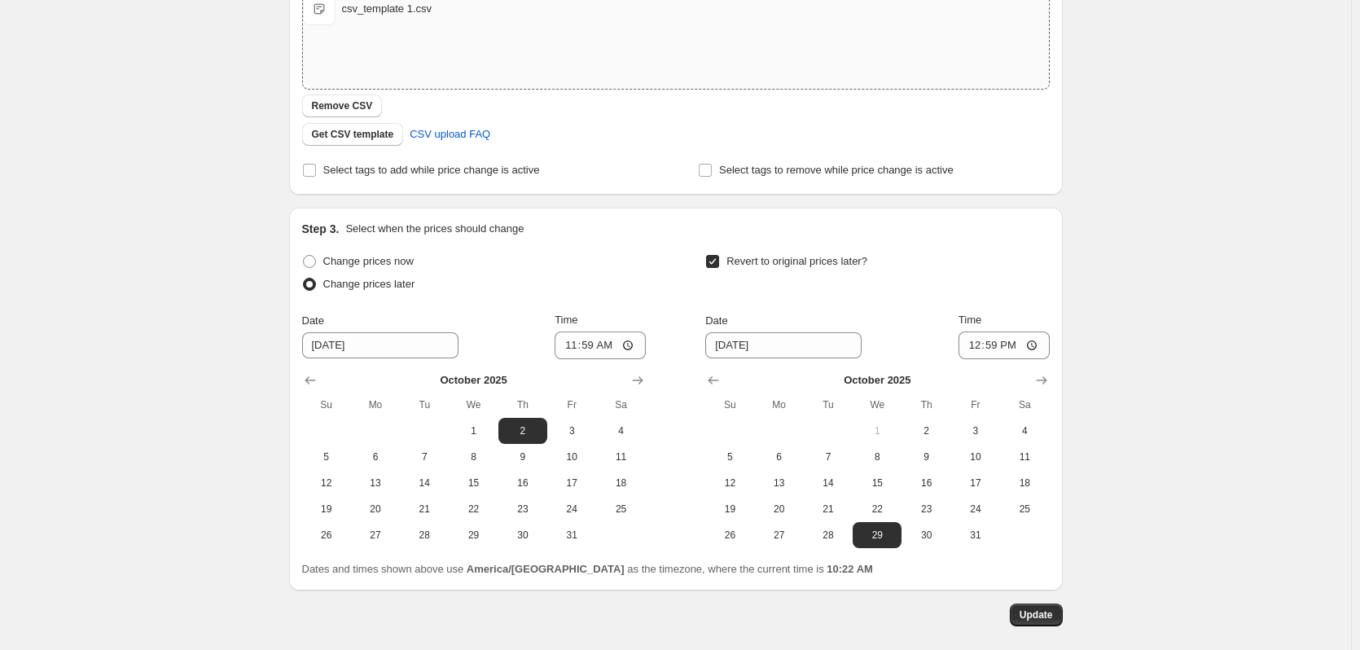
scroll to position [483, 0]
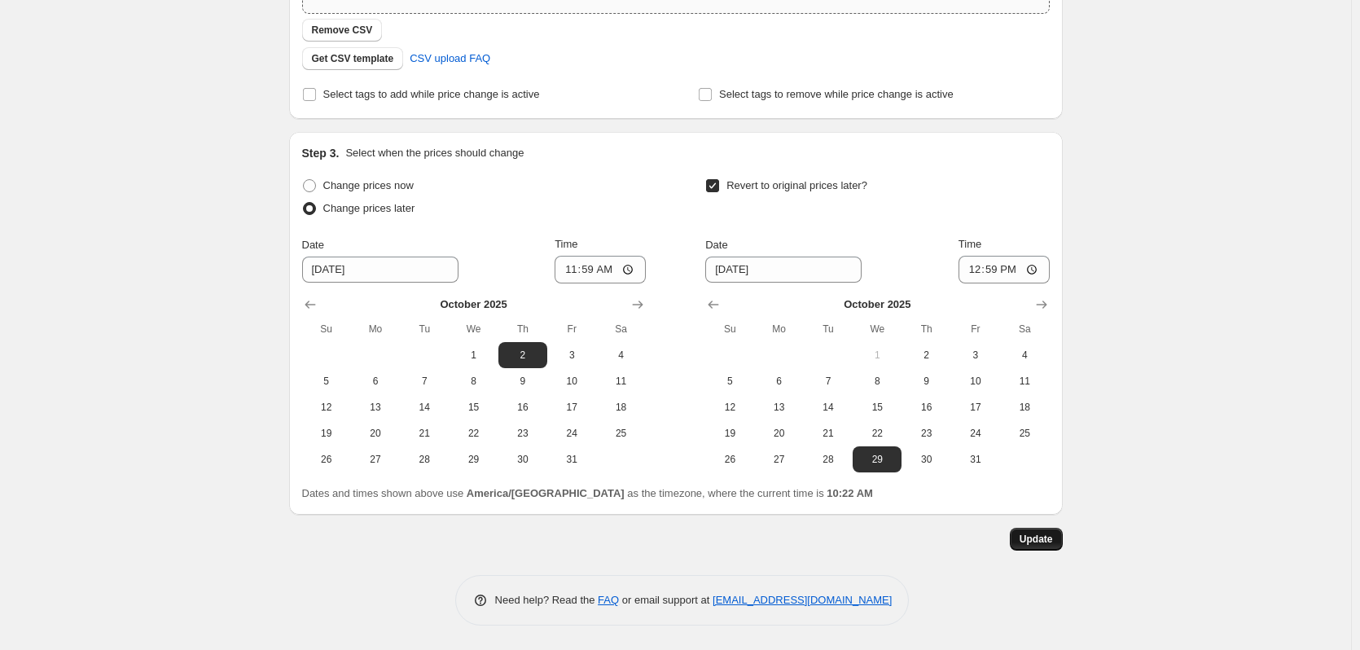
click at [1044, 533] on span "Update" at bounding box center [1036, 539] width 33 height 13
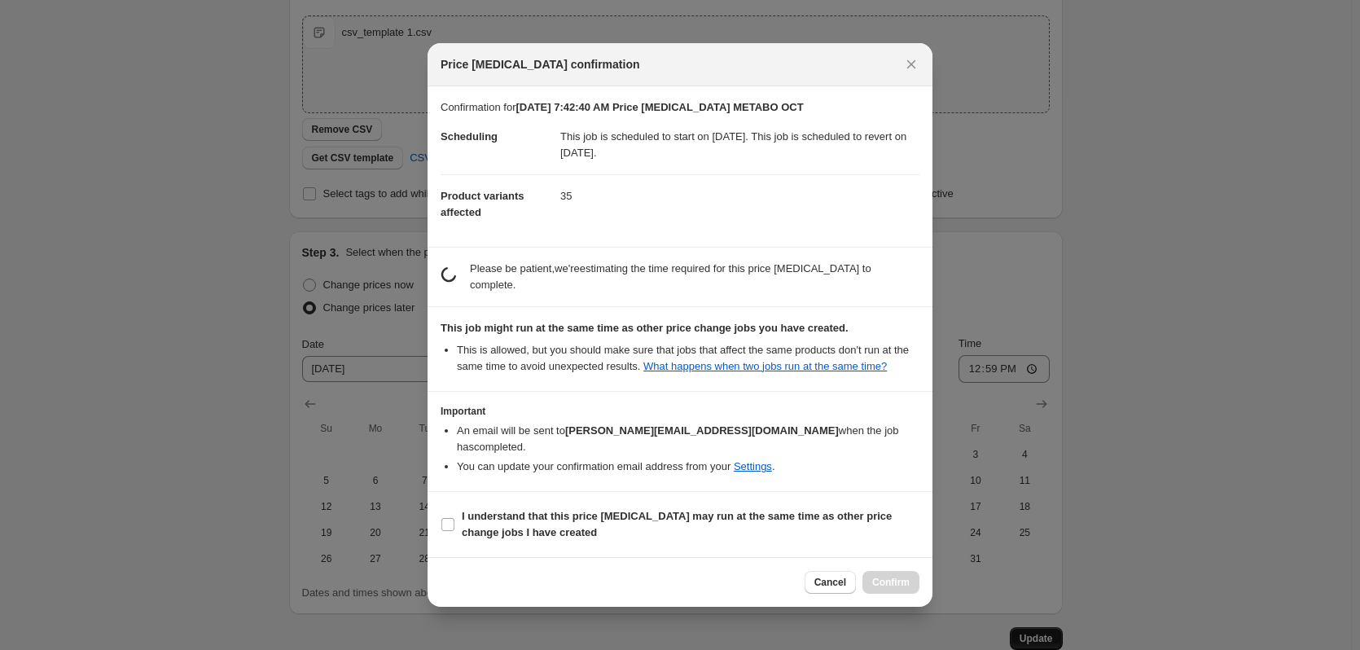
scroll to position [0, 0]
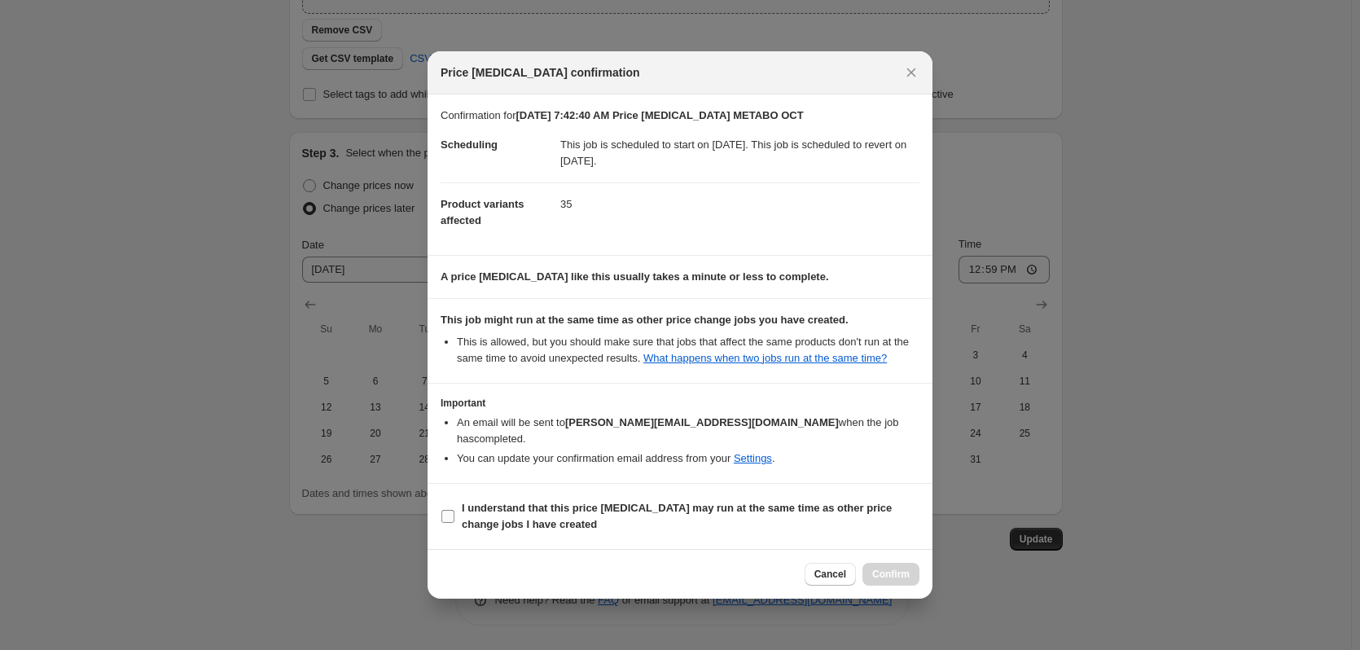
click at [538, 503] on b "I understand that this price [MEDICAL_DATA] may run at the same time as other p…" at bounding box center [677, 516] width 430 height 29
click at [455, 510] on input "I understand that this price [MEDICAL_DATA] may run at the same time as other p…" at bounding box center [448, 516] width 13 height 13
checkbox input "true"
click at [907, 568] on span "Confirm" at bounding box center [890, 574] width 37 height 13
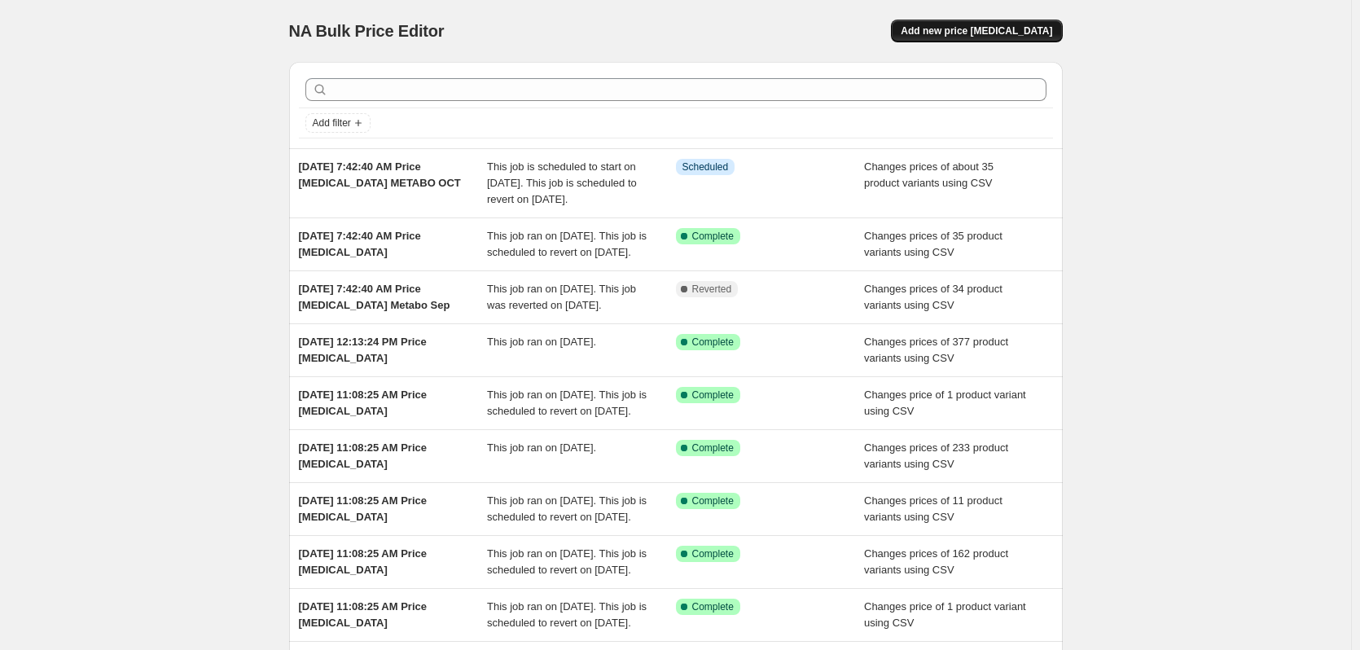
click at [986, 26] on span "Add new price [MEDICAL_DATA]" at bounding box center [977, 30] width 152 height 13
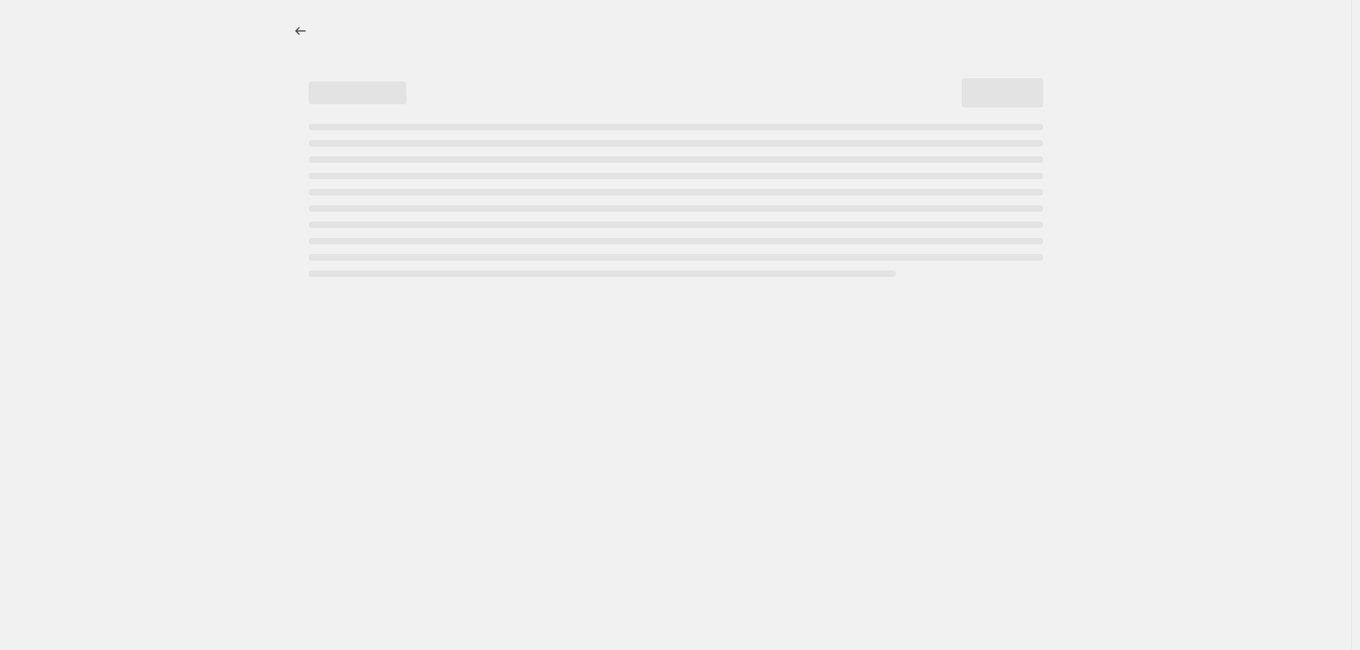
select select "percentage"
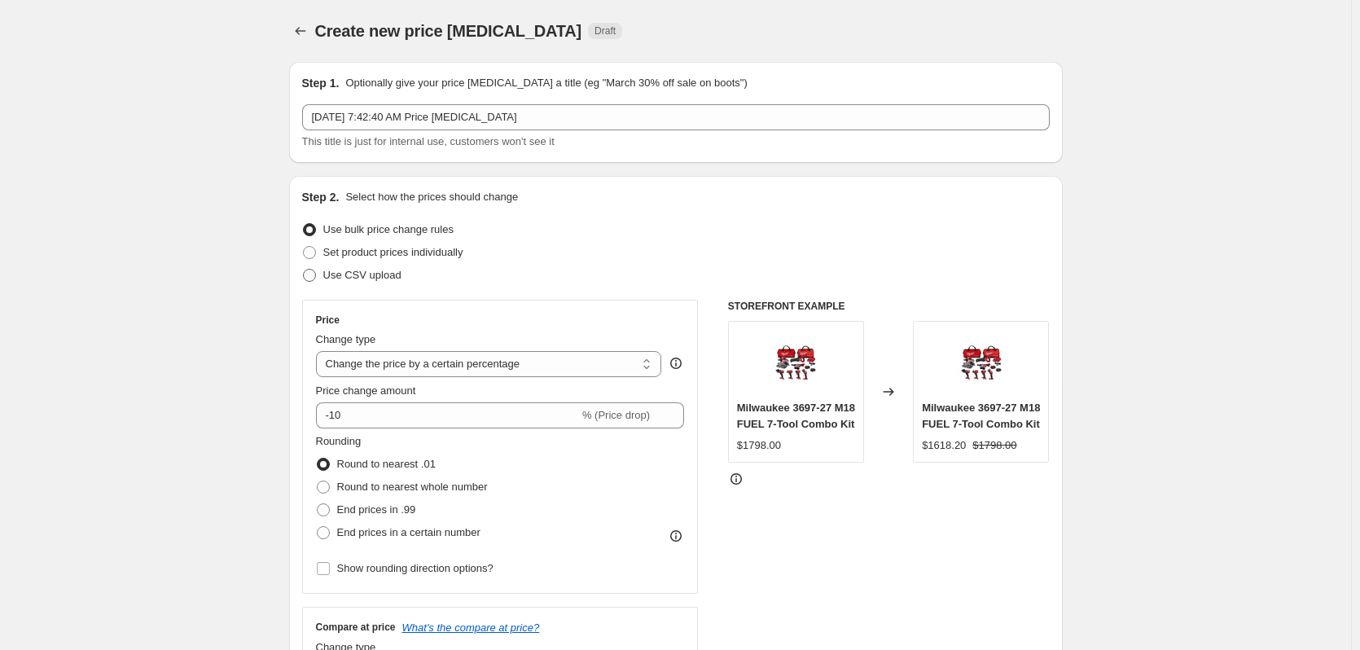
click at [357, 280] on span "Use CSV upload" at bounding box center [362, 275] width 78 height 12
click at [304, 270] on input "Use CSV upload" at bounding box center [303, 269] width 1 height 1
radio input "true"
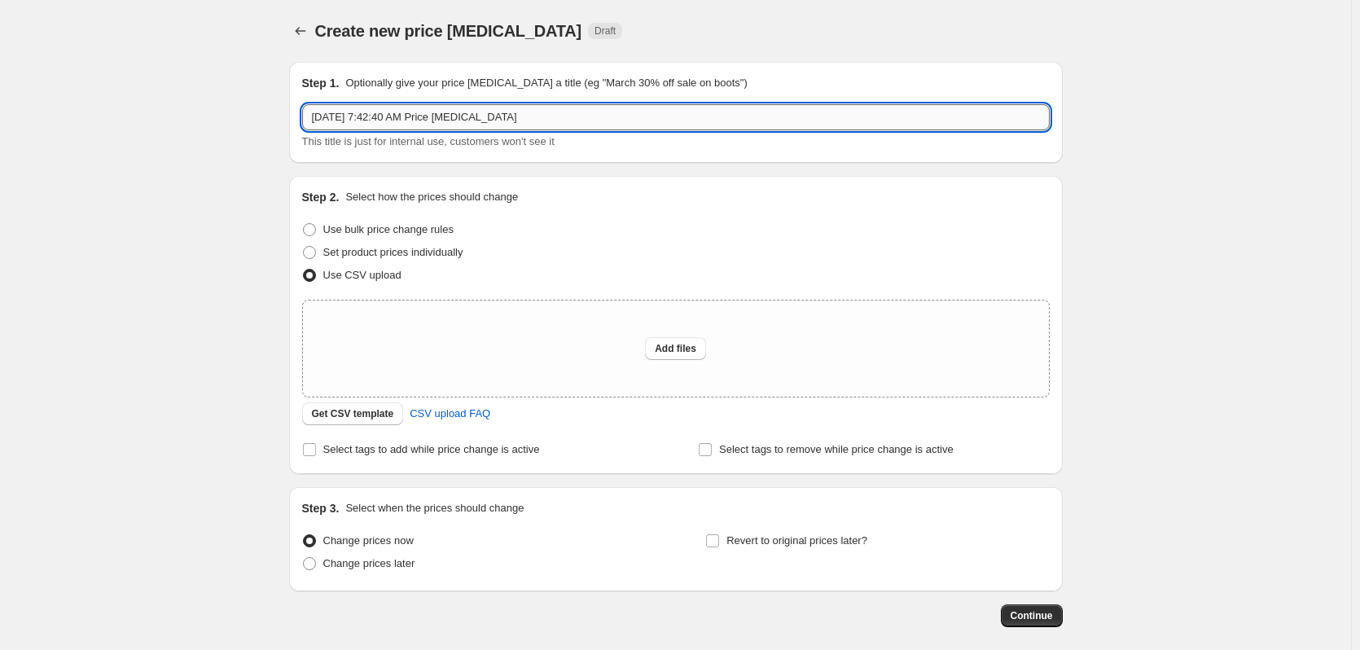
click at [538, 114] on input "[DATE] 7:42:40 AM Price [MEDICAL_DATA]" at bounding box center [676, 117] width 748 height 26
type input "[DATE] 7:42:40 AM Price [MEDICAL_DATA] METABO NOV"
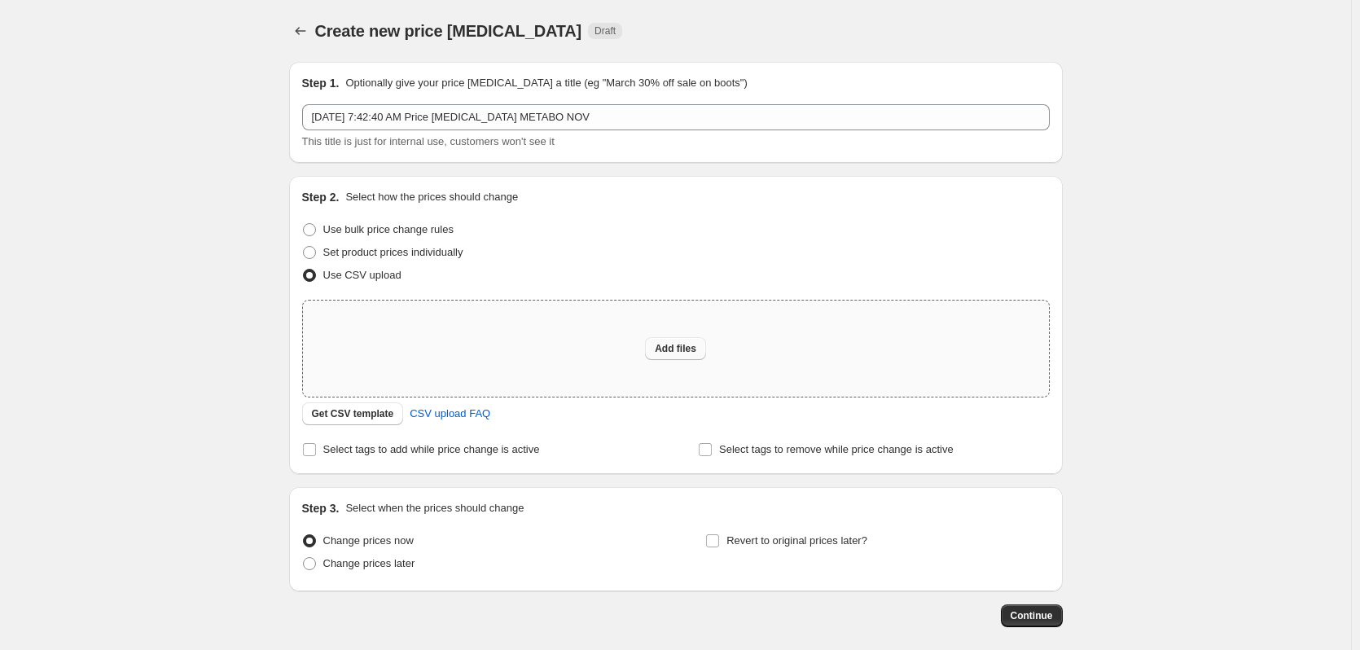
click at [691, 356] on button "Add files" at bounding box center [675, 348] width 61 height 23
type input "C:\fakepath\csv_template 1.csv"
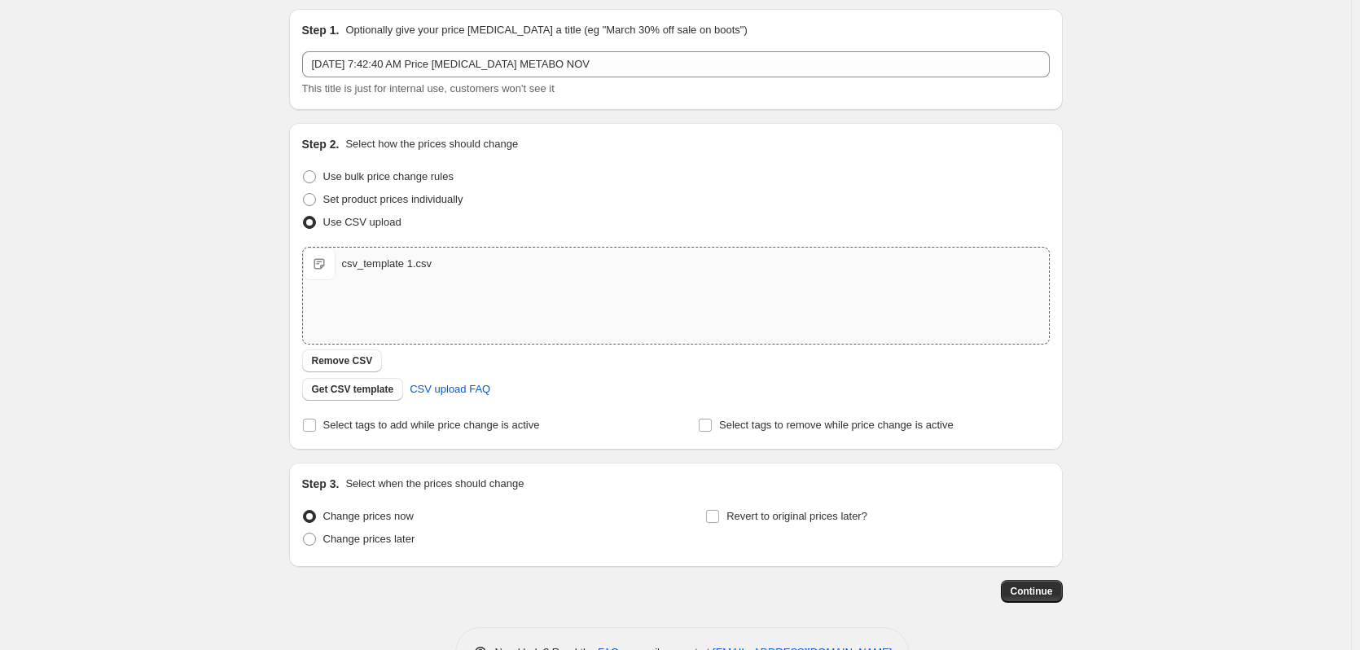
scroll to position [105, 0]
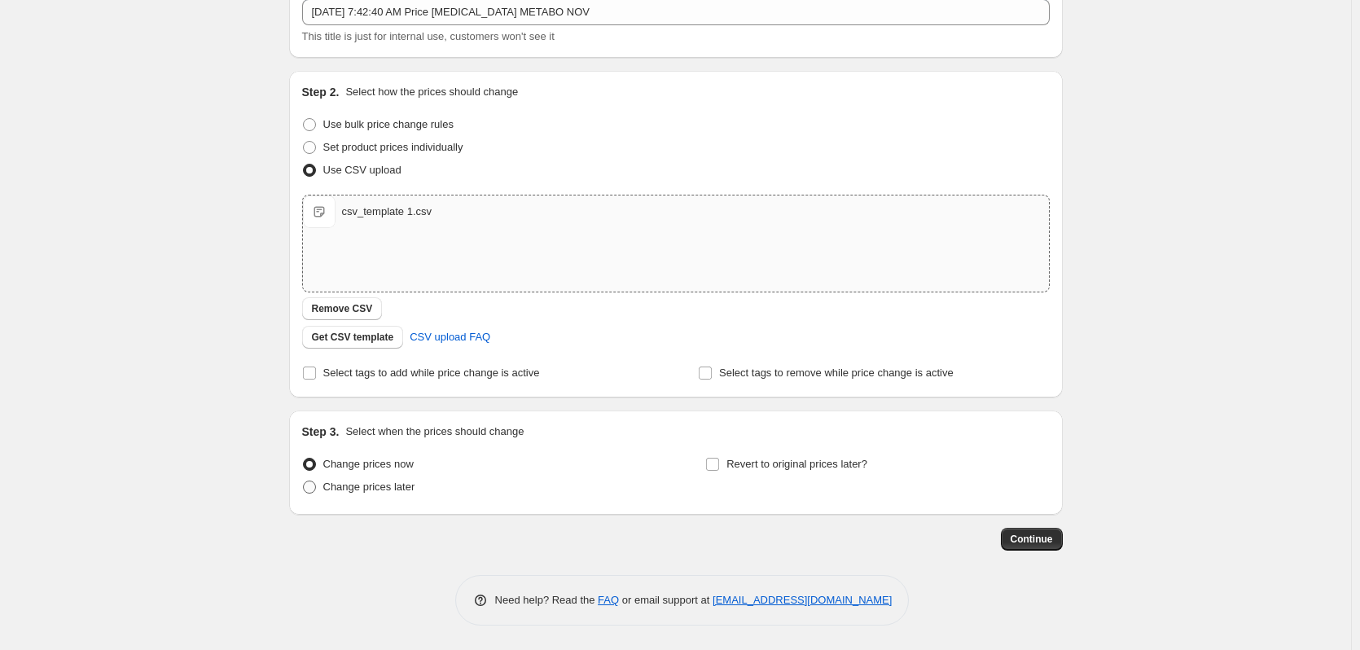
click at [387, 491] on span "Change prices later" at bounding box center [369, 487] width 92 height 12
click at [304, 481] on input "Change prices later" at bounding box center [303, 481] width 1 height 1
radio input "true"
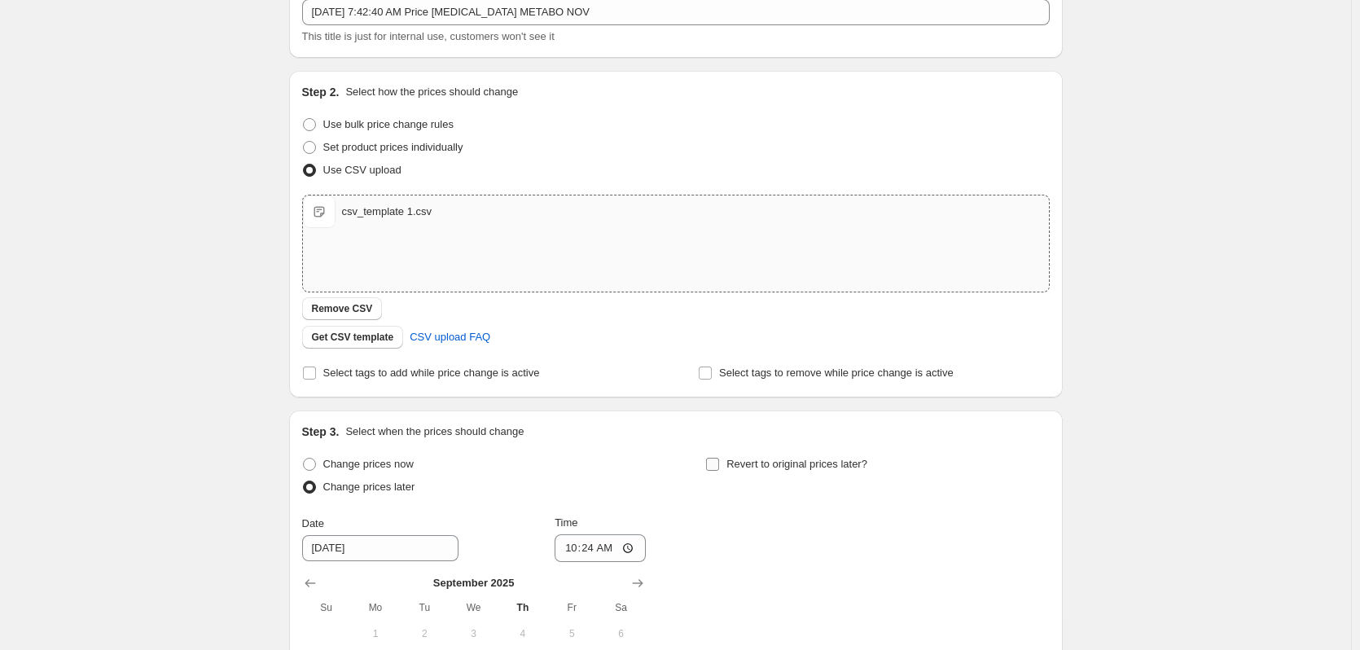
click at [793, 468] on span "Revert to original prices later?" at bounding box center [797, 464] width 141 height 12
click at [719, 468] on input "Revert to original prices later?" at bounding box center [712, 464] width 13 height 13
checkbox input "true"
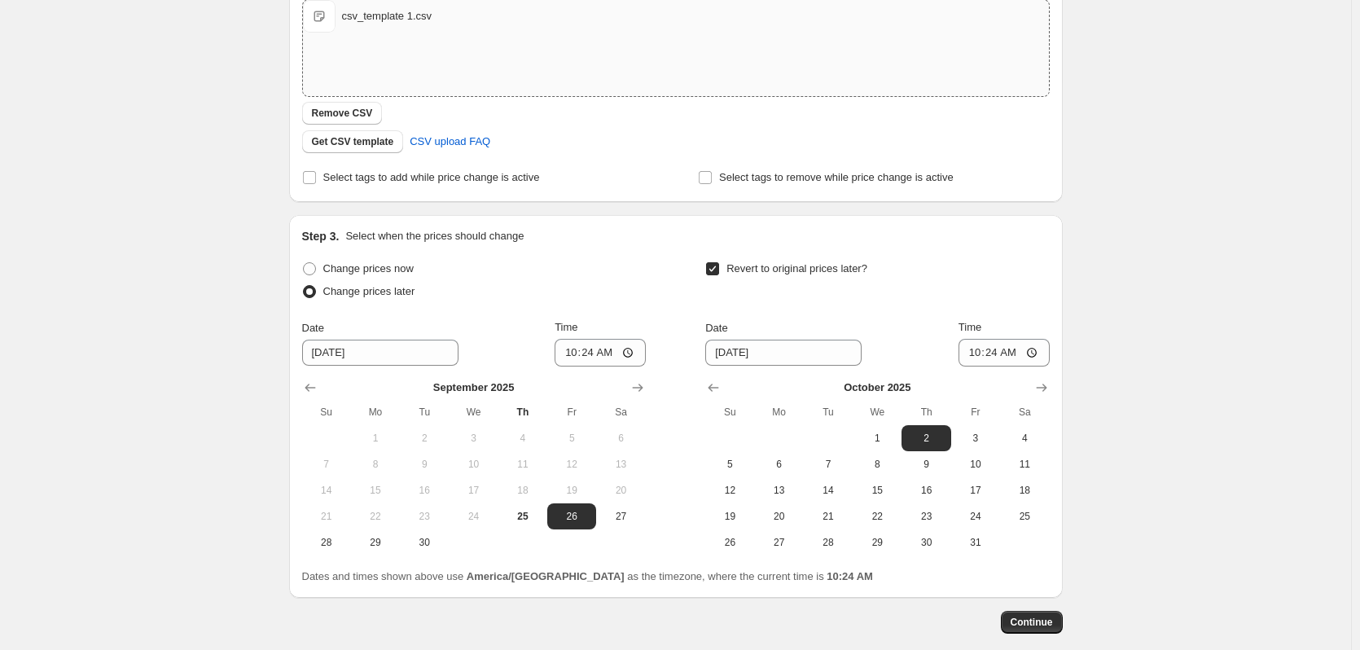
scroll to position [349, 0]
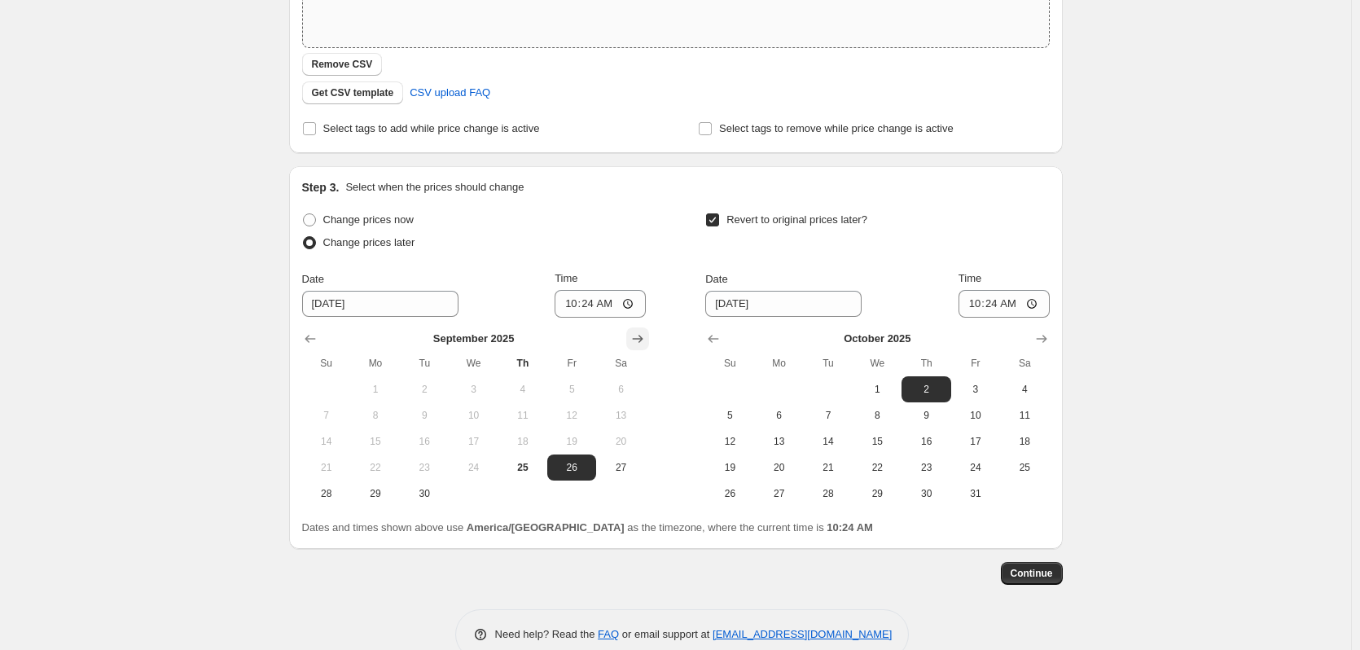
click at [639, 336] on icon "Show next month, October 2025" at bounding box center [638, 339] width 16 height 16
click at [528, 497] on span "30" at bounding box center [523, 493] width 36 height 13
type input "[DATE]"
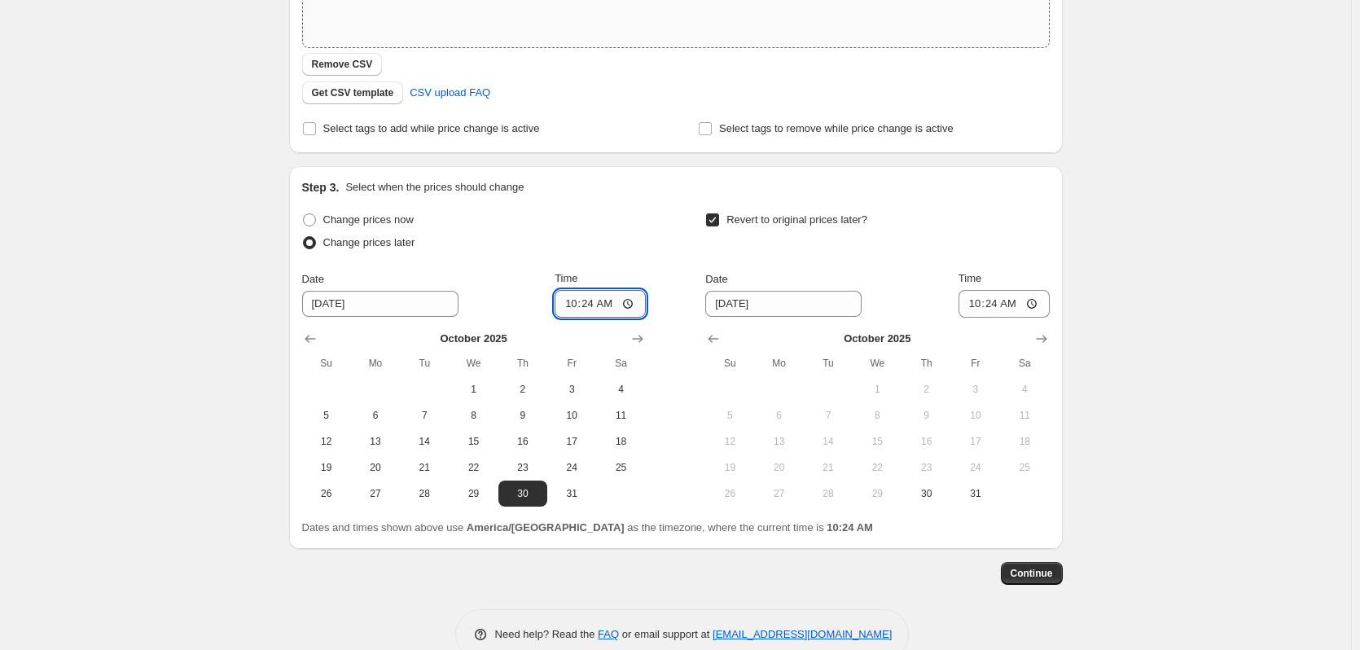
click at [573, 302] on input "10:24" at bounding box center [600, 304] width 91 height 28
type input "11:59"
click at [1048, 329] on button "Show next month, November 2025" at bounding box center [1041, 338] width 23 height 23
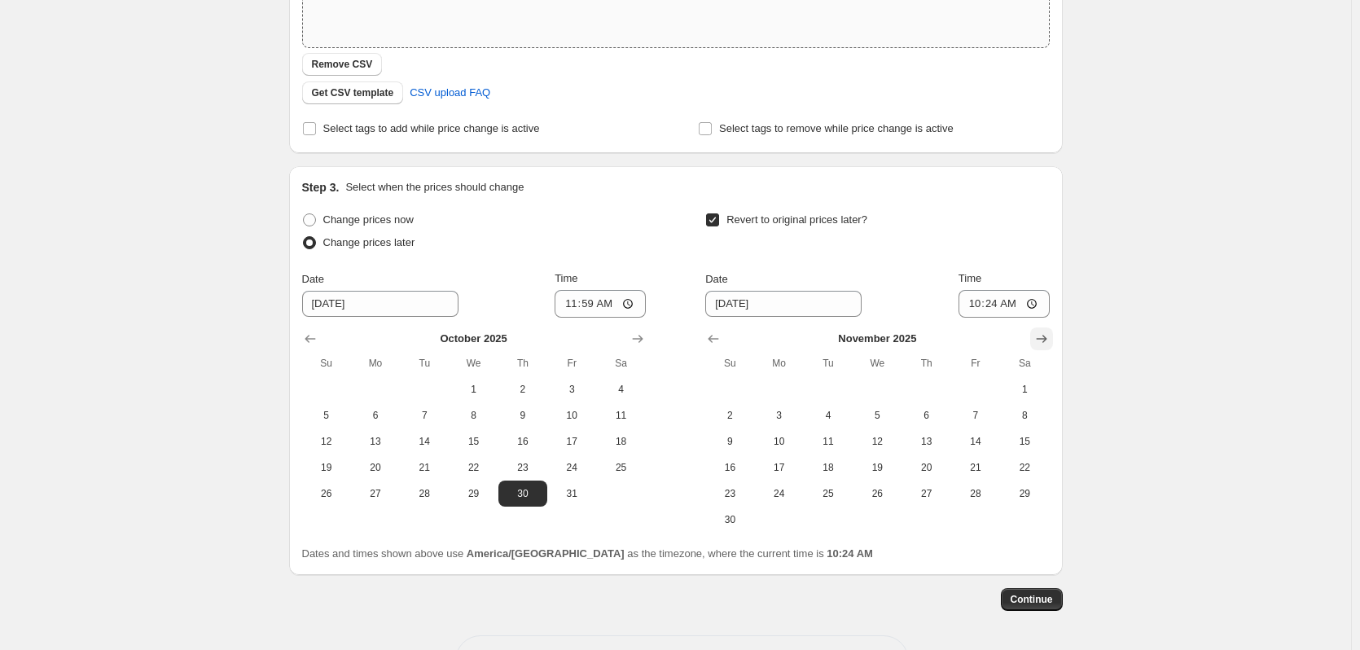
click at [1048, 329] on button "Show next month, December 2025" at bounding box center [1041, 338] width 23 height 23
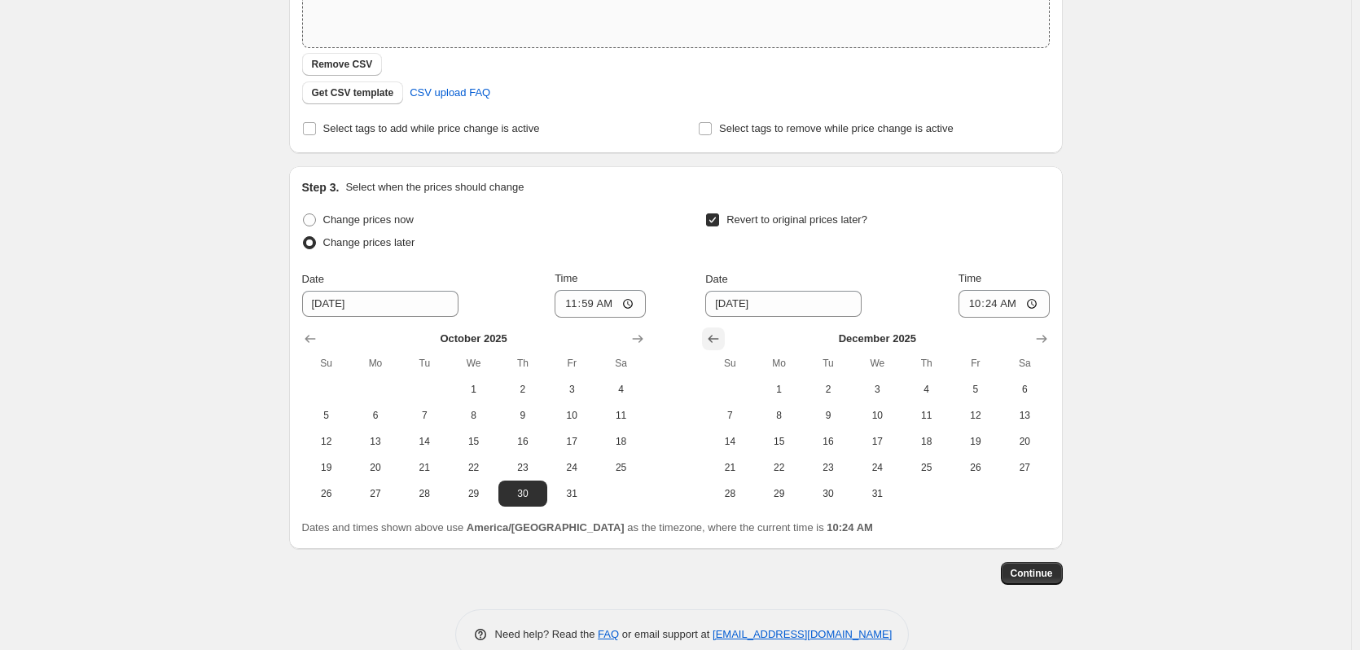
click at [718, 331] on icon "Show previous month, November 2025" at bounding box center [713, 339] width 16 height 16
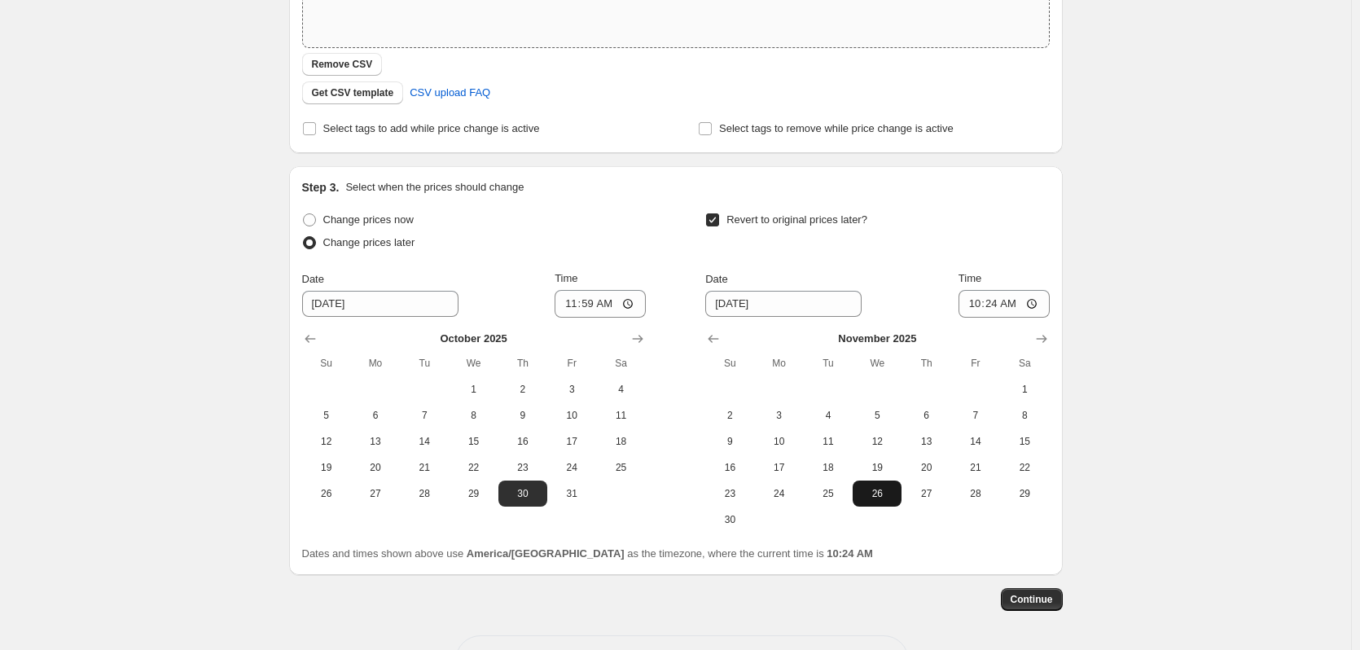
click at [885, 489] on span "26" at bounding box center [877, 493] width 36 height 13
type input "[DATE]"
click at [980, 305] on input "10:24" at bounding box center [1004, 304] width 91 height 28
type input "23:59"
click at [1158, 434] on div "Create new price [MEDICAL_DATA]. This page is ready Create new price [MEDICAL_D…" at bounding box center [675, 181] width 1351 height 1060
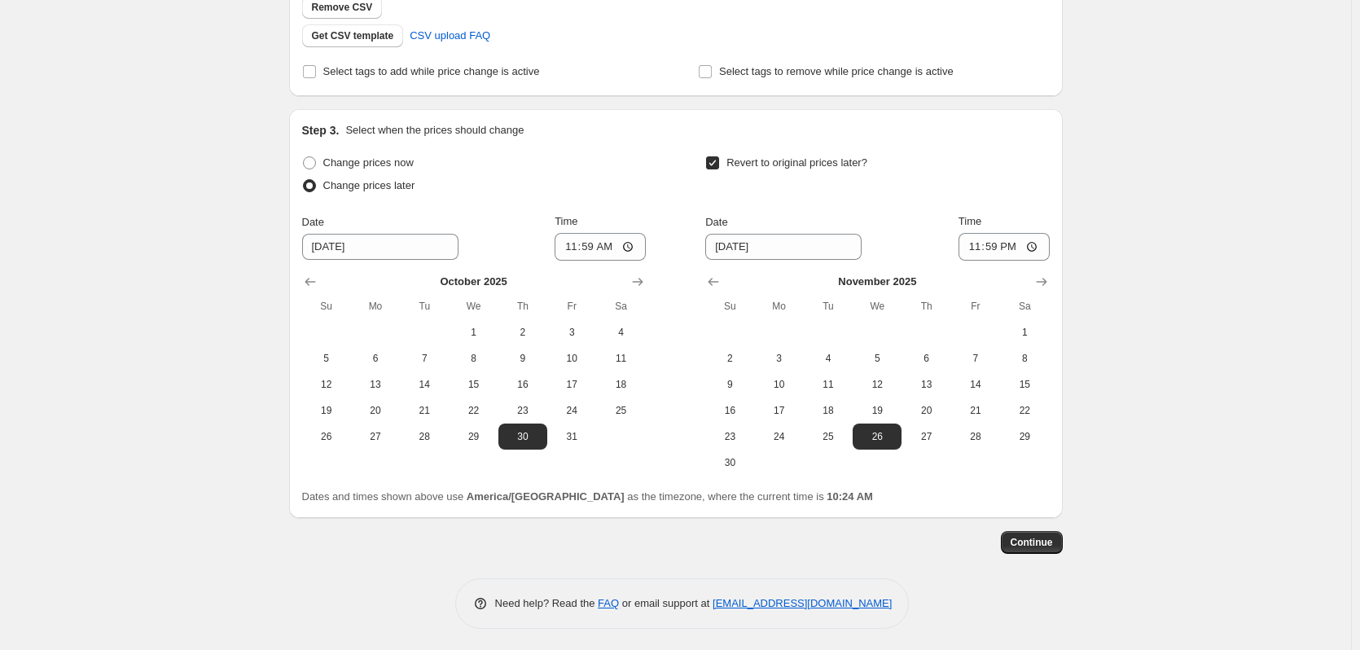
scroll to position [407, 0]
click at [1038, 546] on span "Continue" at bounding box center [1032, 541] width 42 height 13
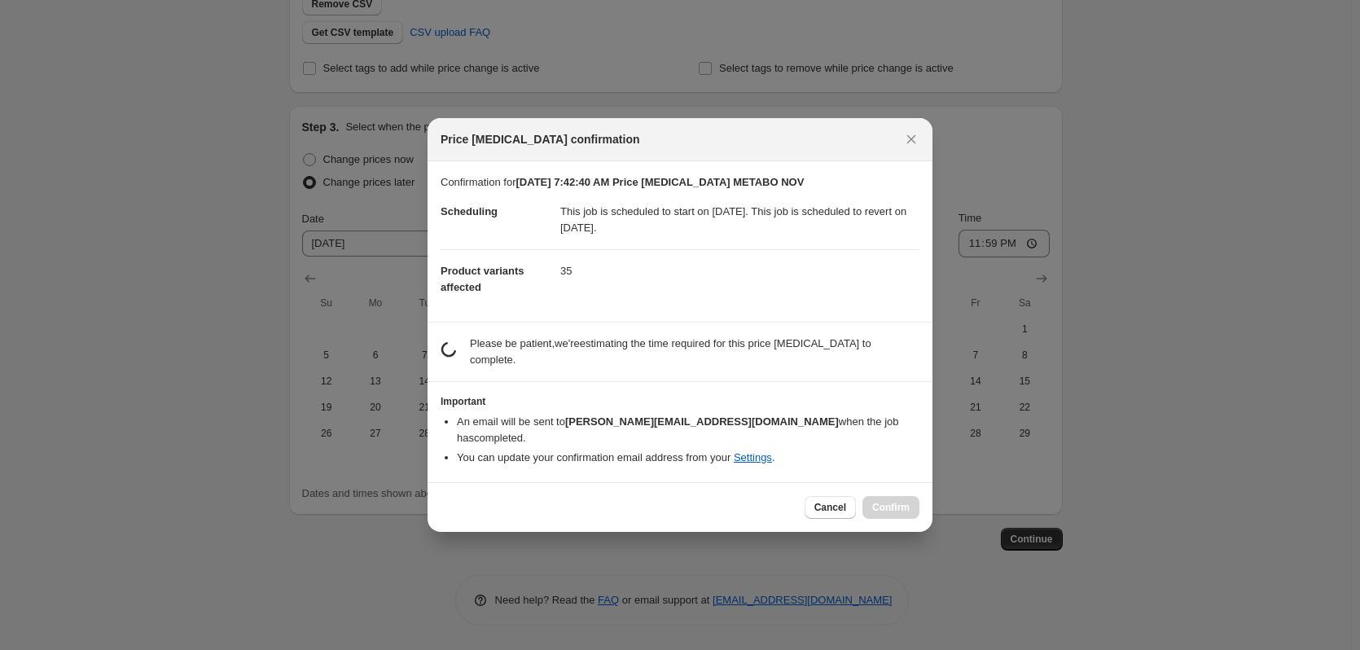
scroll to position [0, 0]
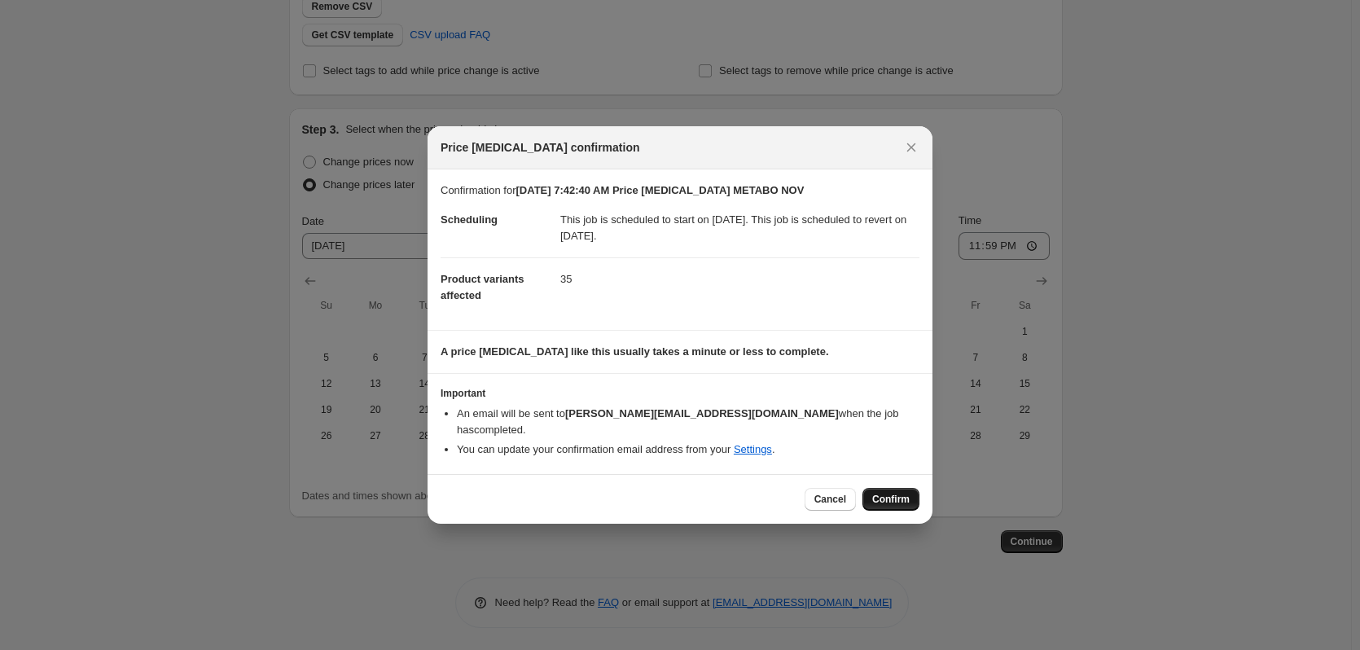
click at [910, 491] on button "Confirm" at bounding box center [891, 499] width 57 height 23
